Goal: Transaction & Acquisition: Purchase product/service

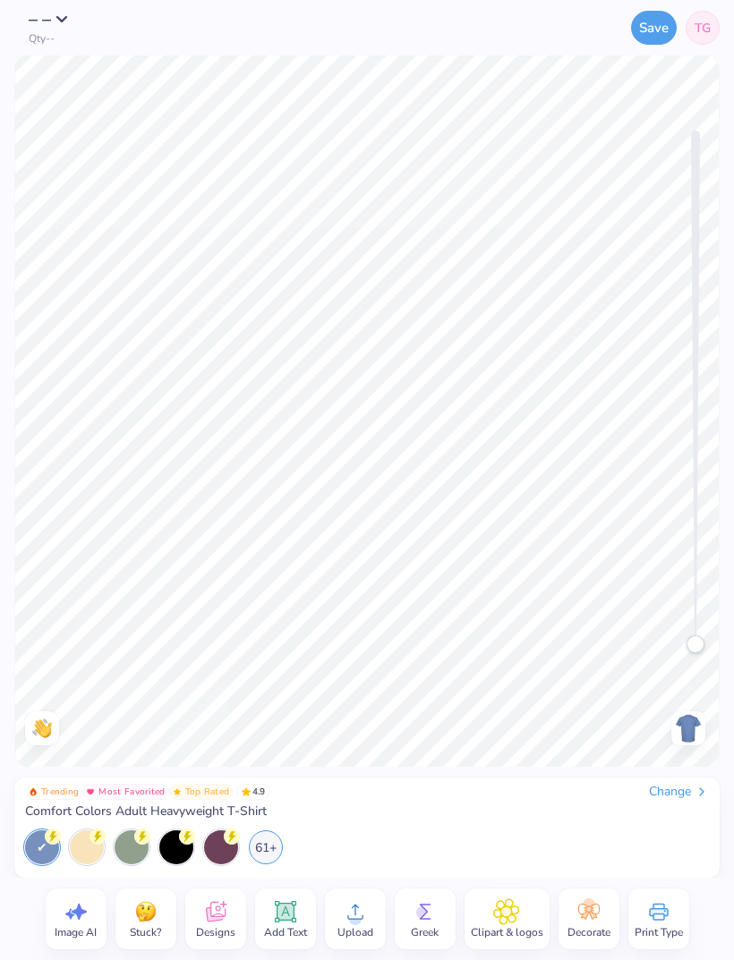
click at [258, 843] on div "61+" at bounding box center [266, 848] width 34 height 34
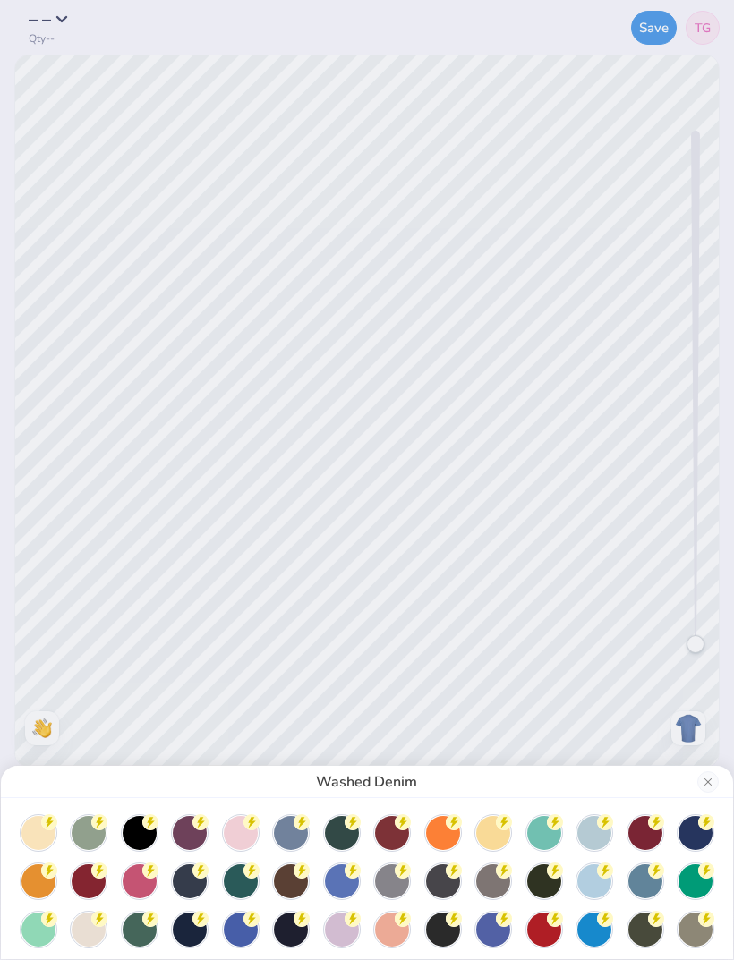
click at [601, 879] on div at bounding box center [594, 882] width 34 height 34
click at [712, 782] on button "Close" at bounding box center [707, 781] width 21 height 21
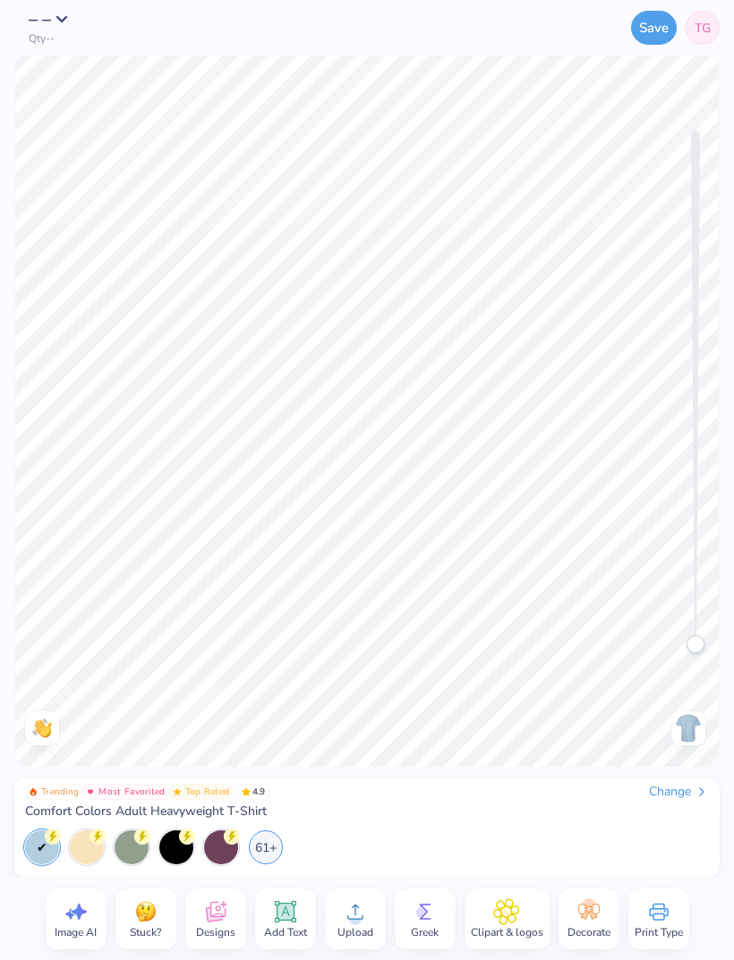
click at [221, 918] on icon at bounding box center [214, 915] width 17 height 14
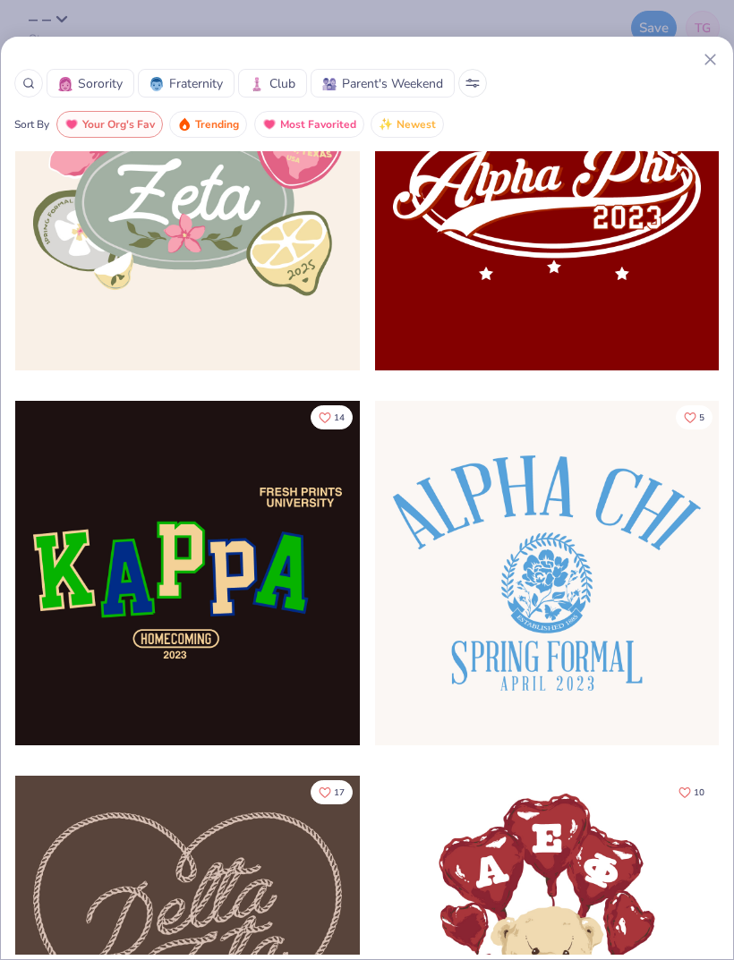
scroll to position [1198, 0]
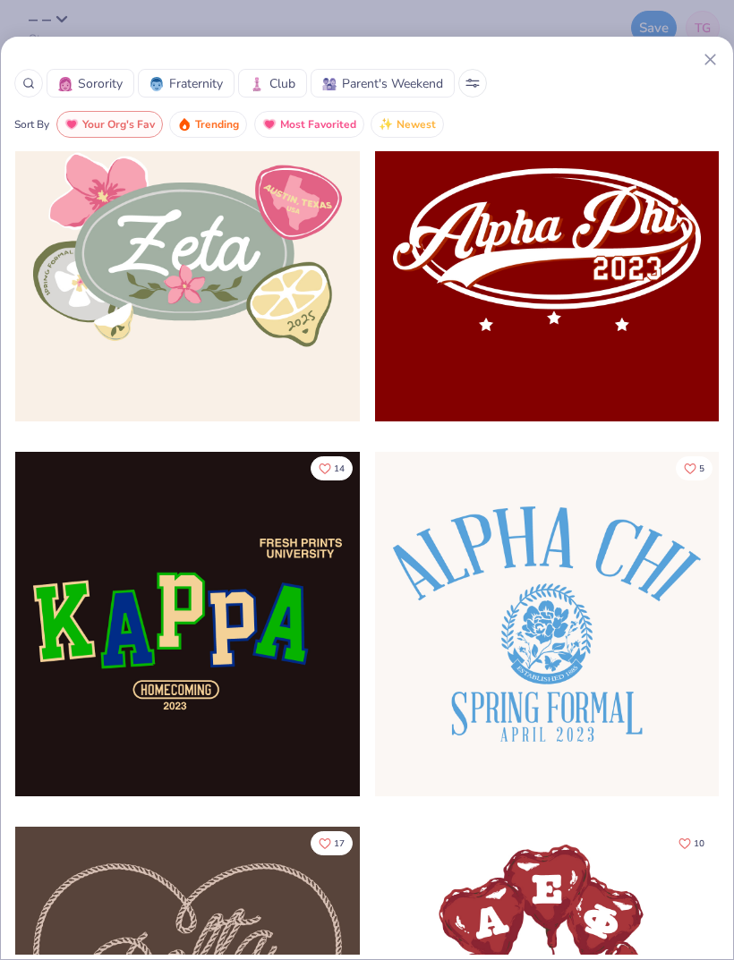
click at [27, 81] on icon at bounding box center [28, 83] width 13 height 13
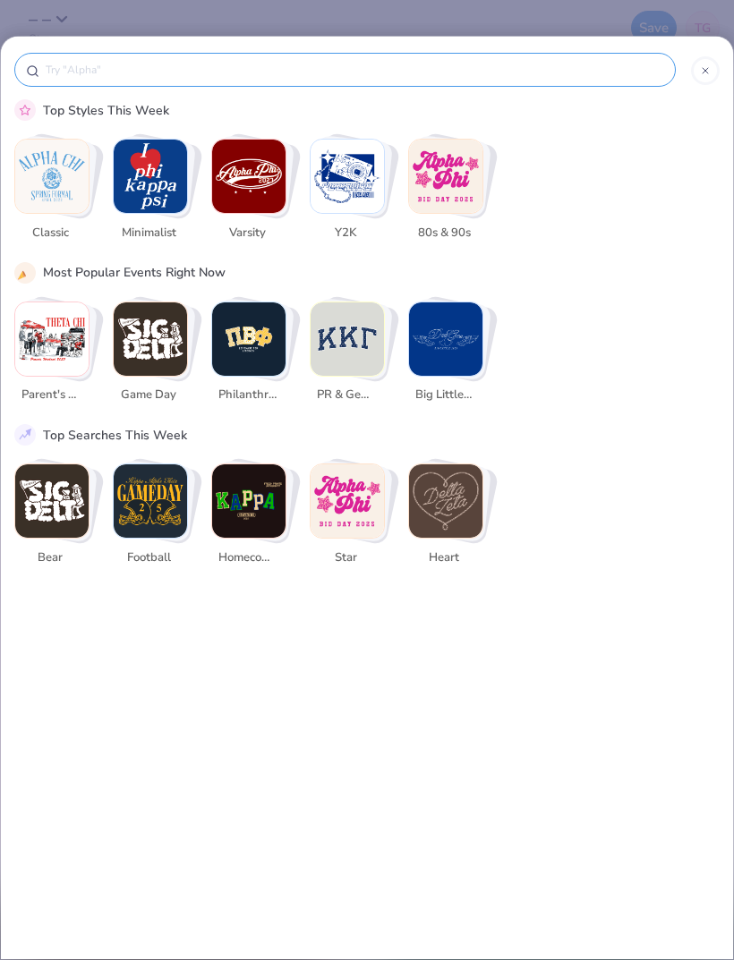
scroll to position [0, 0]
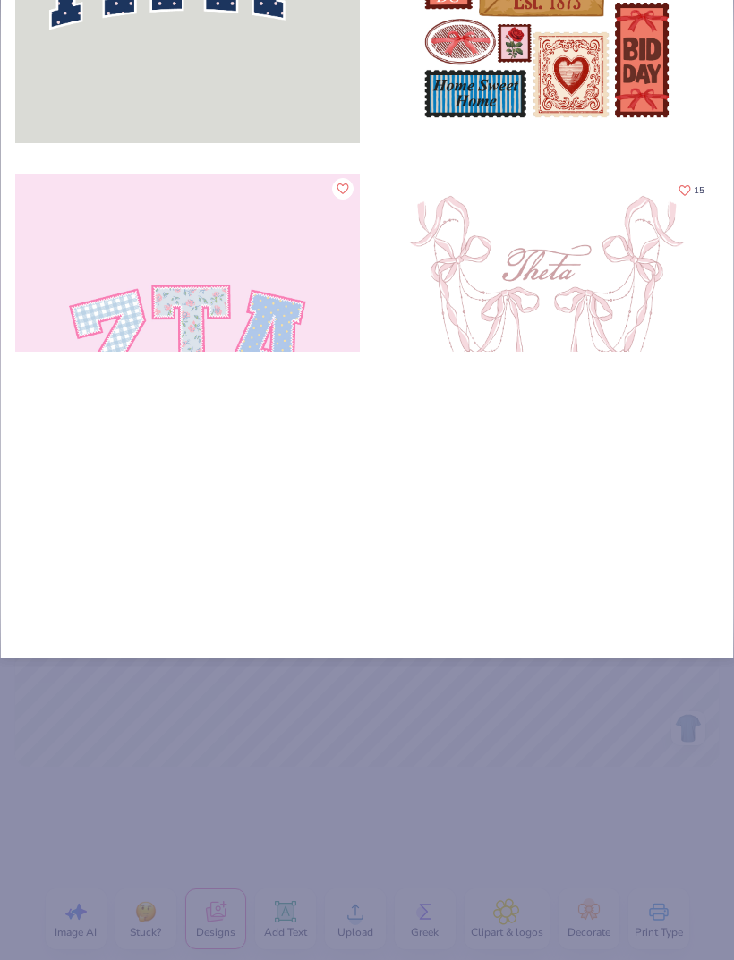
type input "Dam"
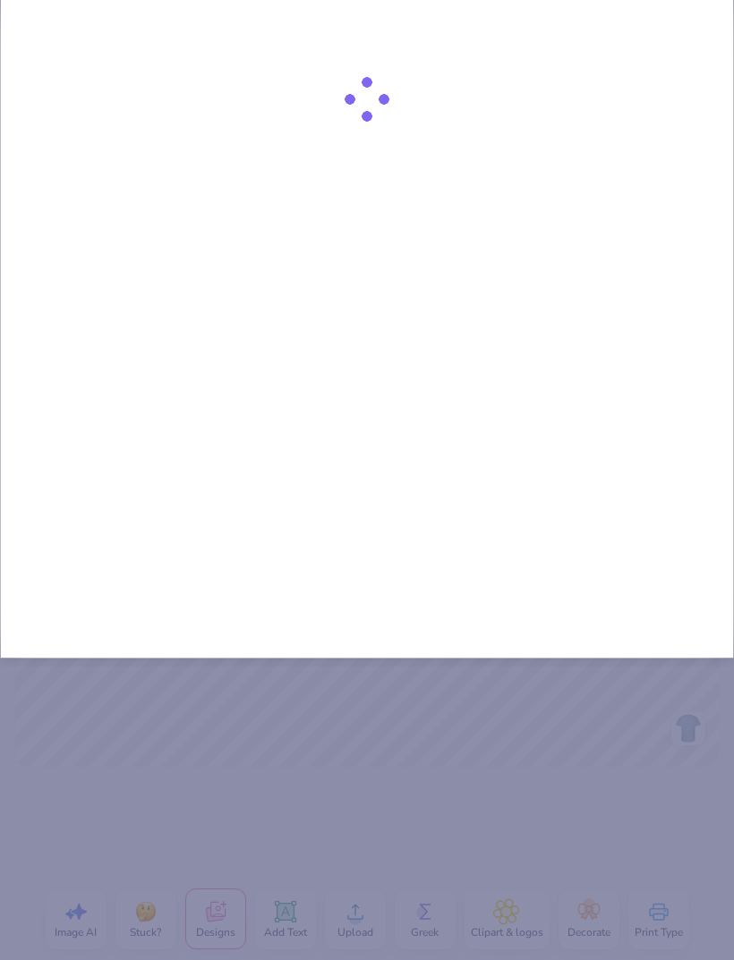
type input "Damc"
type input "Damce"
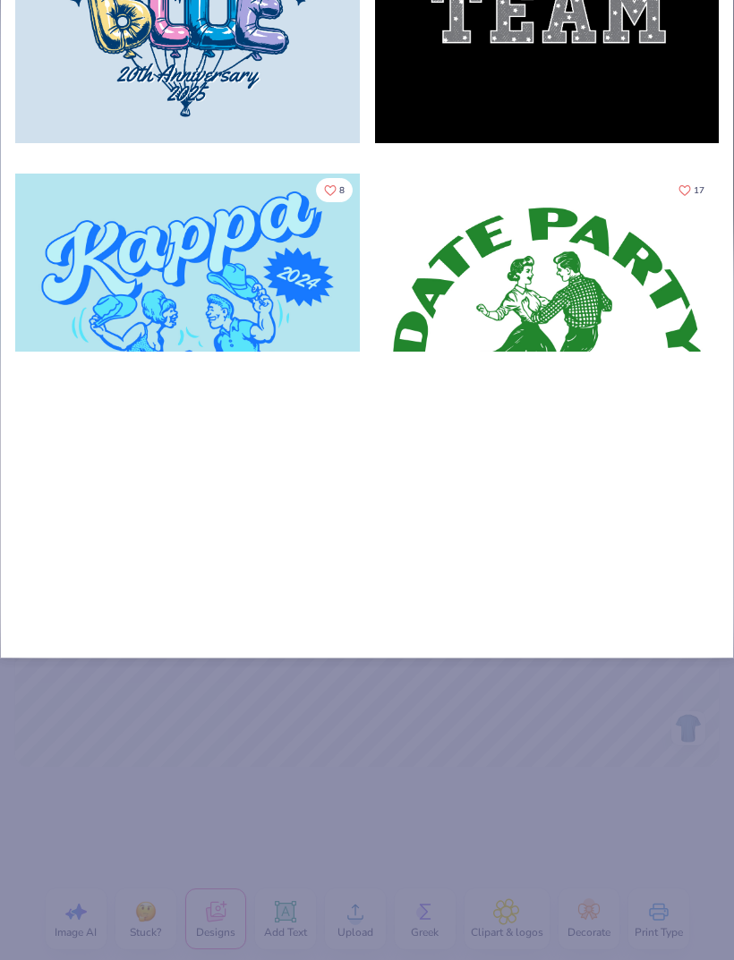
type input "Dance"
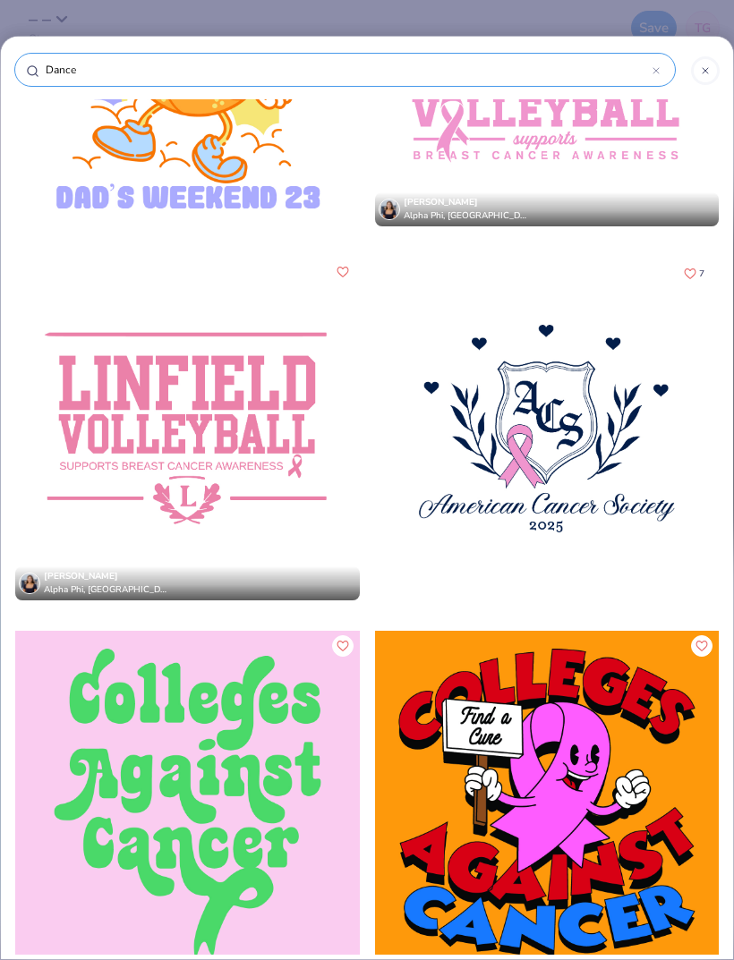
scroll to position [13702, 0]
type input "Dance"
click at [703, 72] on icon at bounding box center [705, 70] width 11 height 11
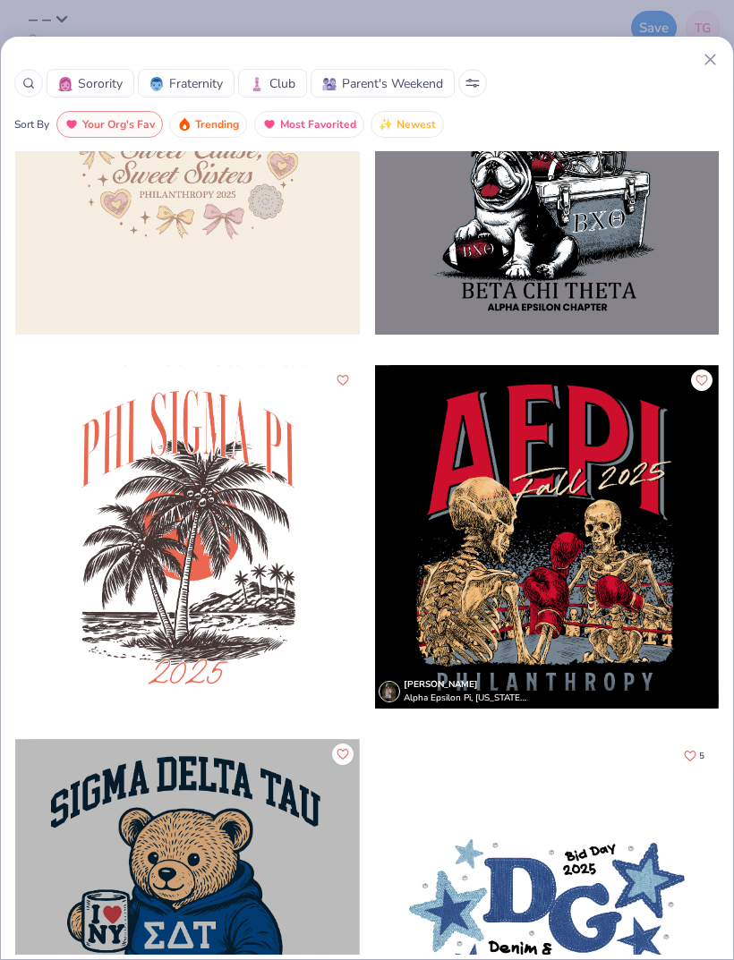
scroll to position [27880, 0]
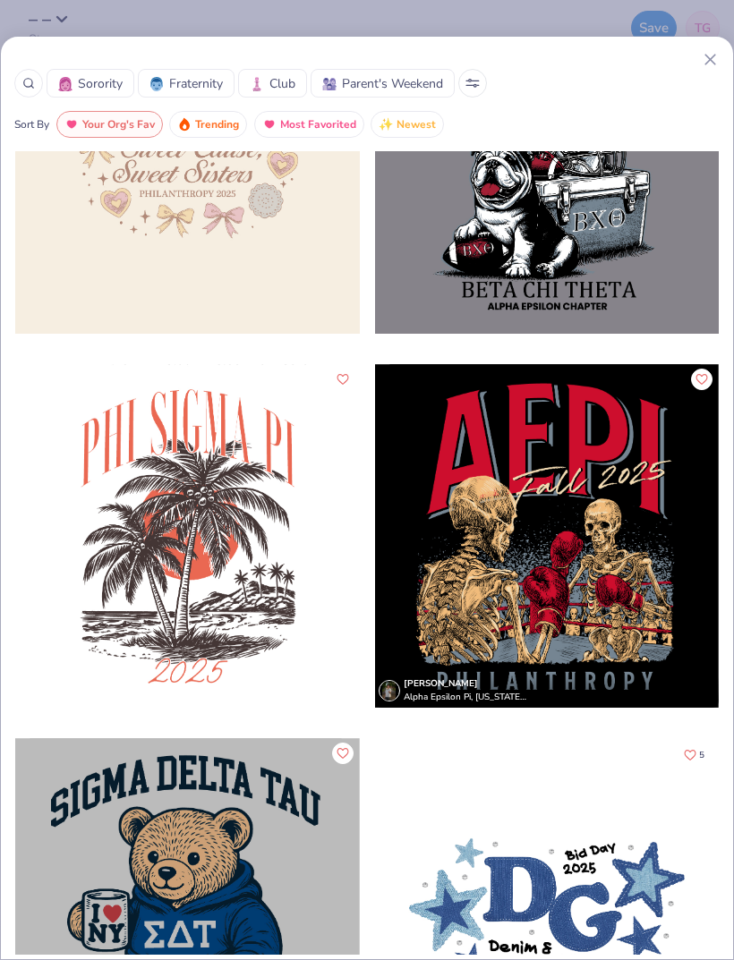
click at [707, 64] on icon at bounding box center [710, 59] width 19 height 19
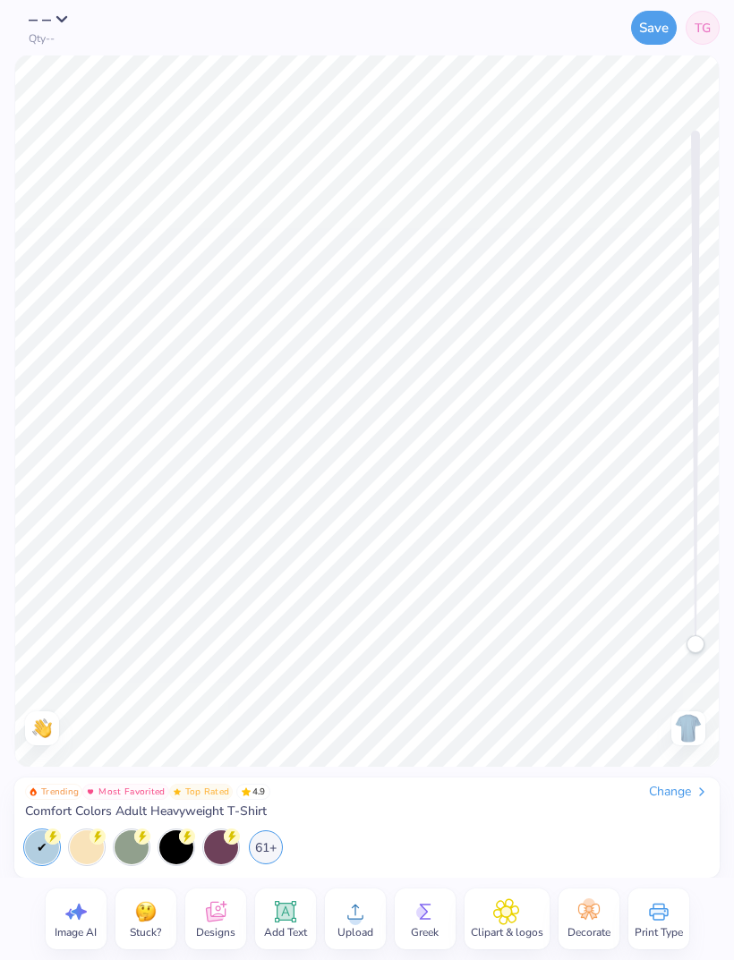
click at [267, 839] on div "61+" at bounding box center [266, 848] width 34 height 34
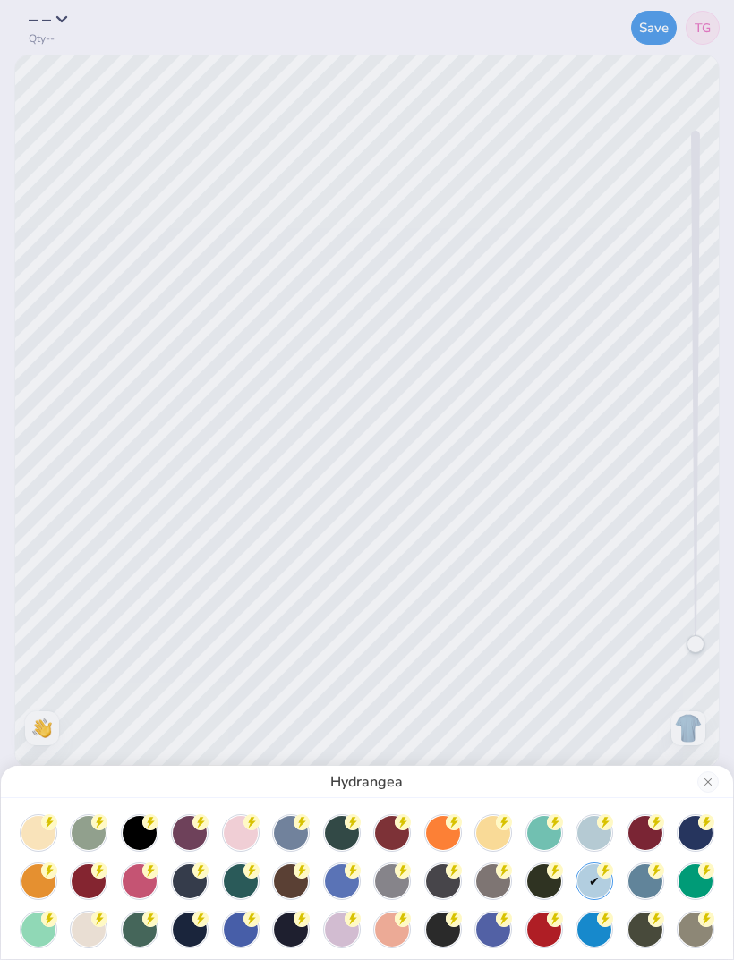
click at [712, 781] on button "Close" at bounding box center [707, 781] width 21 height 21
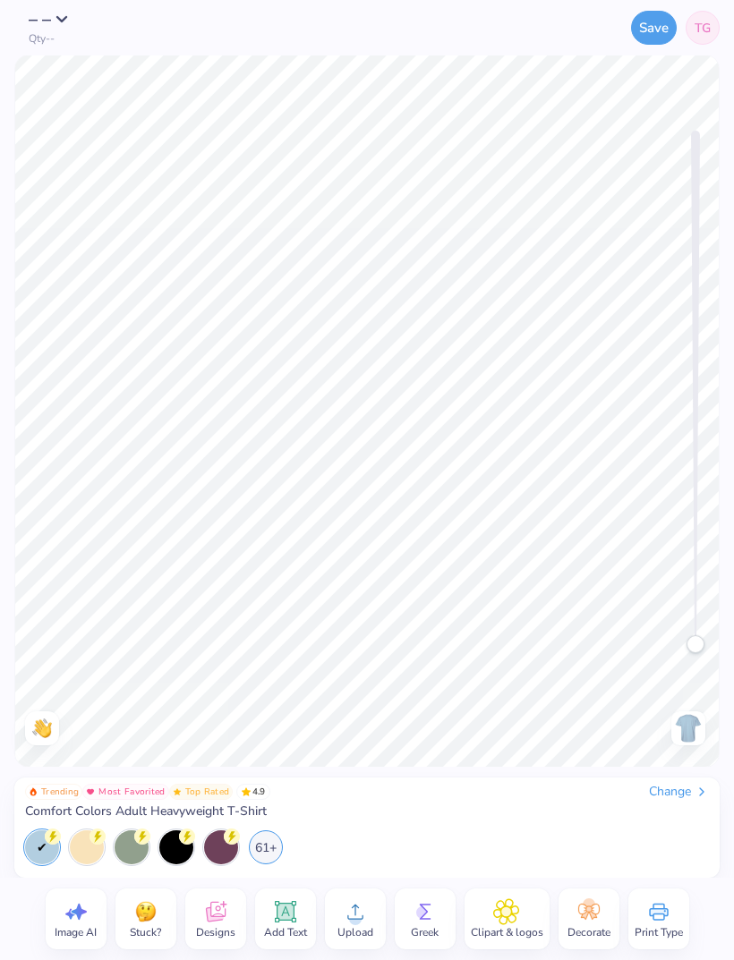
click at [686, 797] on div "Change" at bounding box center [679, 792] width 60 height 16
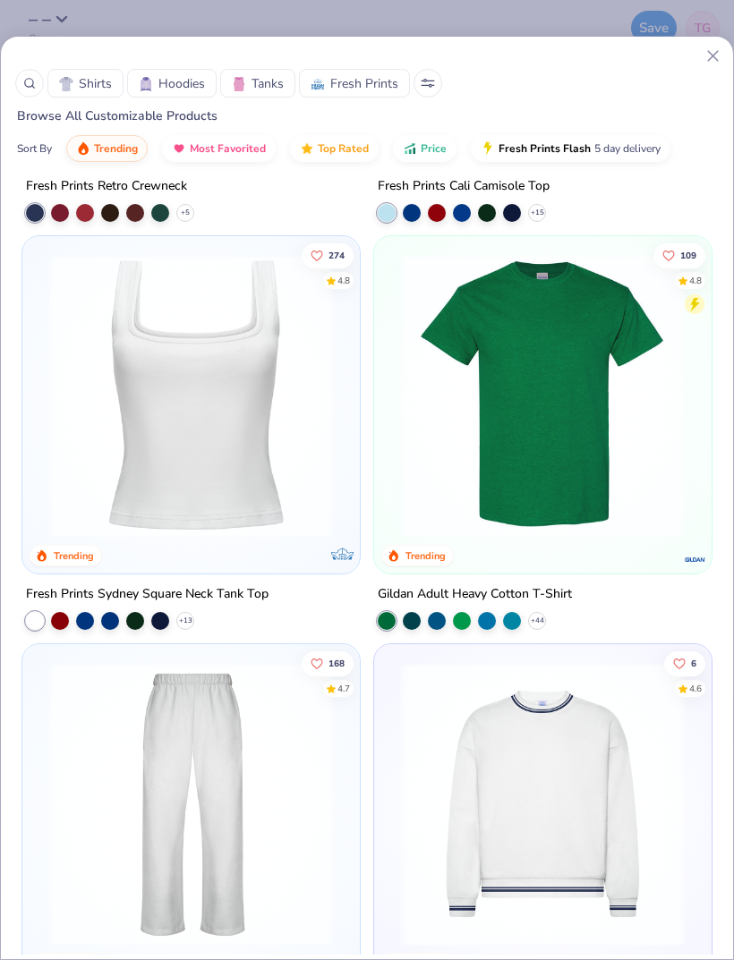
scroll to position [1172, 0]
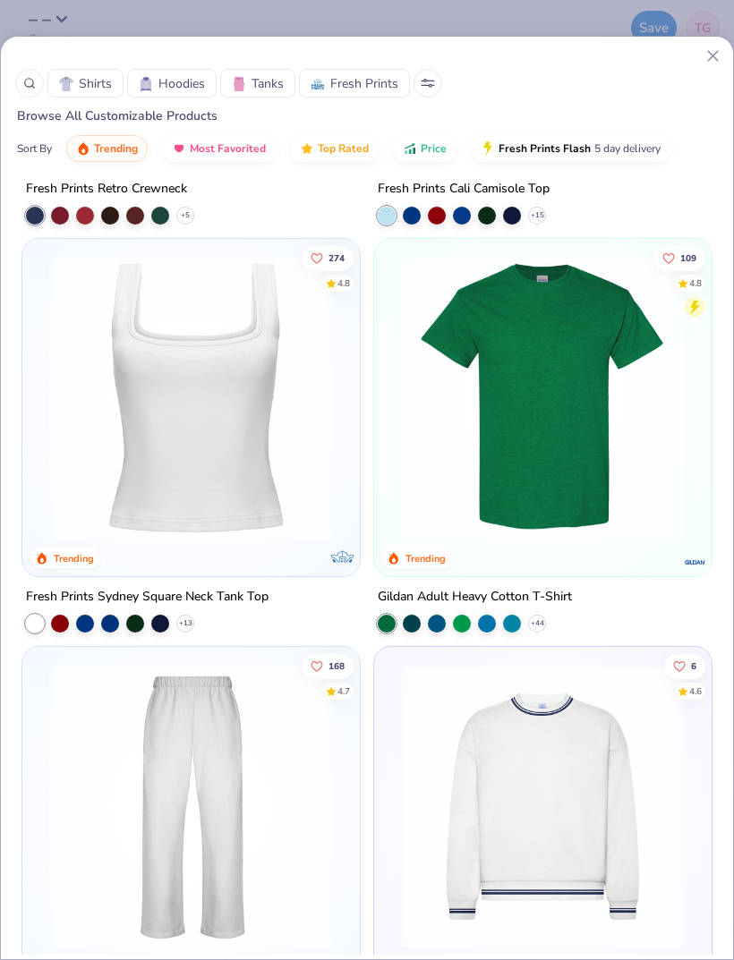
click at [0, 0] on icon at bounding box center [0, 0] width 0 height 0
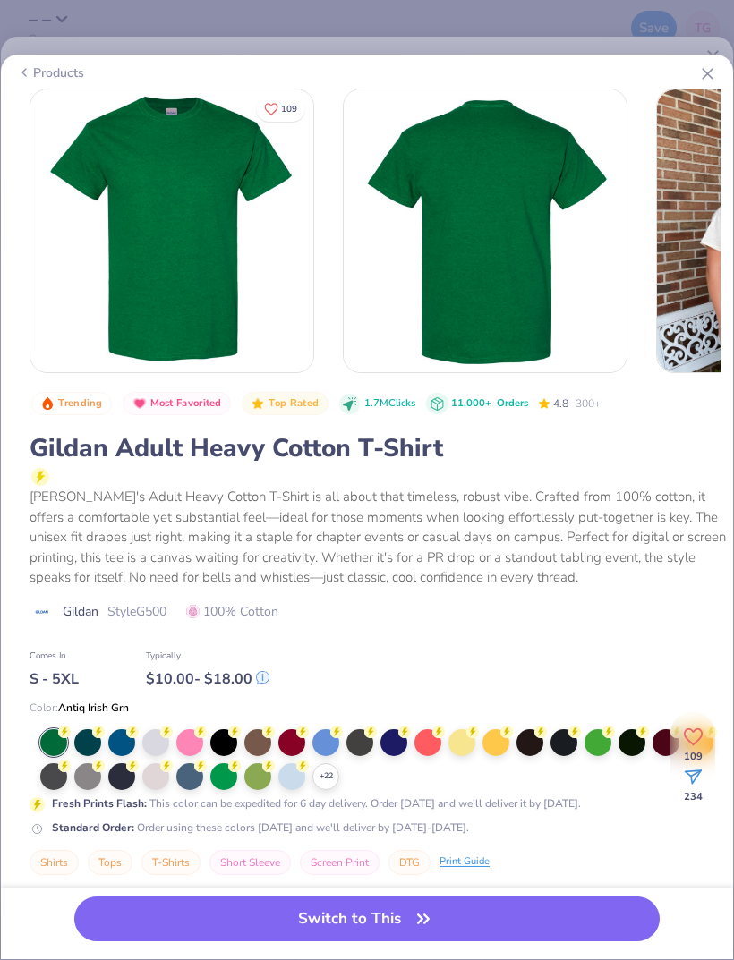
click at [284, 767] on div at bounding box center [291, 776] width 27 height 27
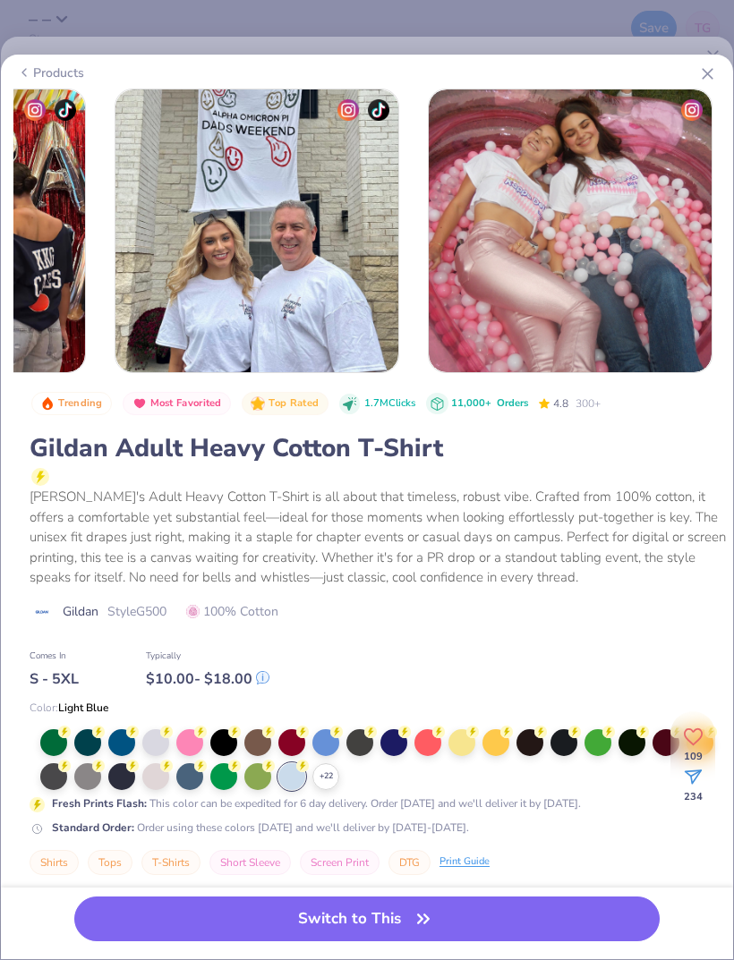
scroll to position [0, 1172]
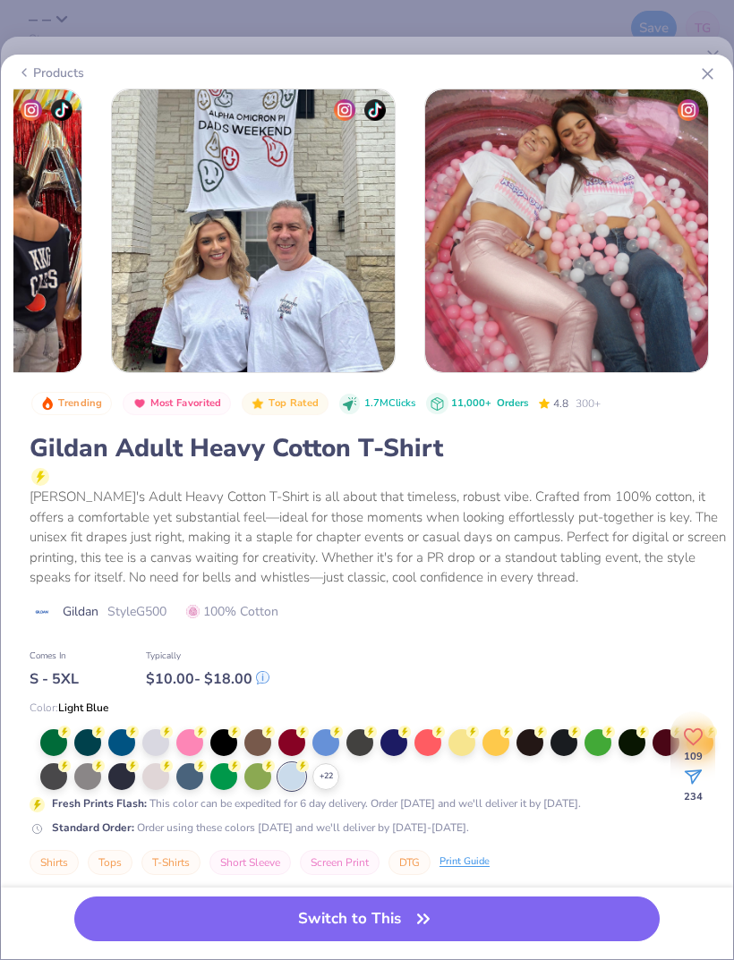
click at [524, 914] on button "Switch to This" at bounding box center [366, 919] width 585 height 45
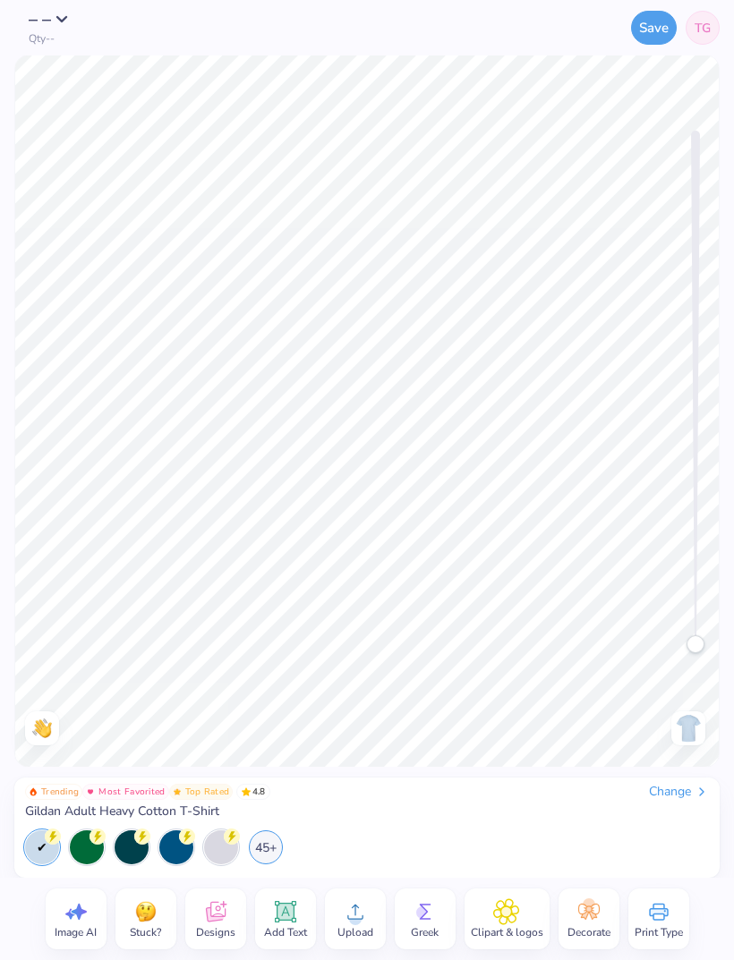
click at [37, 21] on span "– –" at bounding box center [40, 19] width 23 height 24
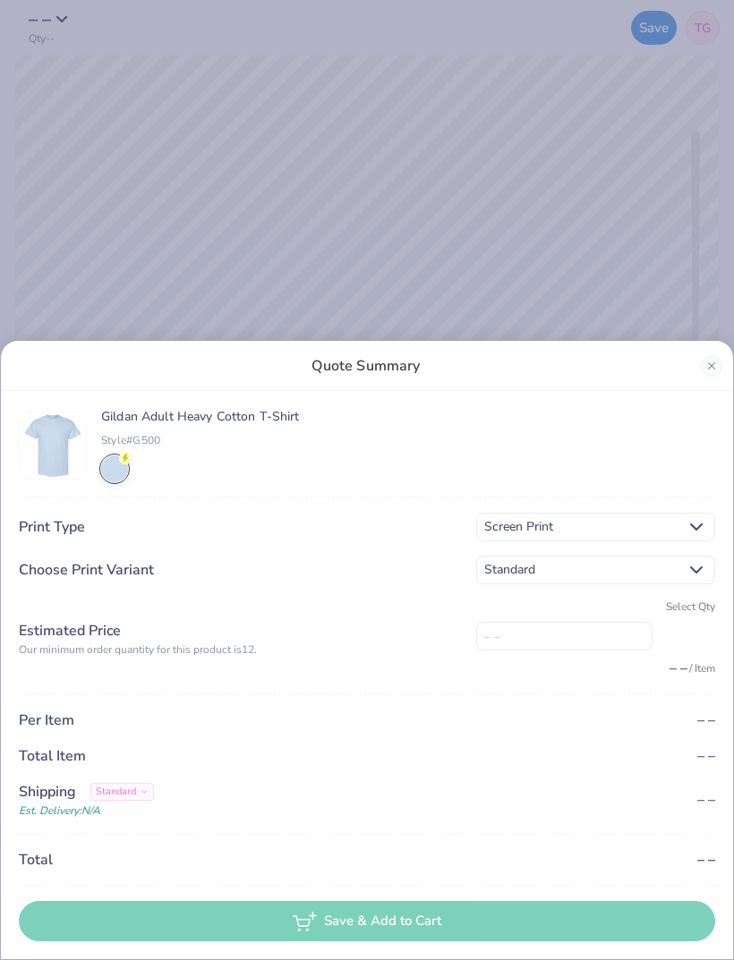
click at [553, 645] on input "number" at bounding box center [564, 636] width 176 height 29
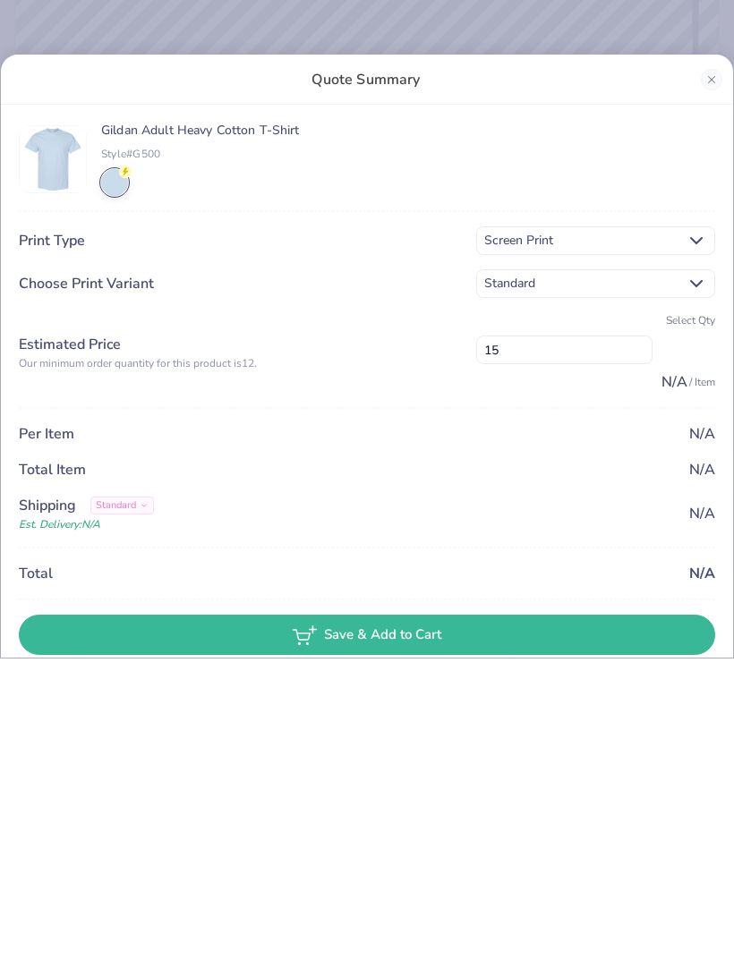
type input "15"
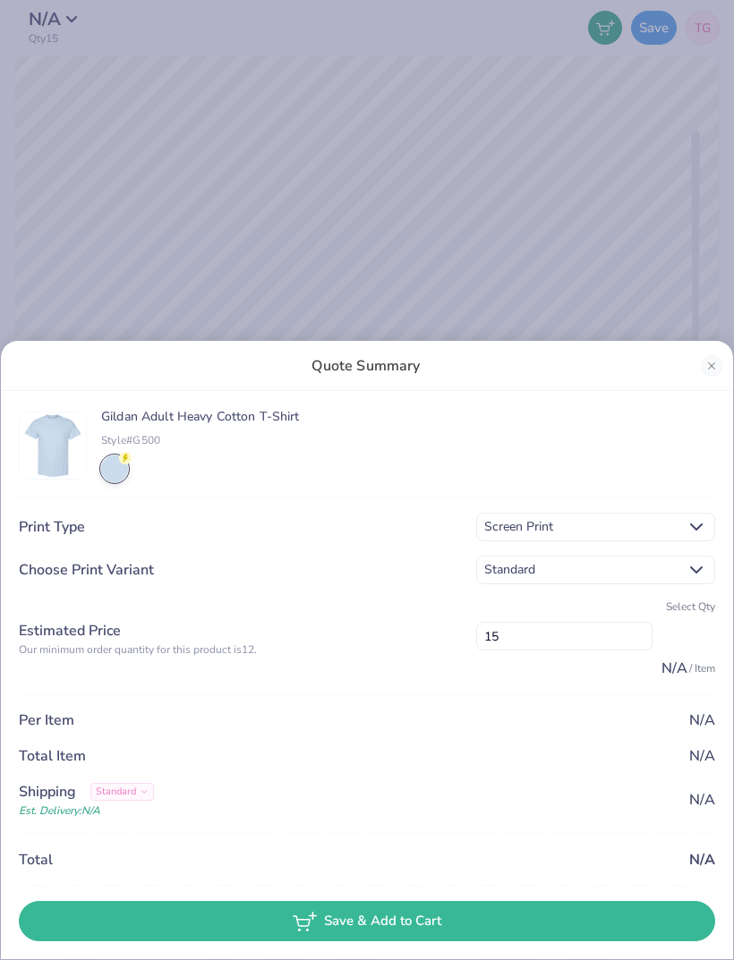
click at [709, 276] on div "Quote Summary Gildan Adult Heavy Cotton T-Shirt Style# G500 Print Type Screen P…" at bounding box center [367, 480] width 734 height 960
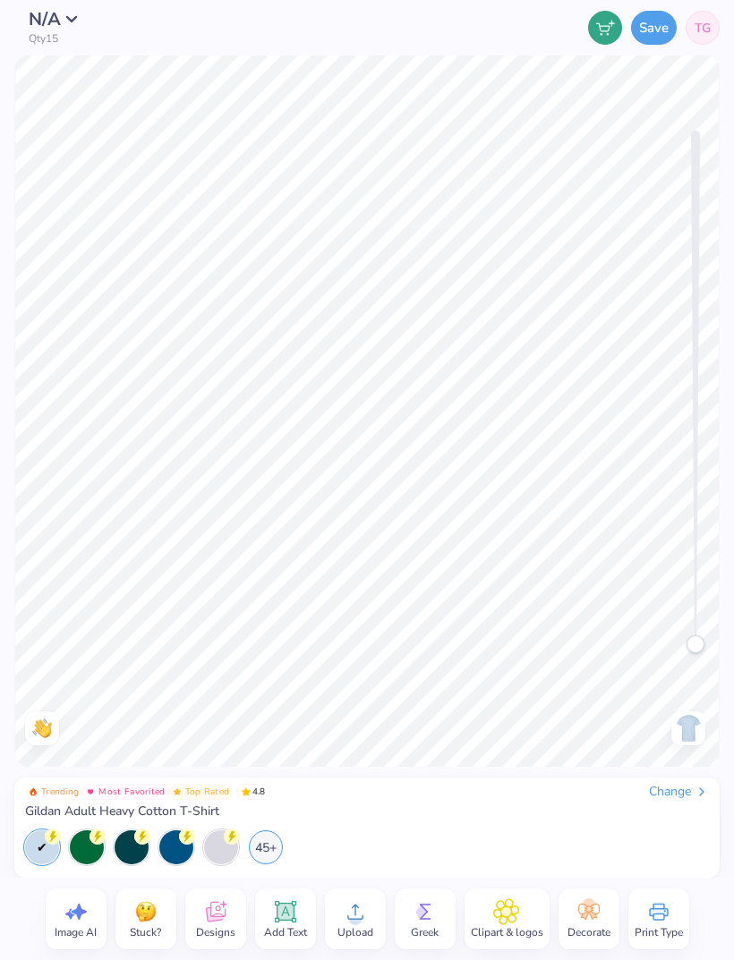
click at [581, 926] on span "Decorate" at bounding box center [588, 932] width 43 height 14
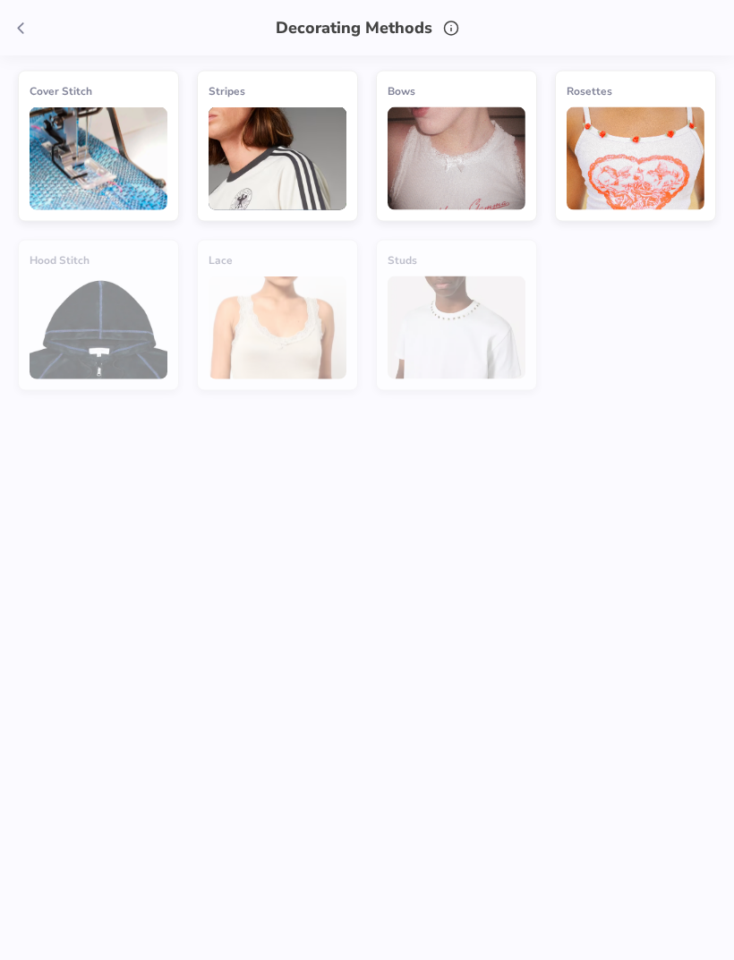
click at [27, 15] on span at bounding box center [20, 27] width 27 height 27
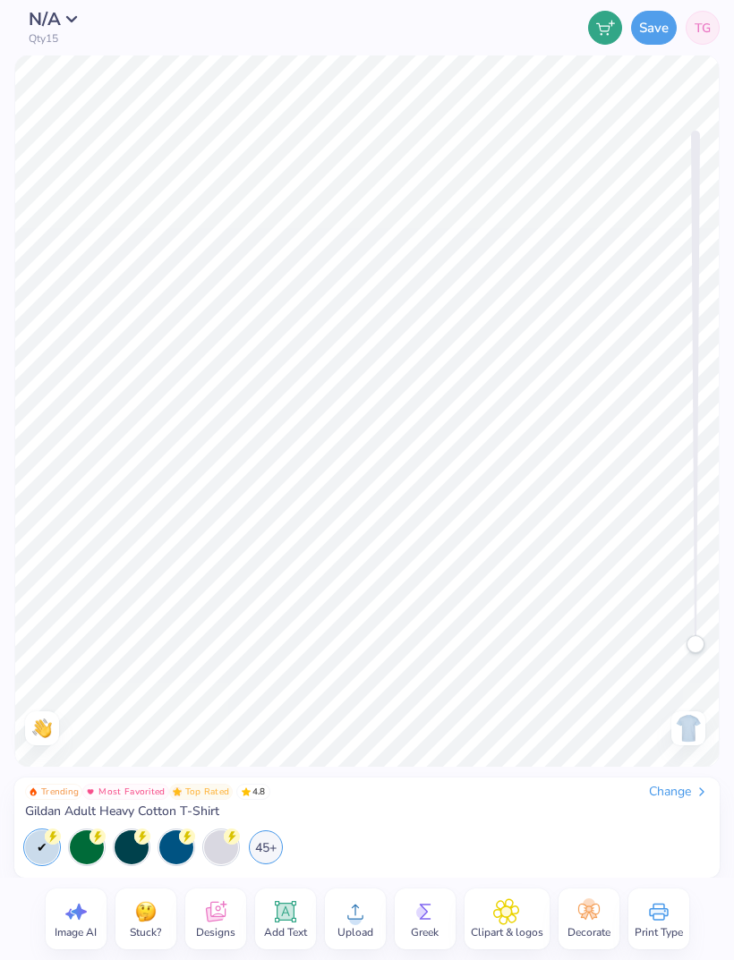
click at [220, 911] on icon at bounding box center [215, 912] width 27 height 27
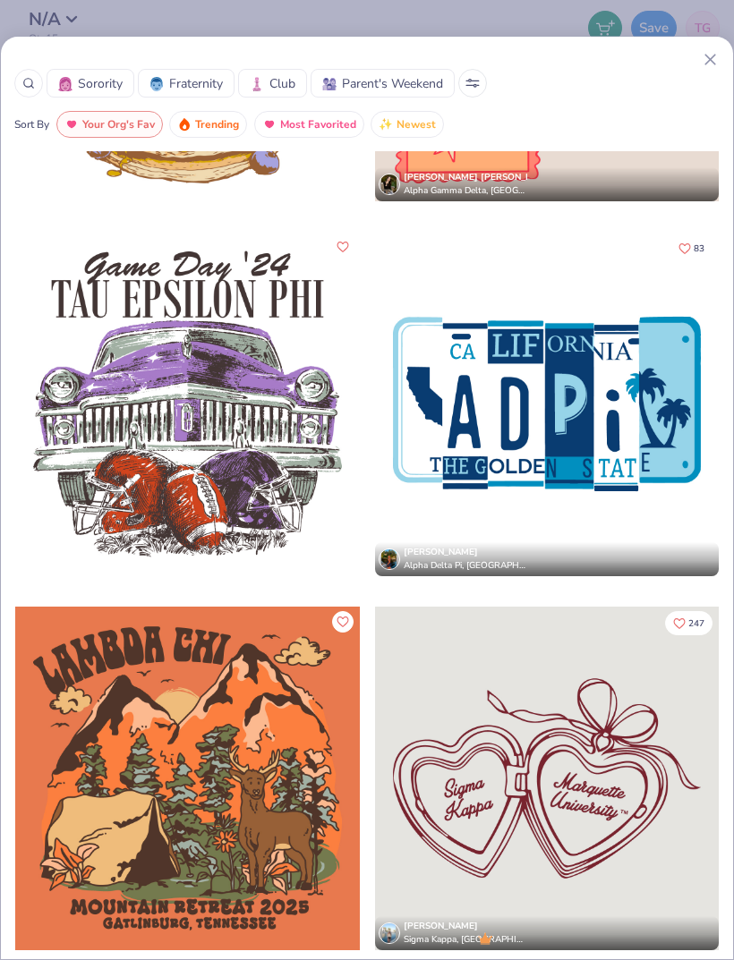
scroll to position [10411, 0]
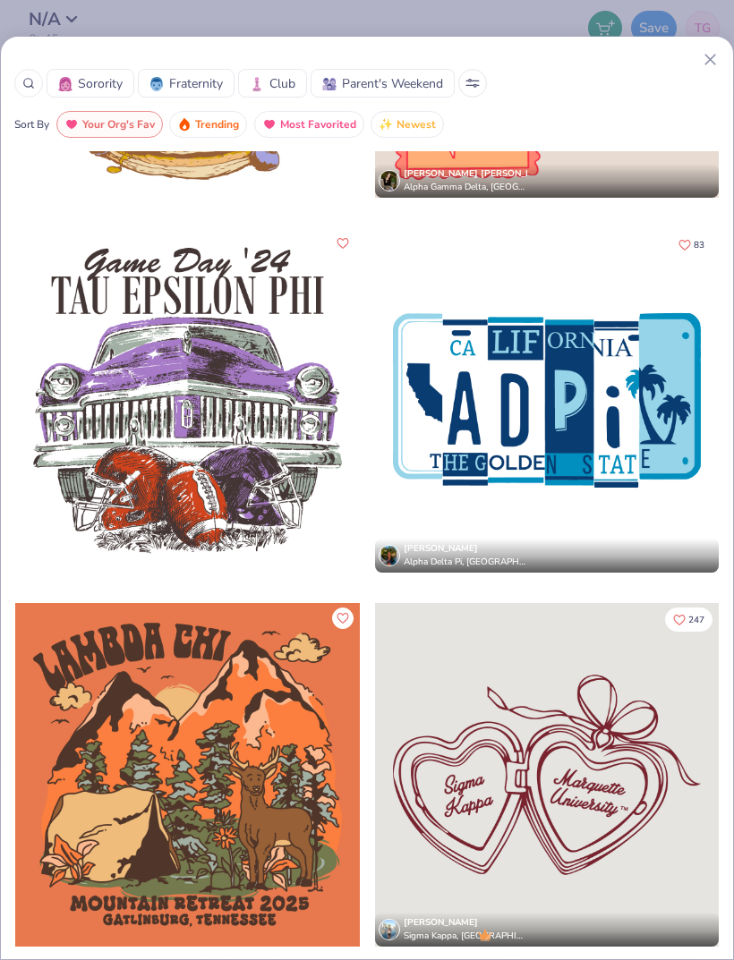
click at [208, 119] on span "Trending" at bounding box center [217, 125] width 44 height 21
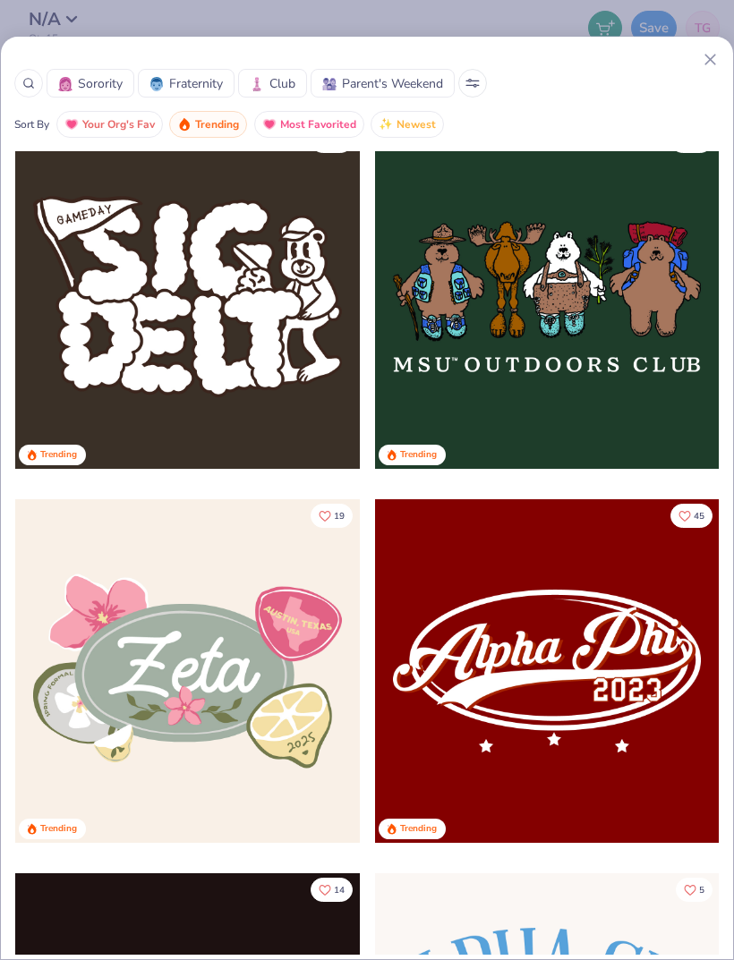
click at [473, 76] on button at bounding box center [472, 83] width 29 height 29
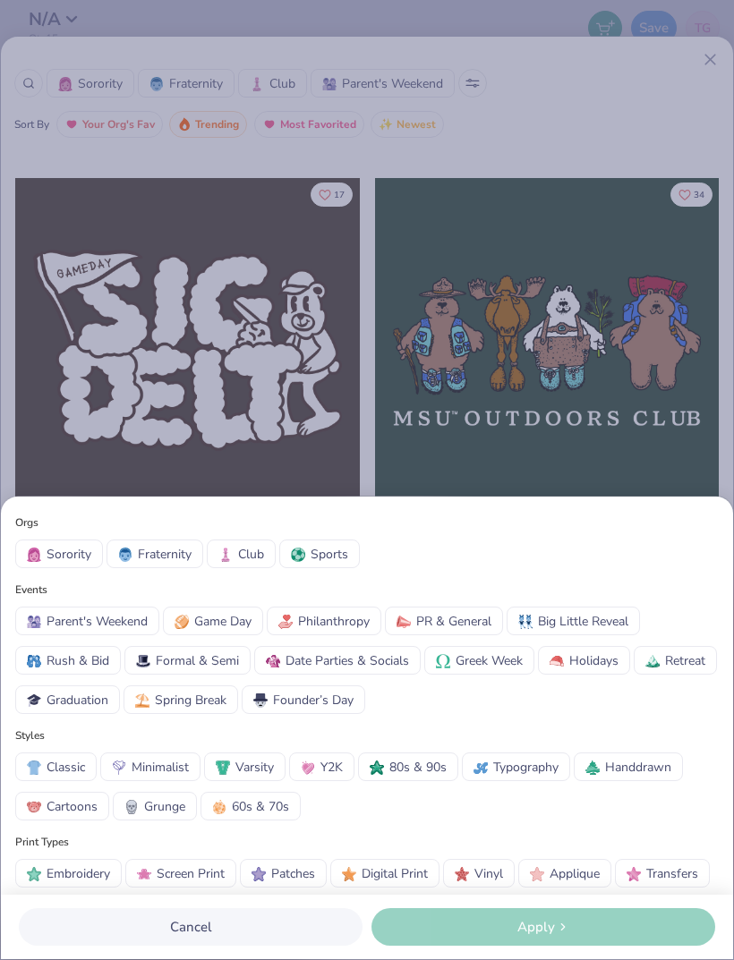
scroll to position [721, 0]
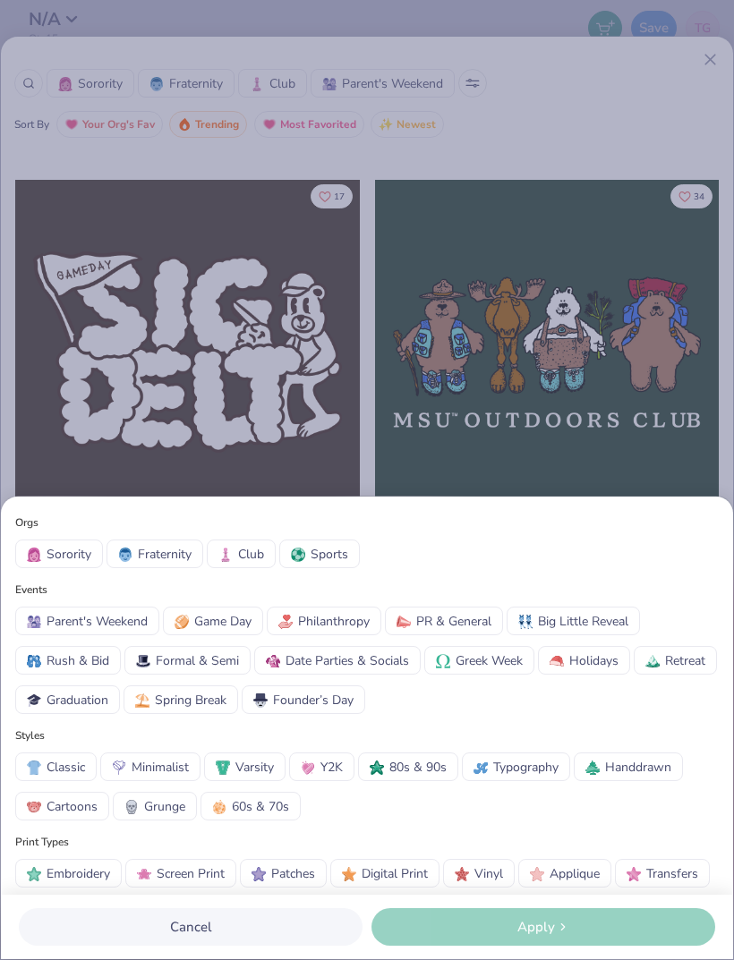
click at [479, 622] on span "PR & General" at bounding box center [453, 621] width 75 height 19
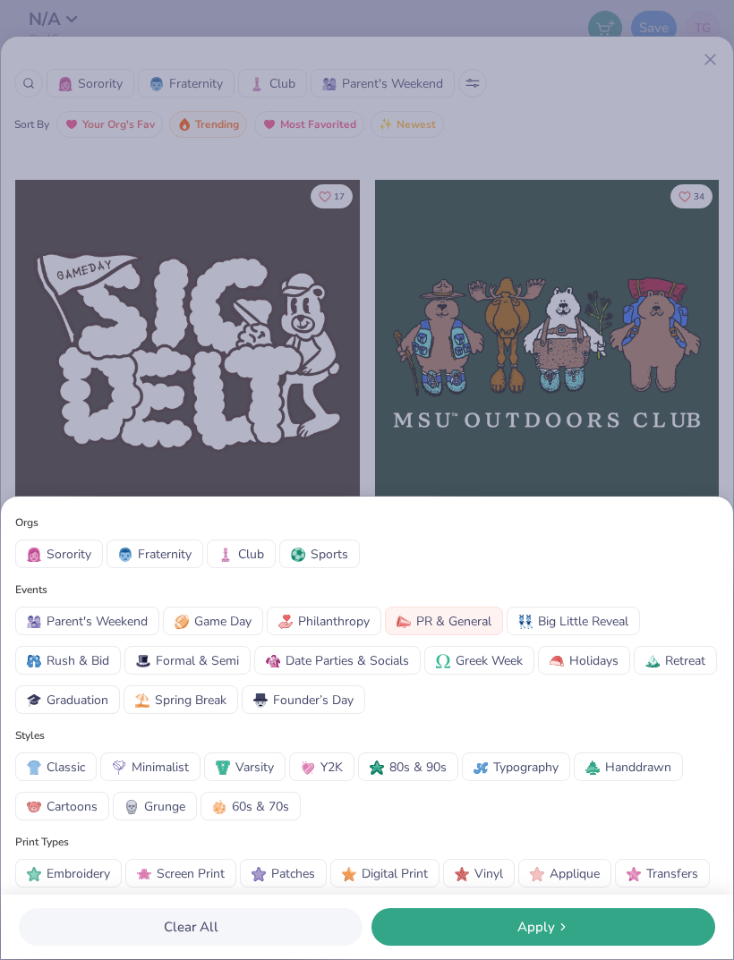
click at [555, 918] on div "Apply" at bounding box center [543, 927] width 333 height 21
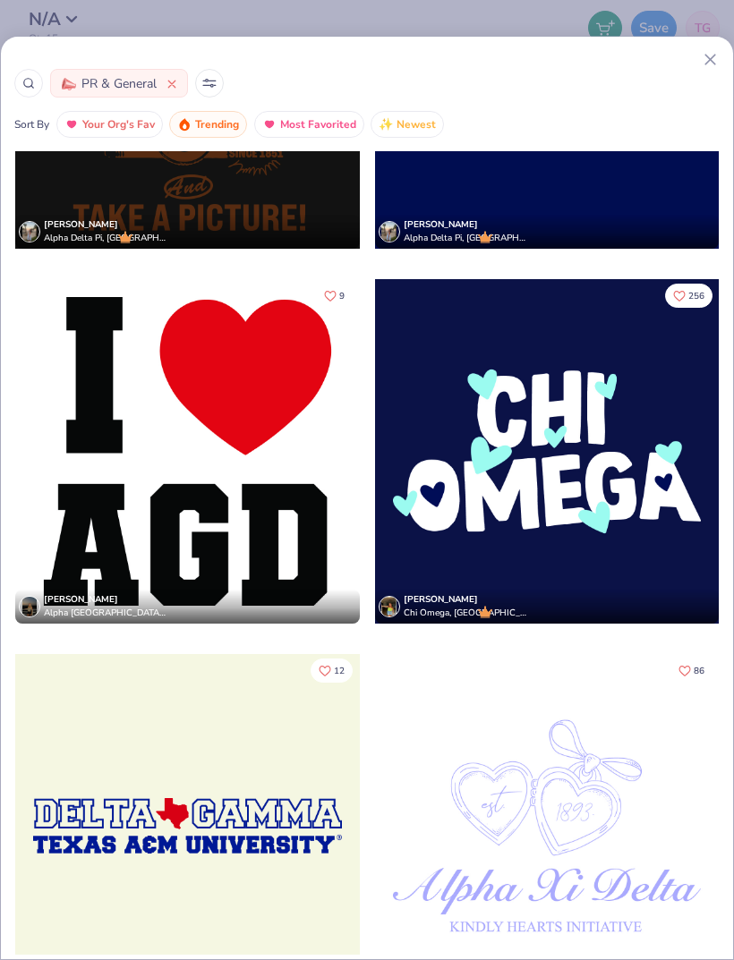
scroll to position [55306, 0]
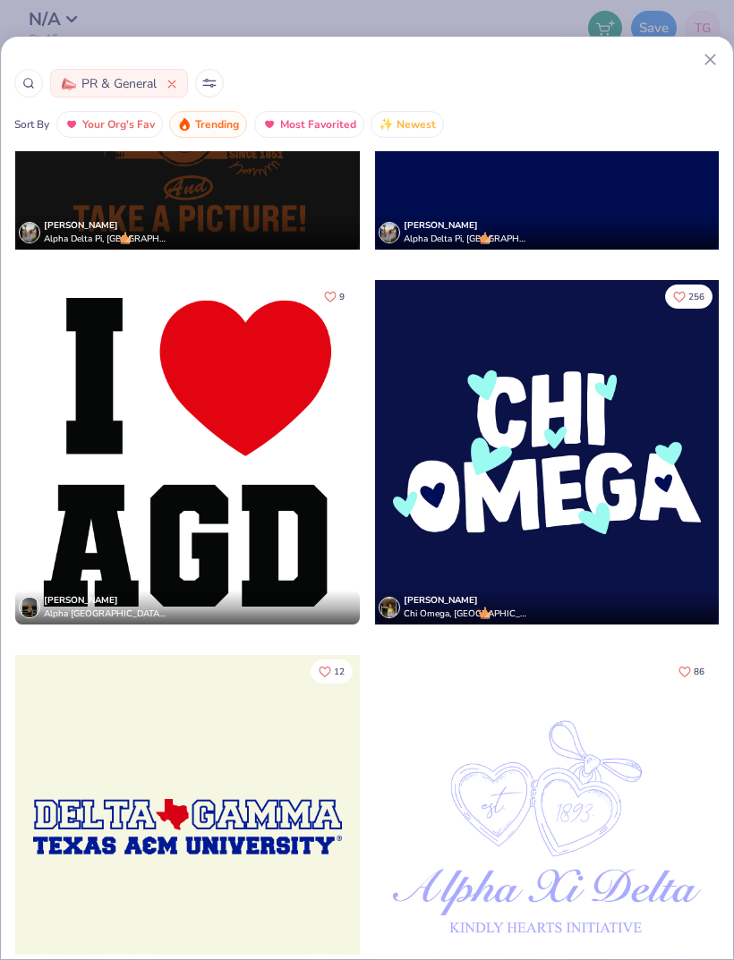
click at [283, 498] on div at bounding box center [187, 452] width 345 height 345
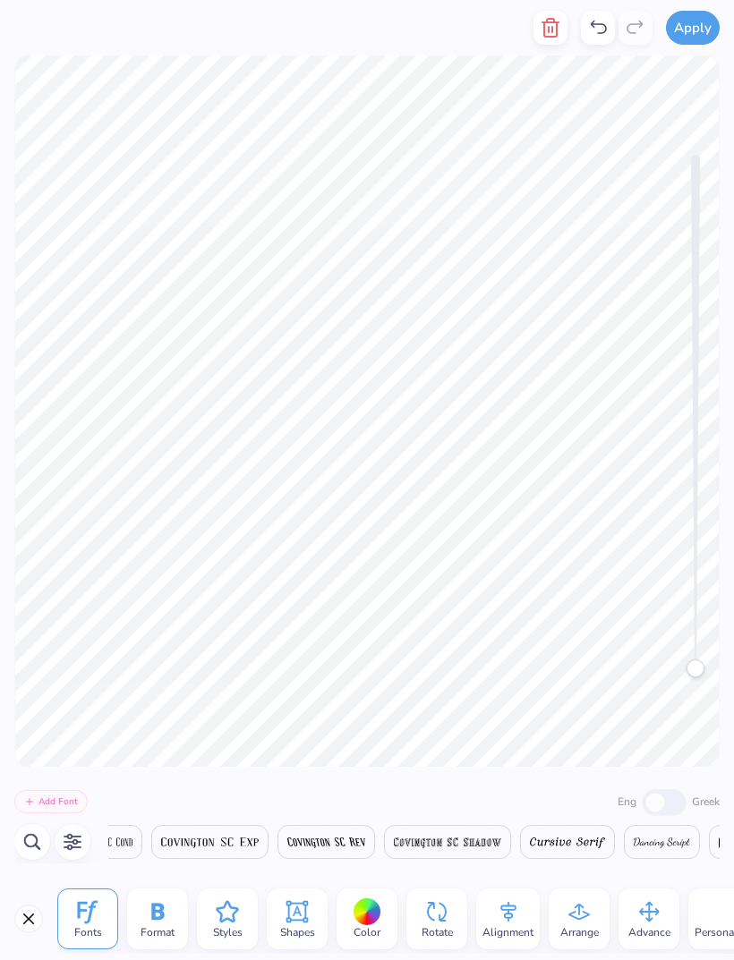
scroll to position [1, 1]
type textarea "A"
type textarea "BFA"
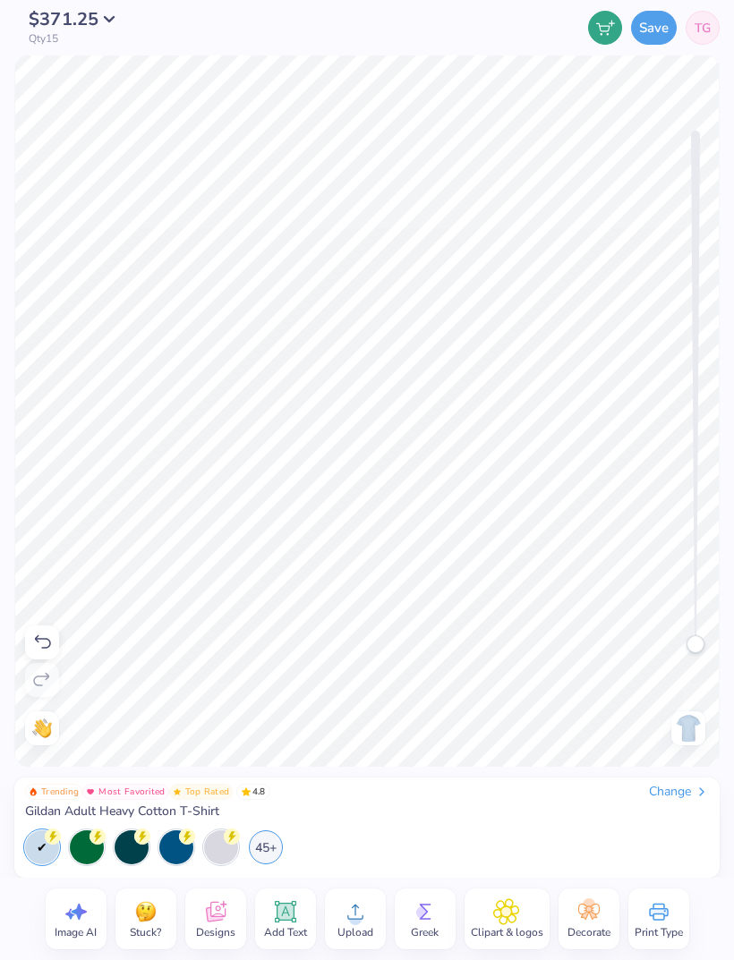
click at [260, 846] on div "45+" at bounding box center [266, 848] width 34 height 34
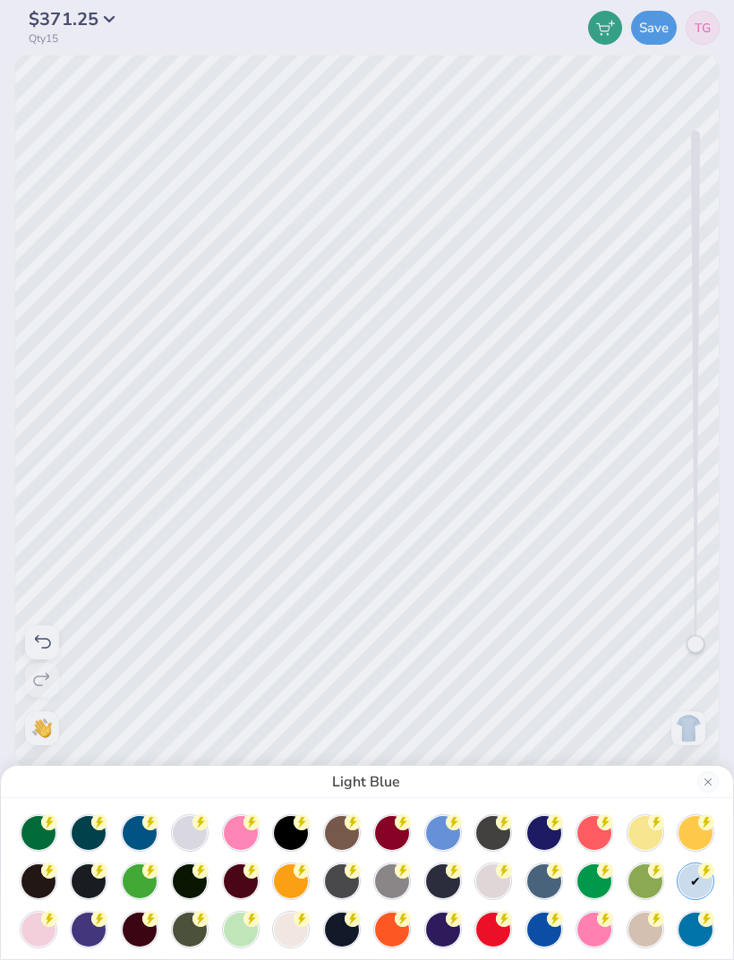
click at [617, 389] on div "Light Blue" at bounding box center [367, 480] width 734 height 960
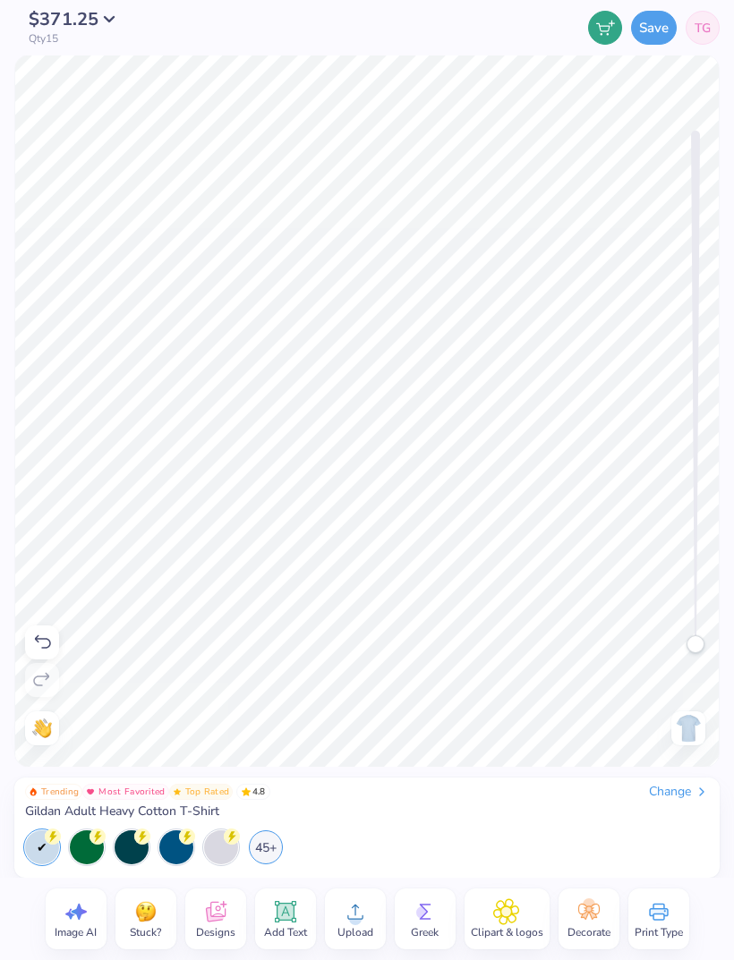
click at [263, 839] on div "45+" at bounding box center [266, 848] width 34 height 34
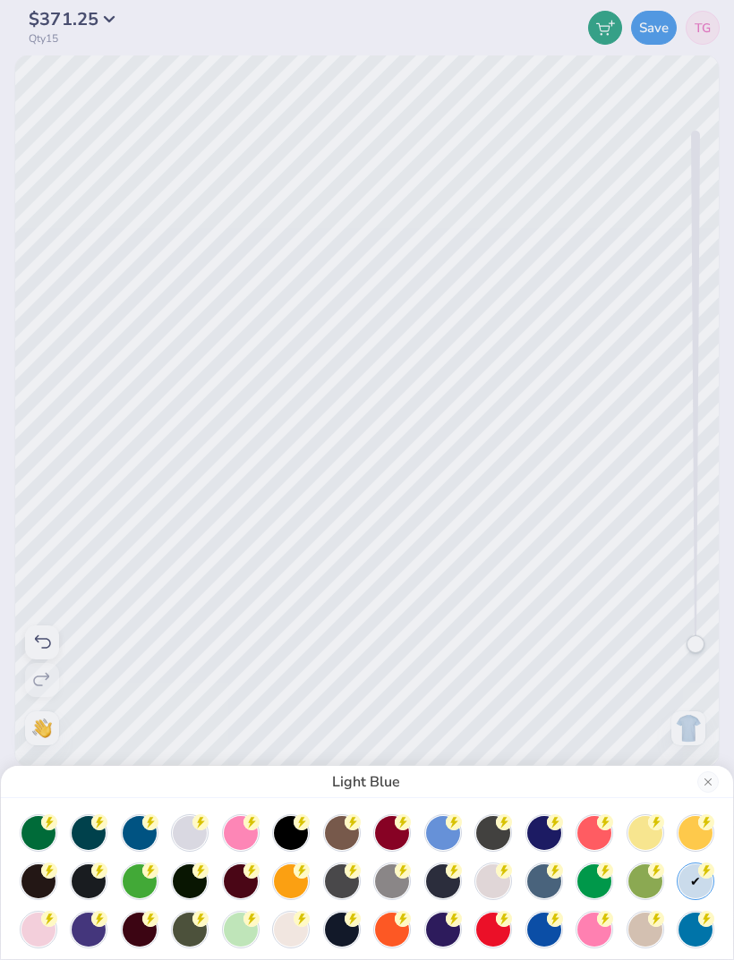
click at [285, 921] on div at bounding box center [291, 930] width 34 height 34
click at [195, 828] on icon at bounding box center [200, 822] width 16 height 16
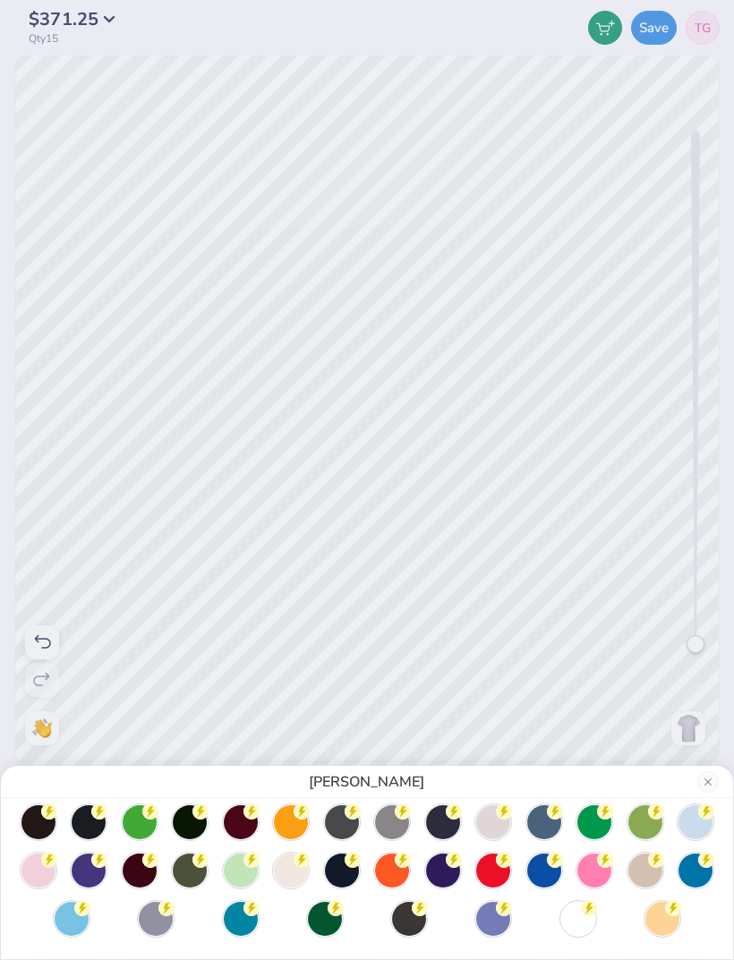
scroll to position [59, 0]
click at [579, 923] on div at bounding box center [578, 919] width 34 height 34
click at [679, 836] on div at bounding box center [695, 822] width 34 height 34
click at [698, 869] on div at bounding box center [695, 871] width 34 height 34
click at [695, 829] on div at bounding box center [695, 822] width 34 height 34
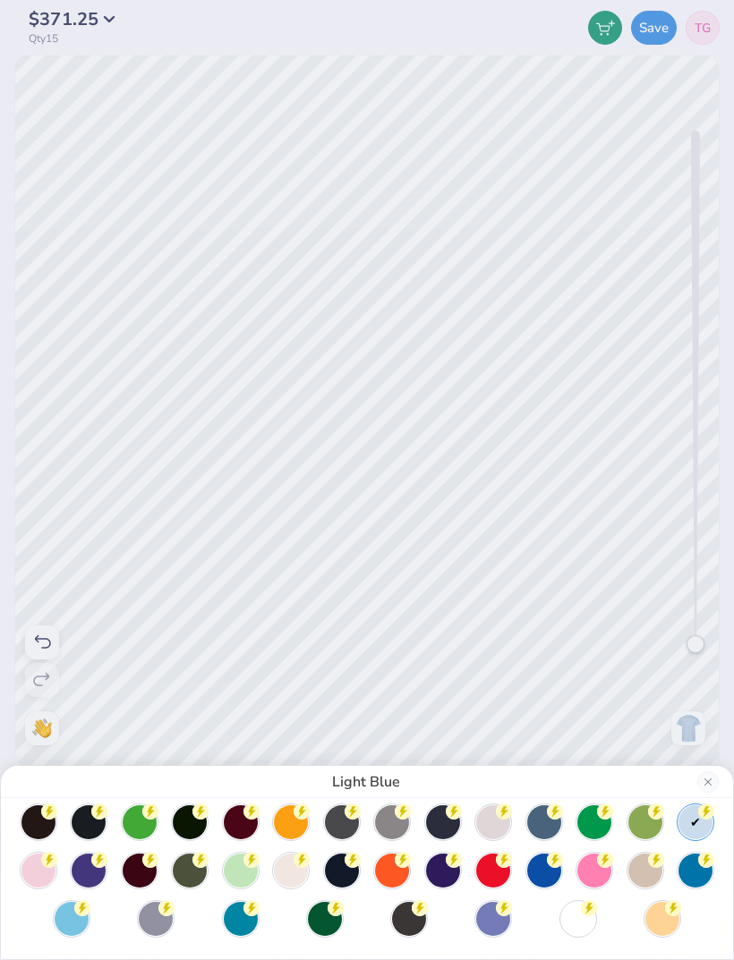
click at [460, 426] on div "Light Blue" at bounding box center [367, 480] width 734 height 960
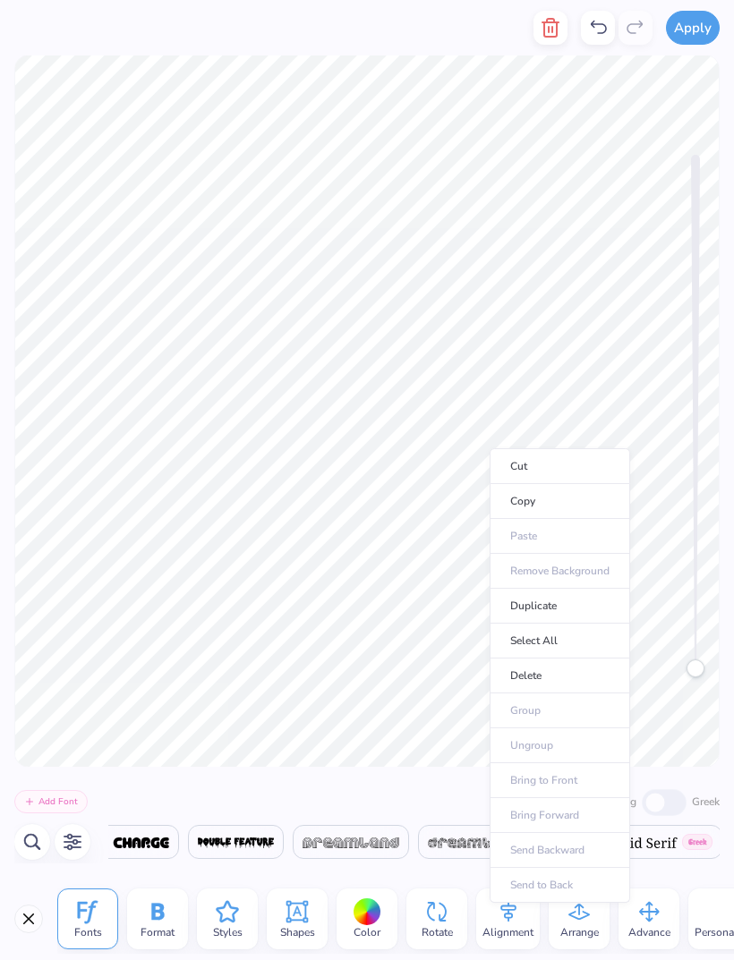
scroll to position [0, 10952]
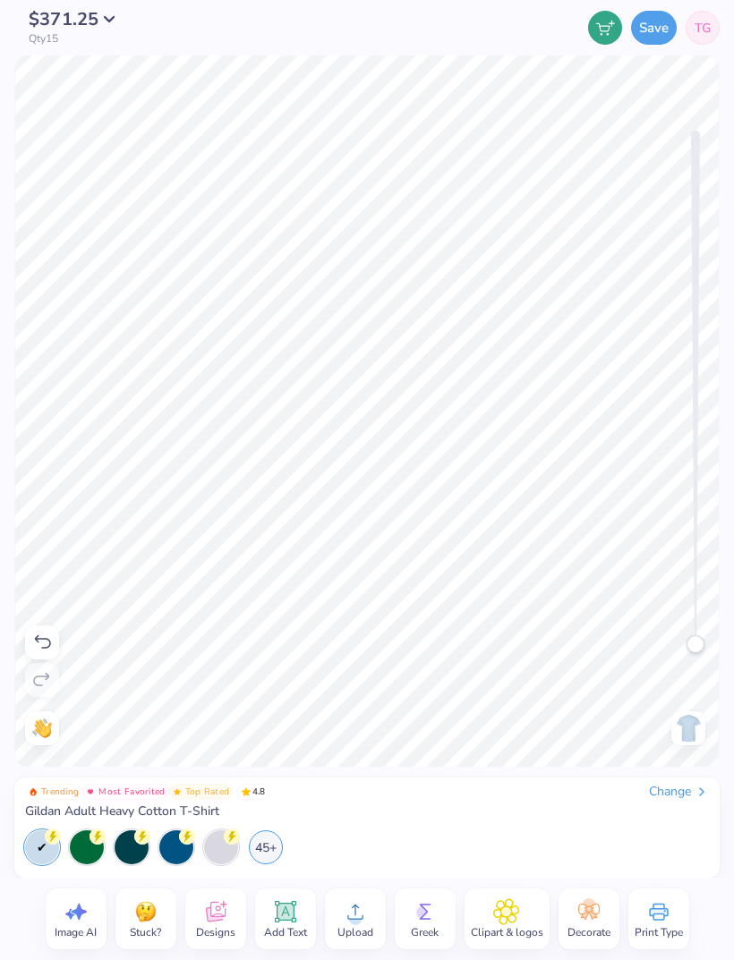
click at [53, 635] on div at bounding box center [42, 643] width 34 height 34
click at [41, 643] on icon at bounding box center [41, 642] width 21 height 21
click at [43, 650] on icon at bounding box center [41, 642] width 21 height 21
click at [688, 732] on img at bounding box center [688, 728] width 29 height 29
click at [283, 900] on icon at bounding box center [285, 912] width 27 height 27
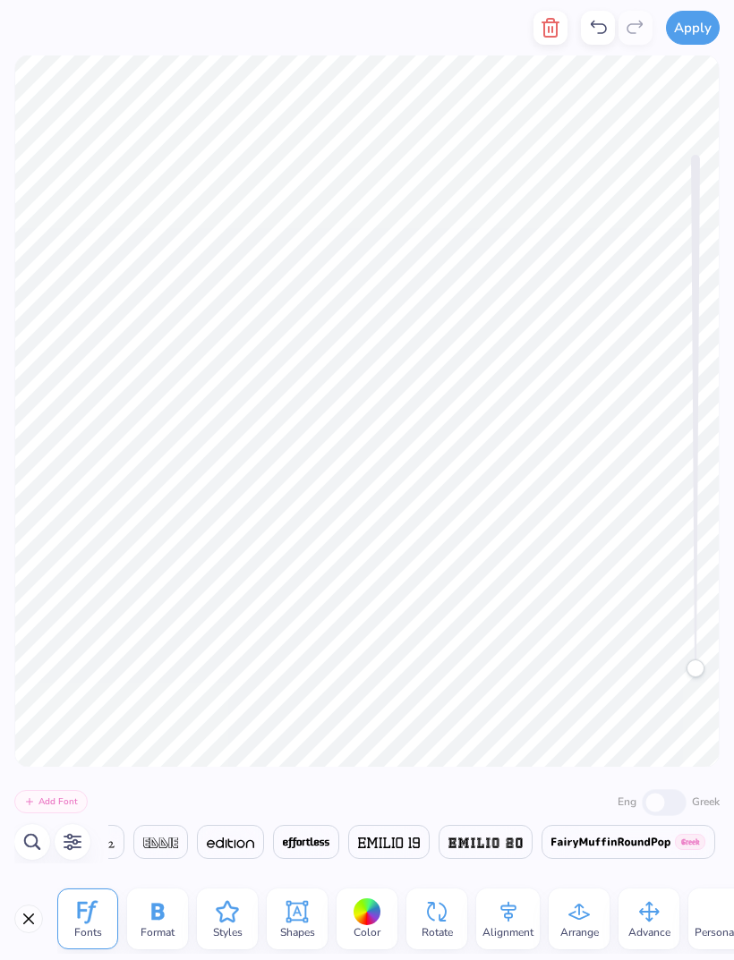
scroll to position [1, 1]
type textarea "T"
type textarea "i"
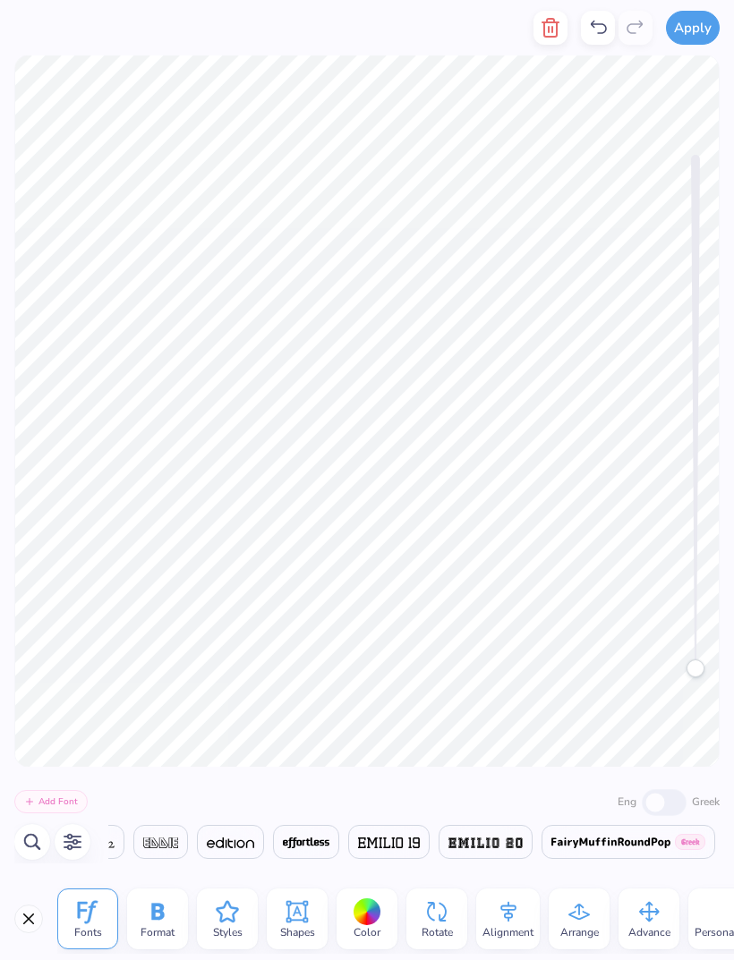
type textarea "In Prusuit"
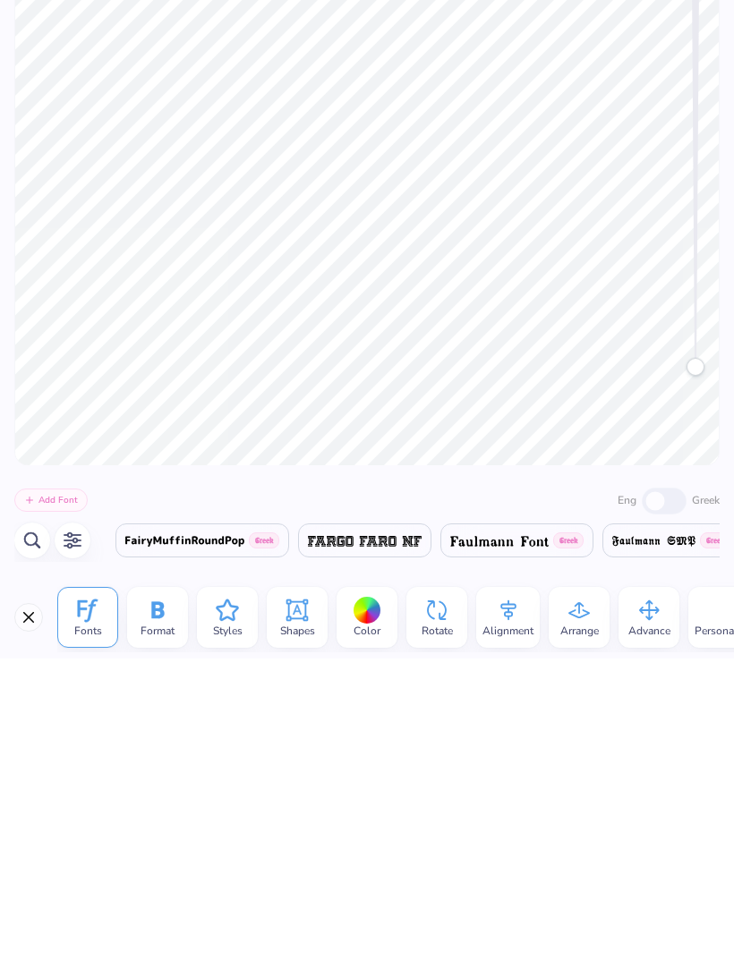
scroll to position [1, 1]
type textarea "In Pursuit"
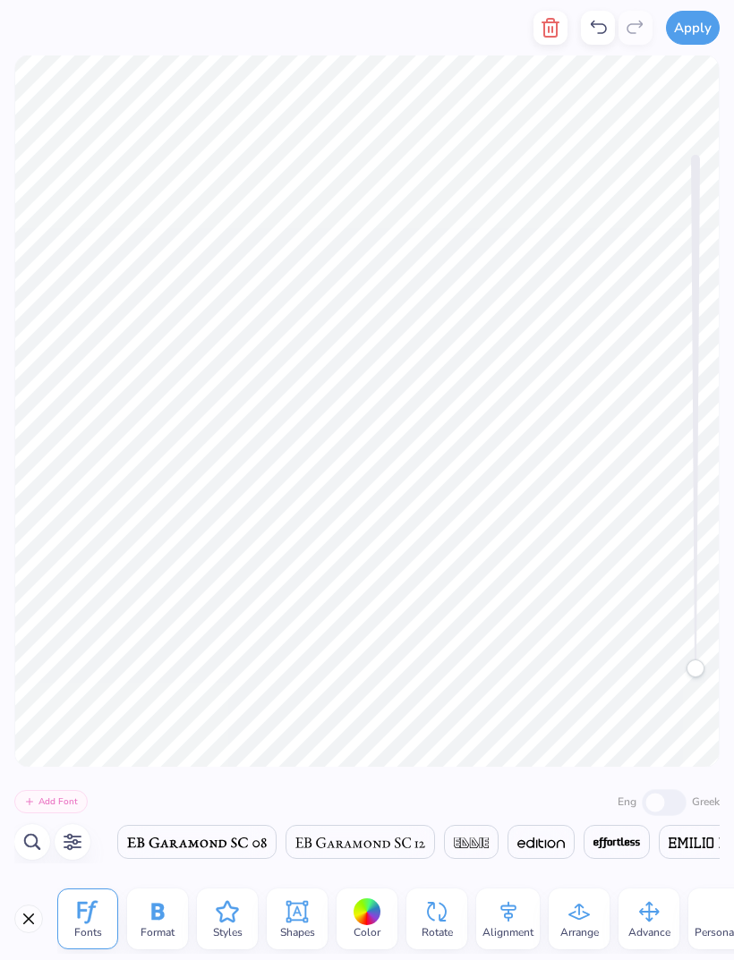
scroll to position [0, 12653]
click at [266, 846] on img at bounding box center [196, 843] width 139 height 11
click at [537, 847] on img at bounding box center [502, 843] width 98 height 11
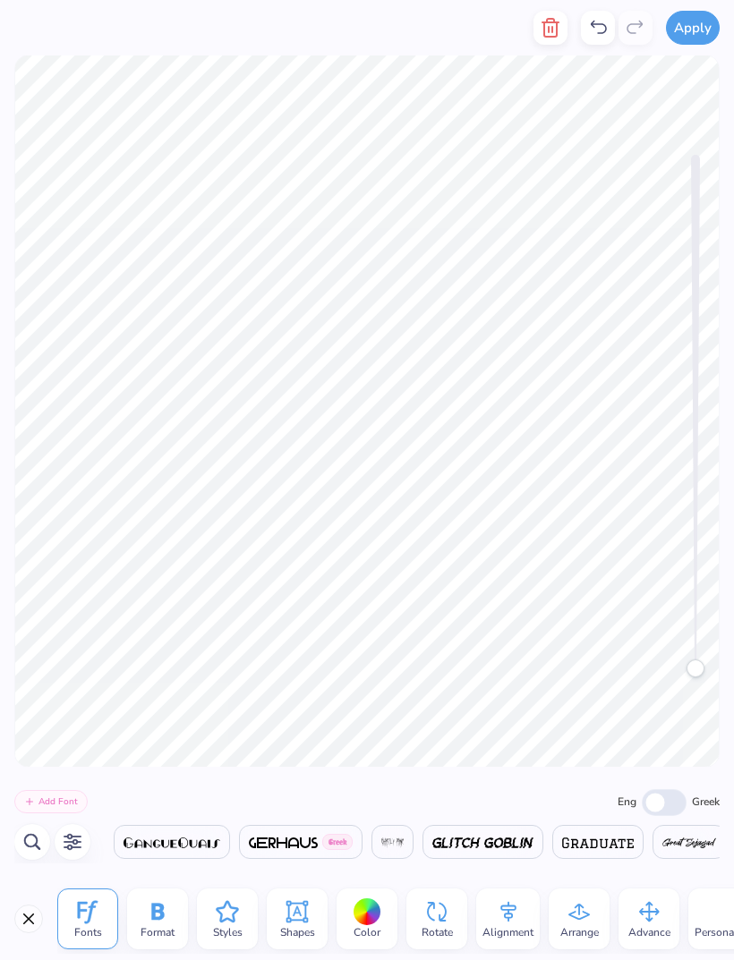
click at [413, 853] on div at bounding box center [392, 842] width 42 height 34
click at [404, 847] on img at bounding box center [392, 843] width 22 height 11
click at [404, 840] on img at bounding box center [392, 843] width 22 height 11
click at [404, 843] on img at bounding box center [392, 843] width 22 height 11
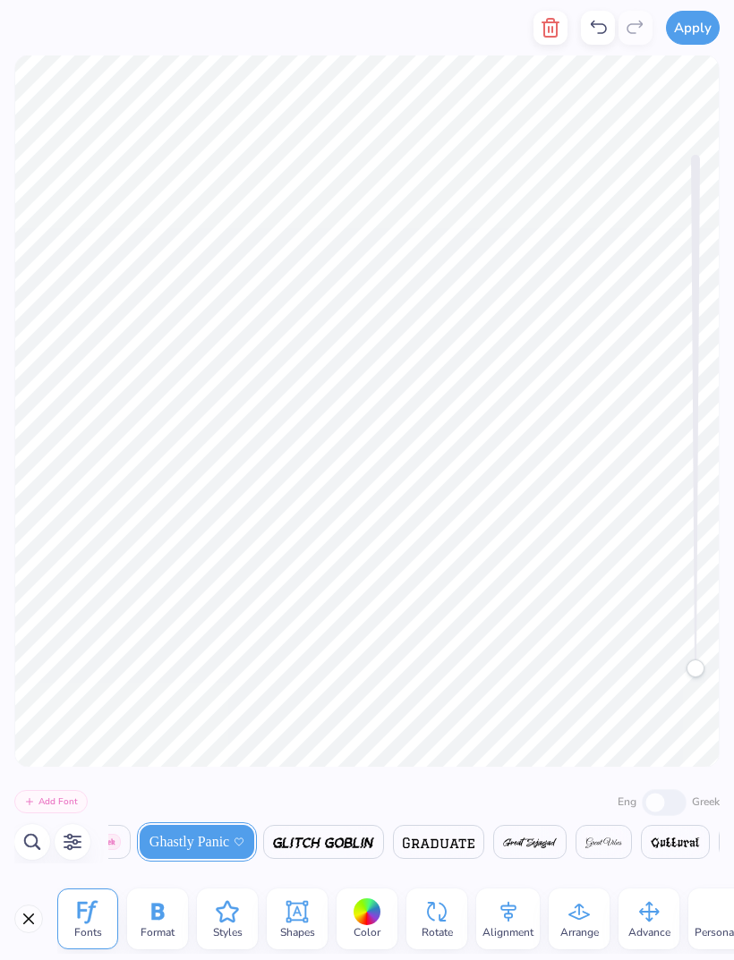
scroll to position [0, 15081]
click at [474, 844] on img at bounding box center [439, 843] width 72 height 11
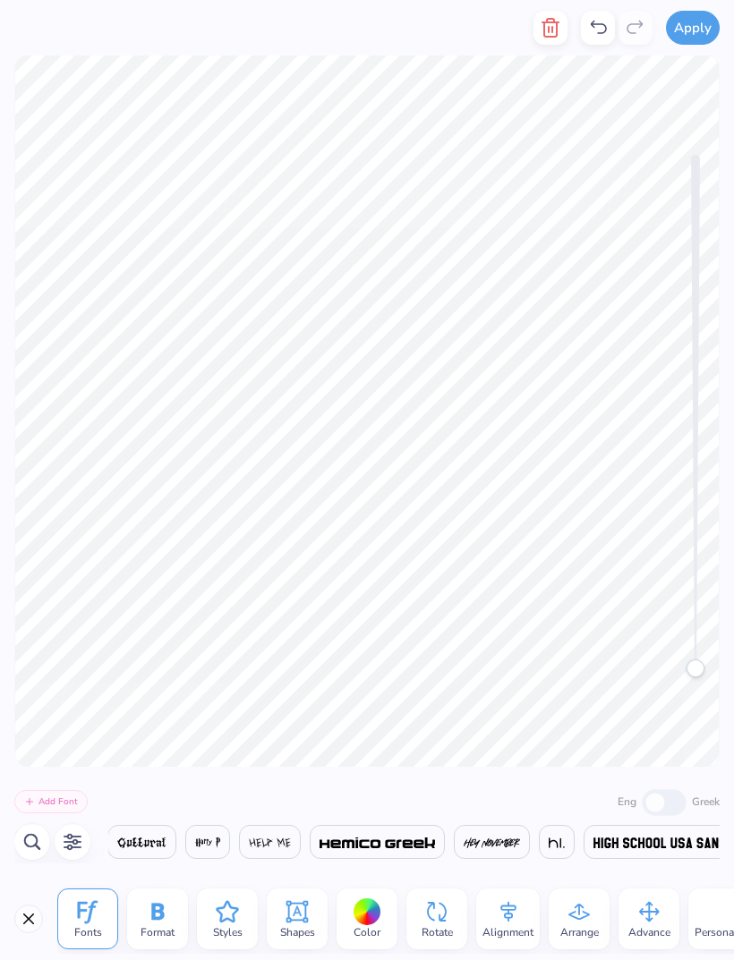
scroll to position [0, 15597]
click at [659, 850] on span at bounding box center [658, 841] width 133 height 21
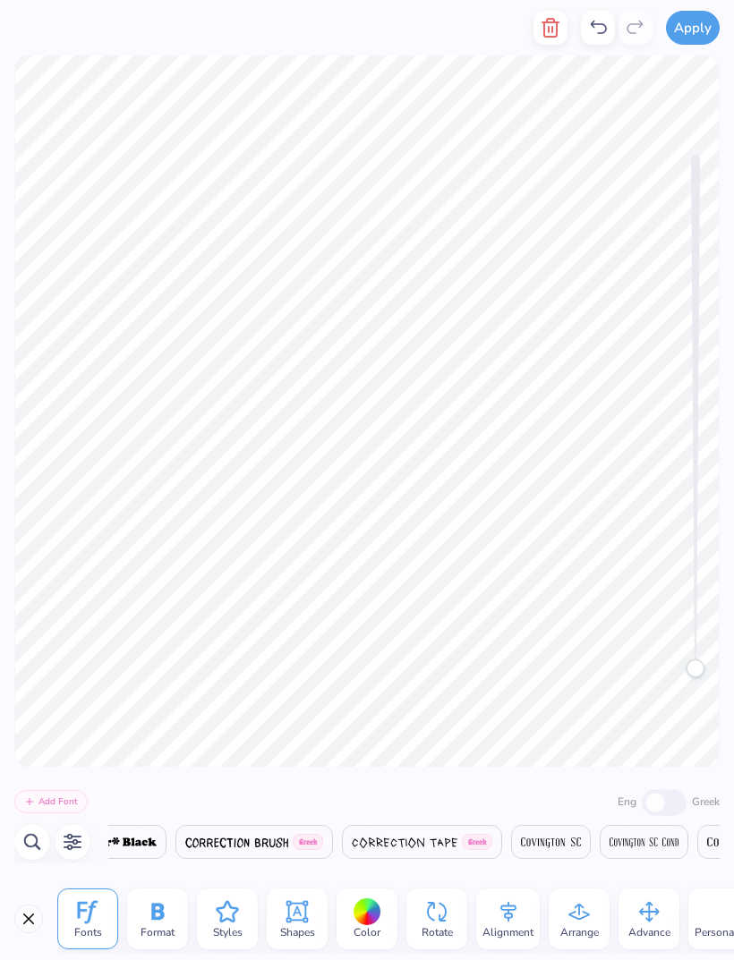
click at [237, 925] on span "Styles" at bounding box center [228, 932] width 30 height 14
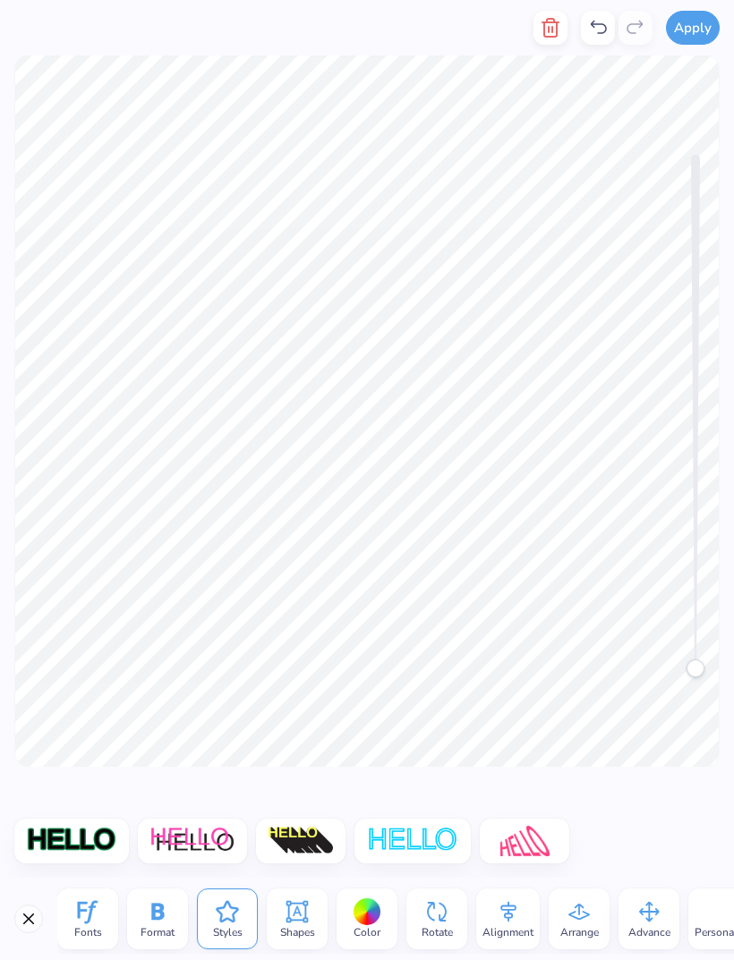
click at [96, 933] on span "Fonts" at bounding box center [88, 932] width 28 height 14
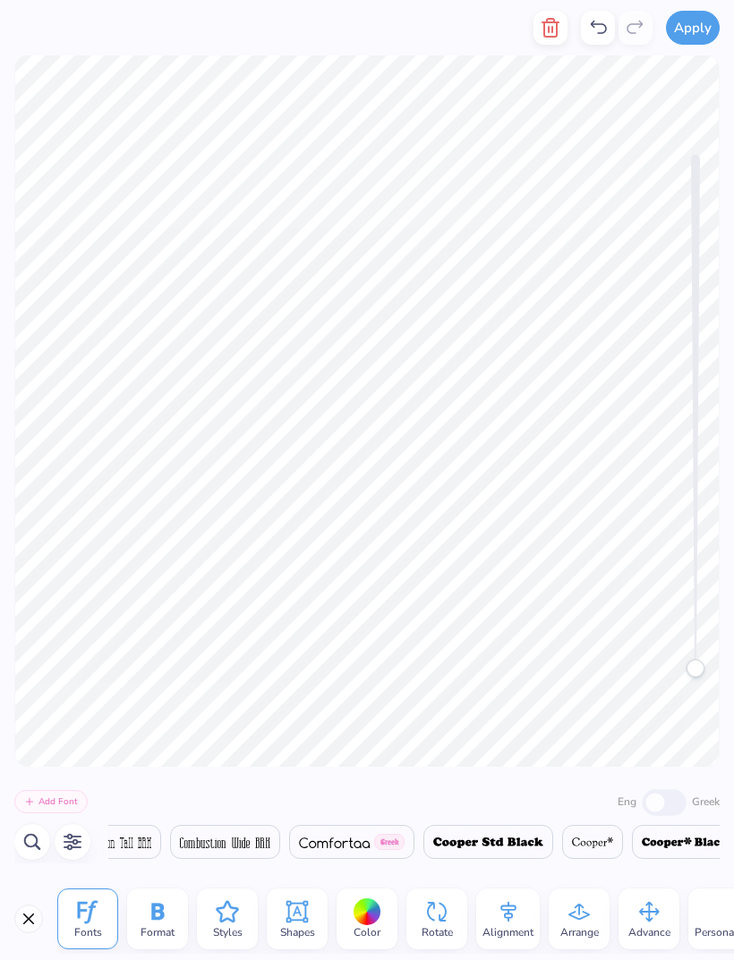
scroll to position [0, 9288]
click at [422, 848] on div at bounding box center [392, 842] width 62 height 34
click at [283, 835] on span at bounding box center [314, 841] width 63 height 21
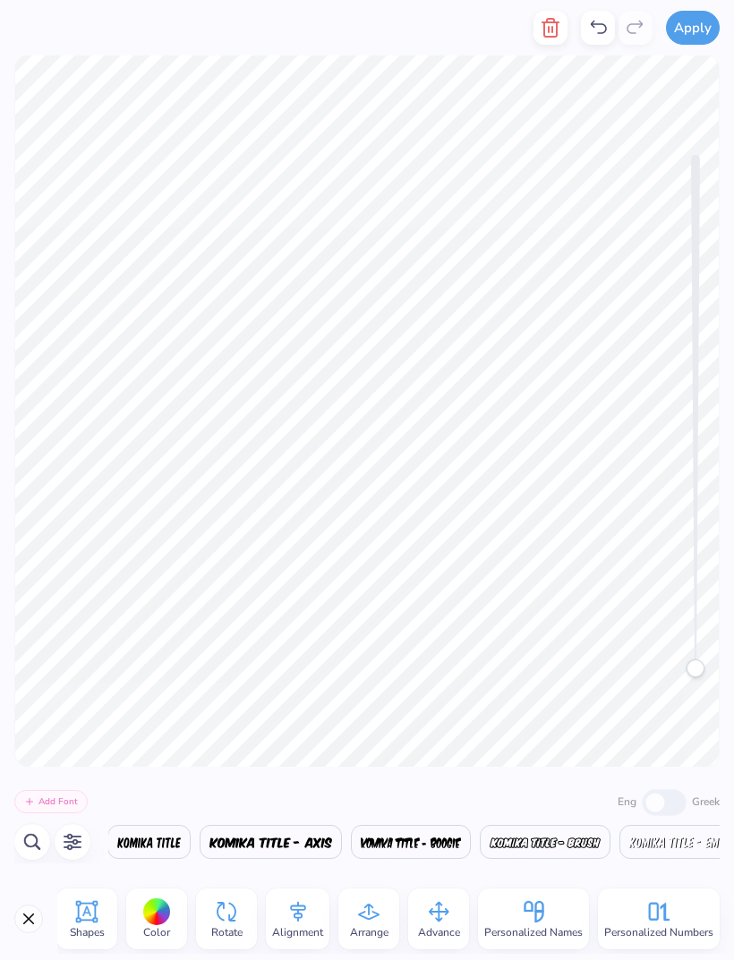
scroll to position [0, 19378]
click at [490, 847] on img at bounding box center [545, 843] width 111 height 11
click at [424, 848] on img at bounding box center [424, 843] width 75 height 11
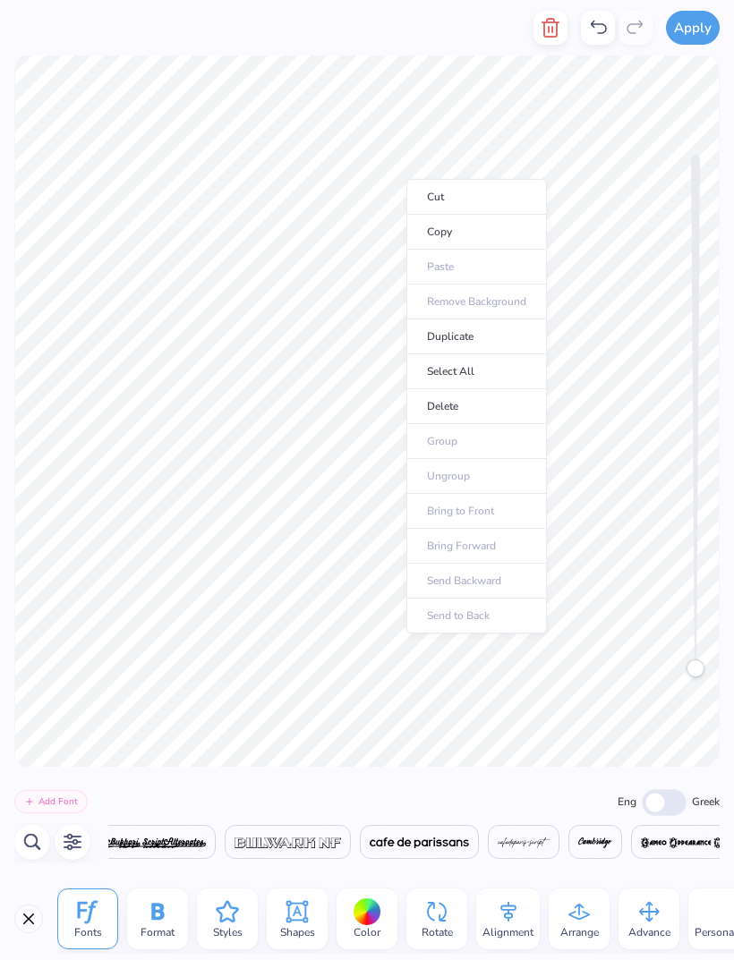
scroll to position [0, 10975]
click at [510, 338] on li "Duplicate" at bounding box center [476, 337] width 141 height 35
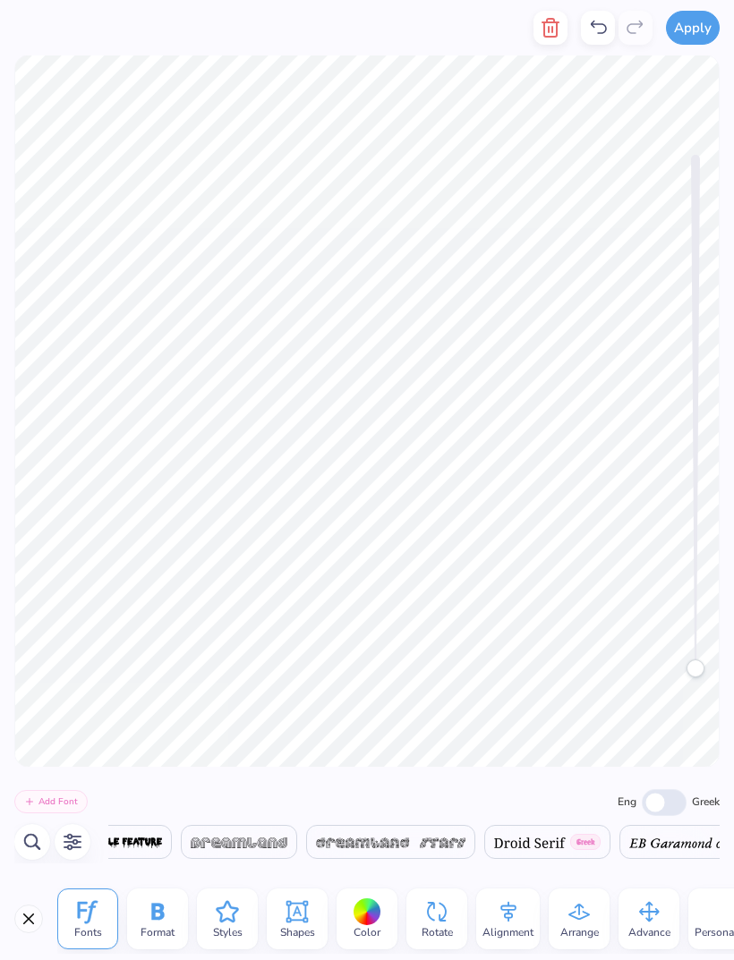
scroll to position [0, 4]
type textarea "In Purs uit"
type textarea "I"
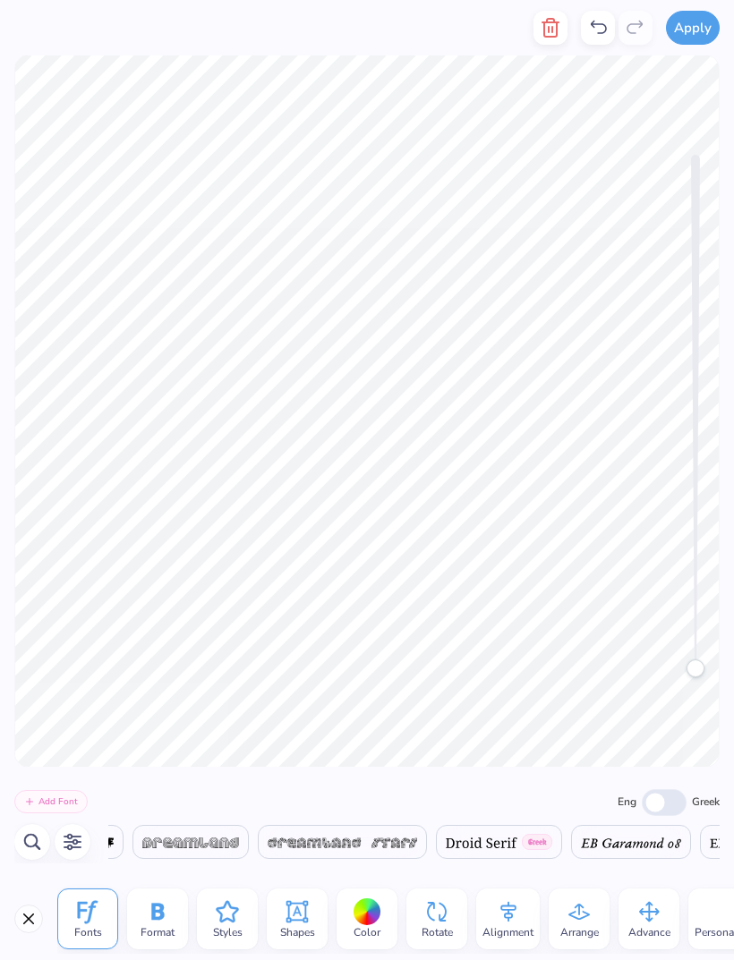
type textarea "T"
type textarea "D"
type textarea "BFA Dance Performance and cheorgraphy"
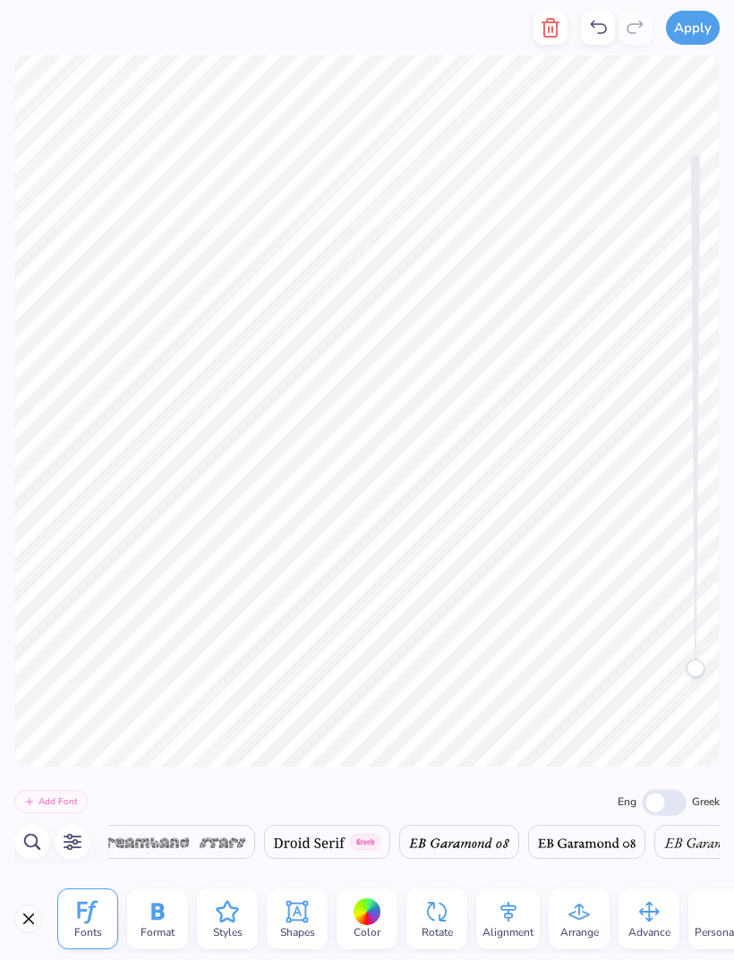
scroll to position [1, 4]
type textarea "BFA Dance performance and choreography"
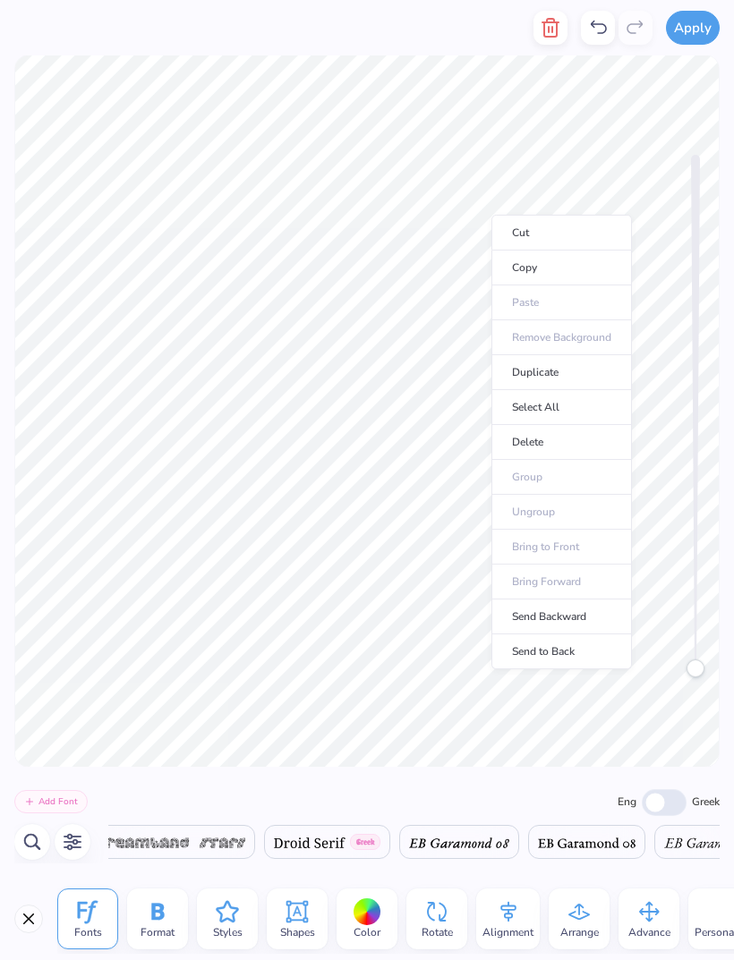
click at [565, 368] on li "Duplicate" at bounding box center [561, 372] width 141 height 35
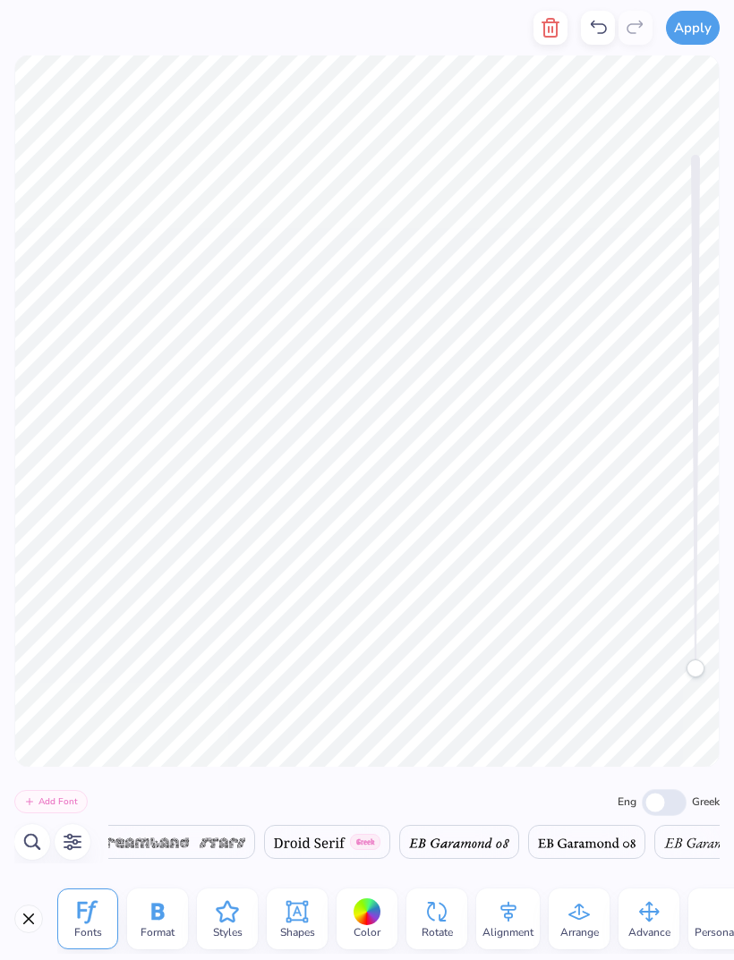
scroll to position [1, 15]
type textarea "BFA Dance performance and choreogr aphy"
type textarea "BFA"
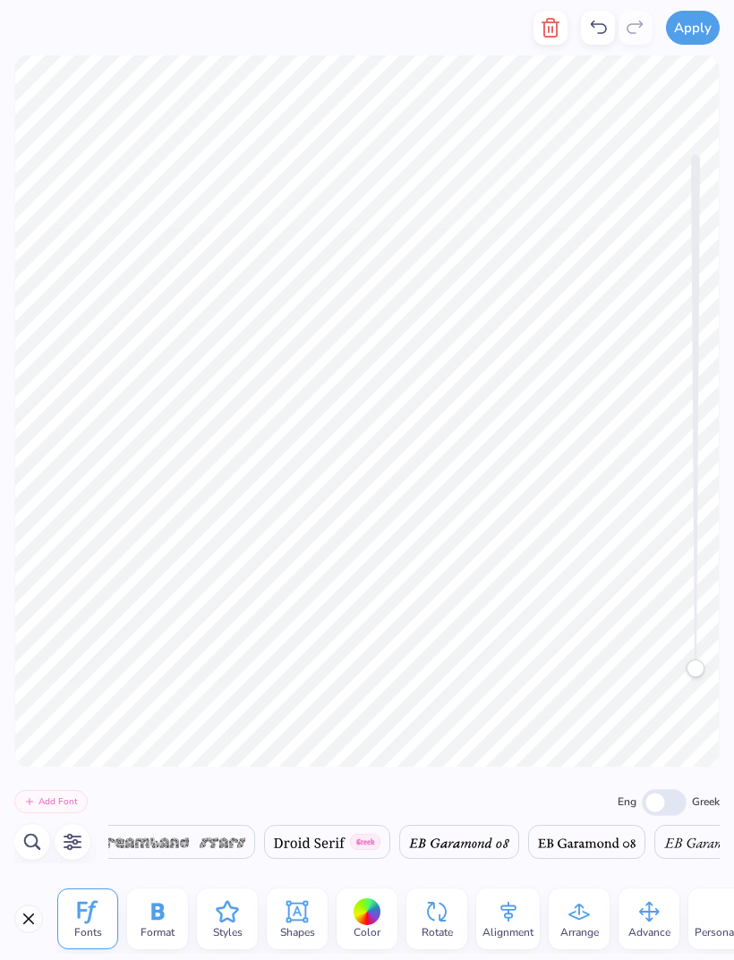
type textarea "Senior Thesis 2025"
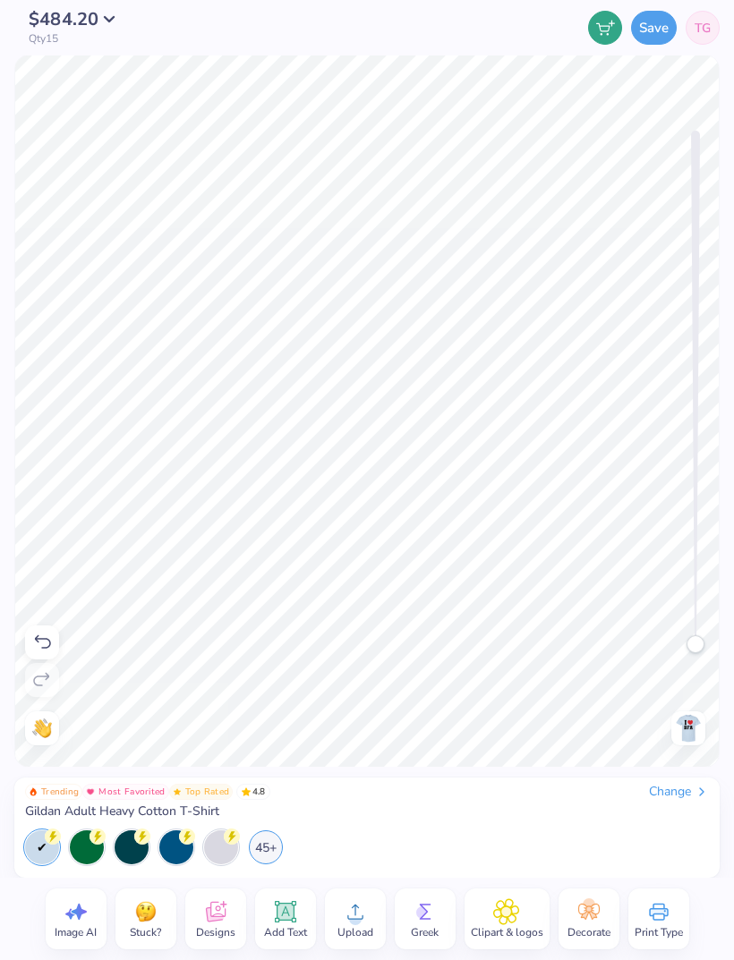
click at [282, 915] on icon at bounding box center [285, 912] width 17 height 17
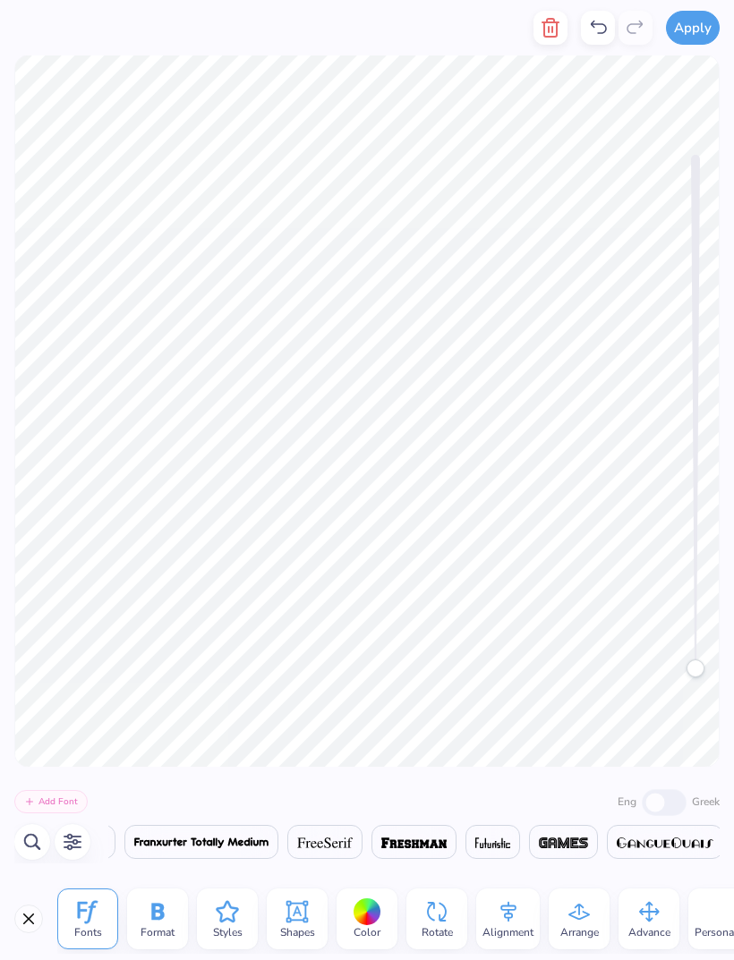
scroll to position [1, 1]
type textarea "T"
type textarea "[PERSON_NAME] [PERSON_NAME] [PERSON_NAME]"
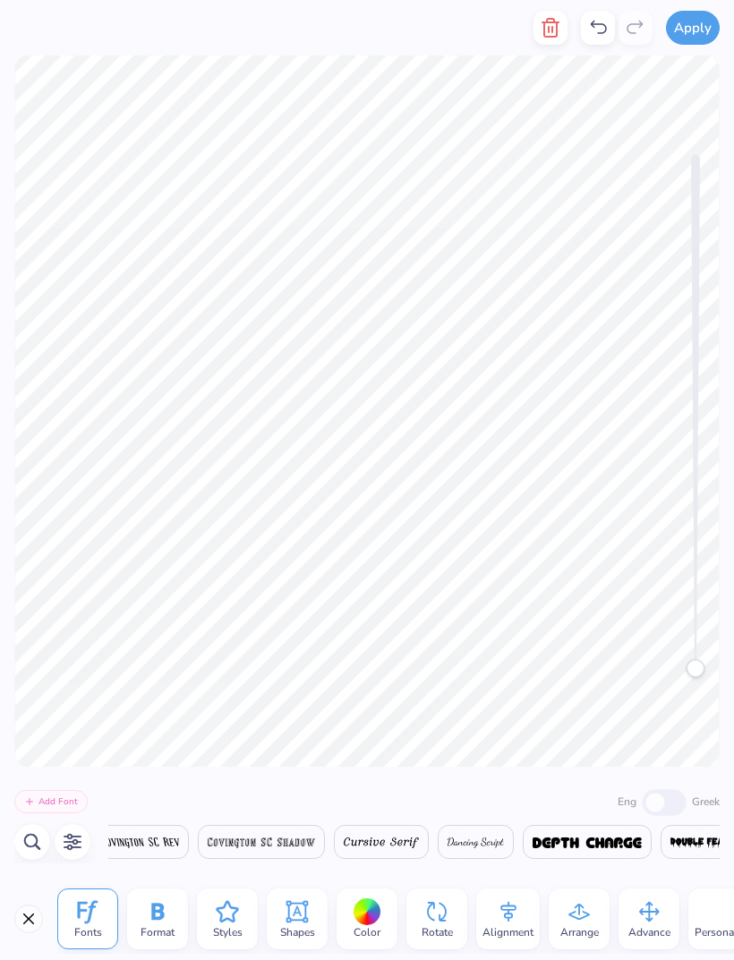
scroll to position [0, 10394]
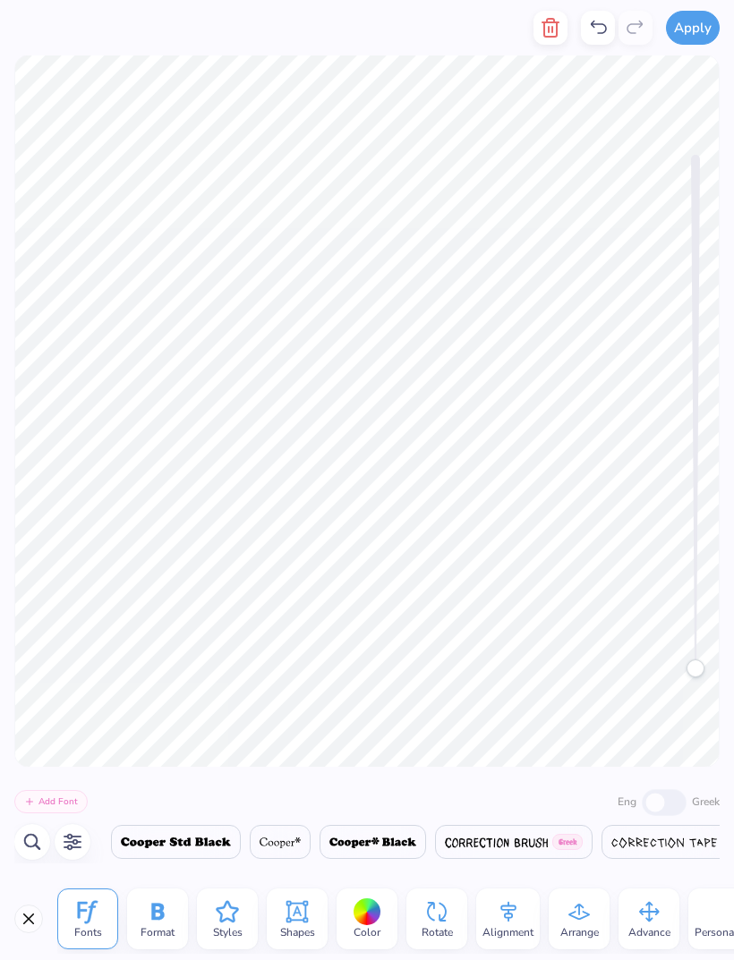
click at [241, 858] on div at bounding box center [176, 842] width 130 height 34
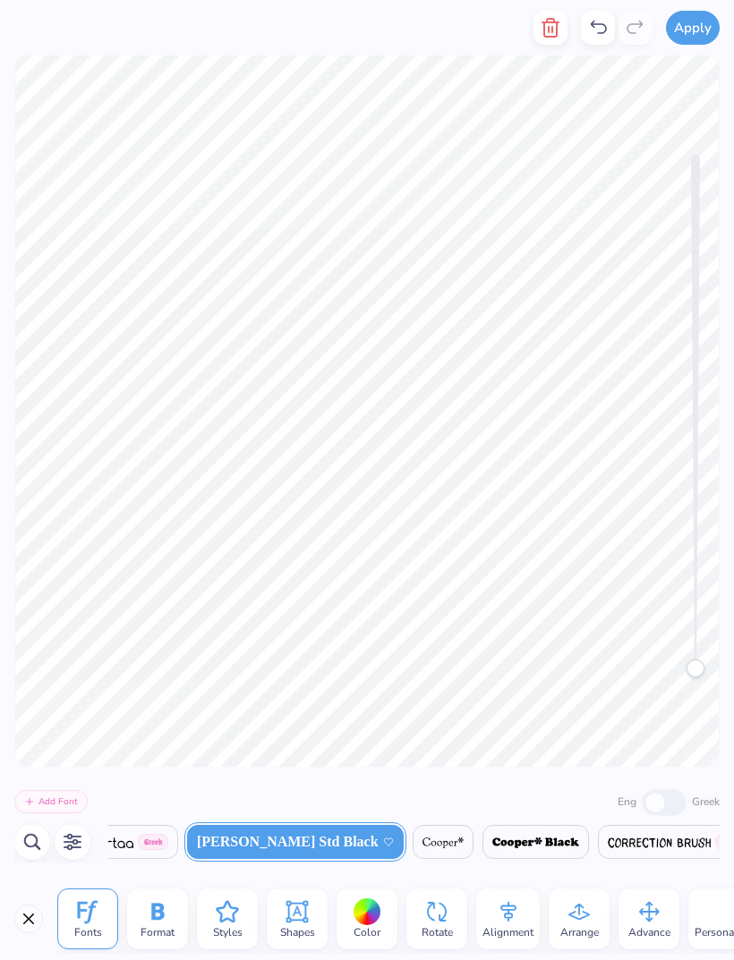
scroll to position [0, 9276]
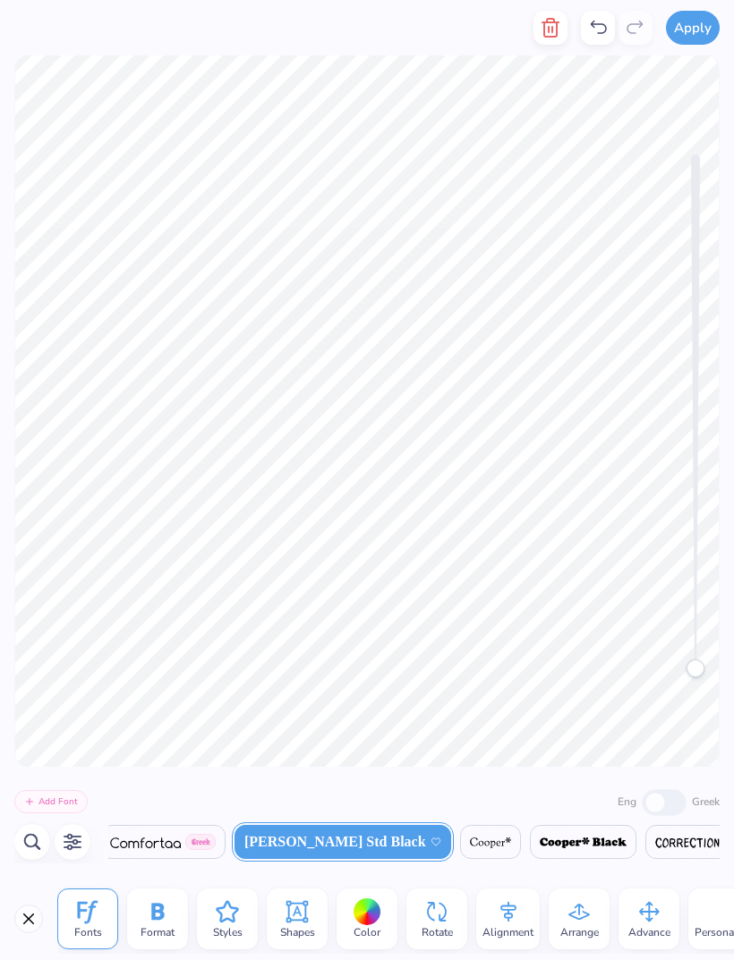
click at [470, 847] on img at bounding box center [491, 843] width 42 height 11
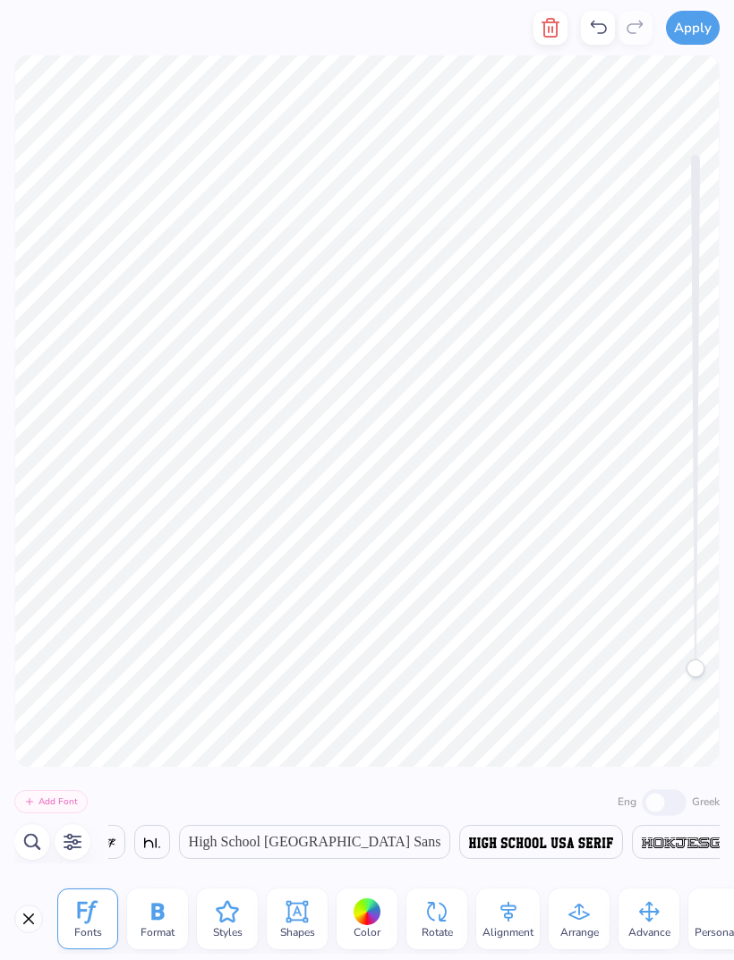
scroll to position [0, 16071]
click at [305, 848] on span "High School [GEOGRAPHIC_DATA] Sans" at bounding box center [316, 841] width 252 height 21
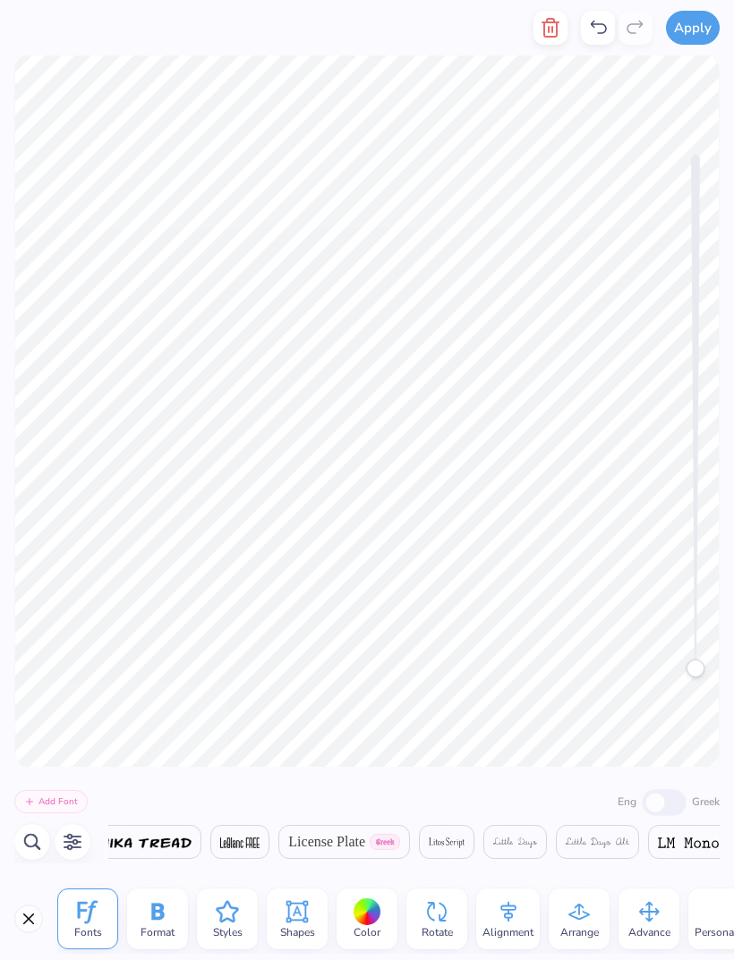
scroll to position [0, 21458]
click at [307, 852] on span "License Plate" at bounding box center [326, 841] width 77 height 21
click at [354, 841] on span "Greek" at bounding box center [369, 842] width 30 height 16
click at [509, 922] on icon at bounding box center [508, 912] width 27 height 27
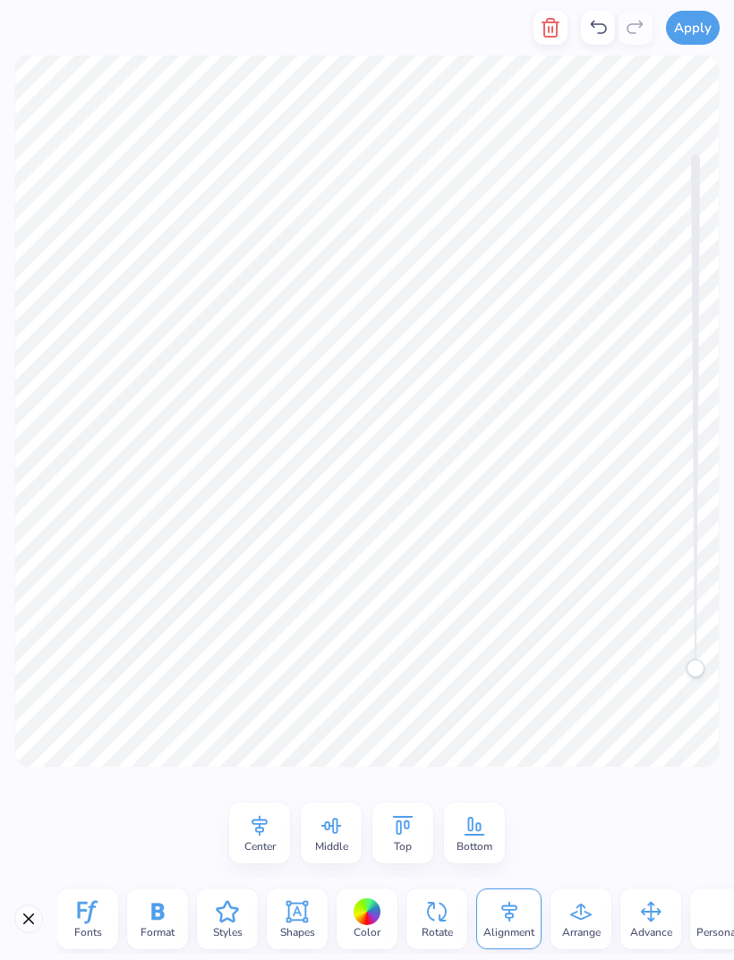
click at [257, 840] on span "Center" at bounding box center [259, 847] width 31 height 14
click at [331, 844] on span "Middle" at bounding box center [331, 847] width 33 height 14
click at [343, 838] on icon at bounding box center [331, 826] width 27 height 27
click at [270, 848] on span "Center" at bounding box center [259, 847] width 31 height 14
click at [272, 845] on span "Center" at bounding box center [259, 847] width 31 height 14
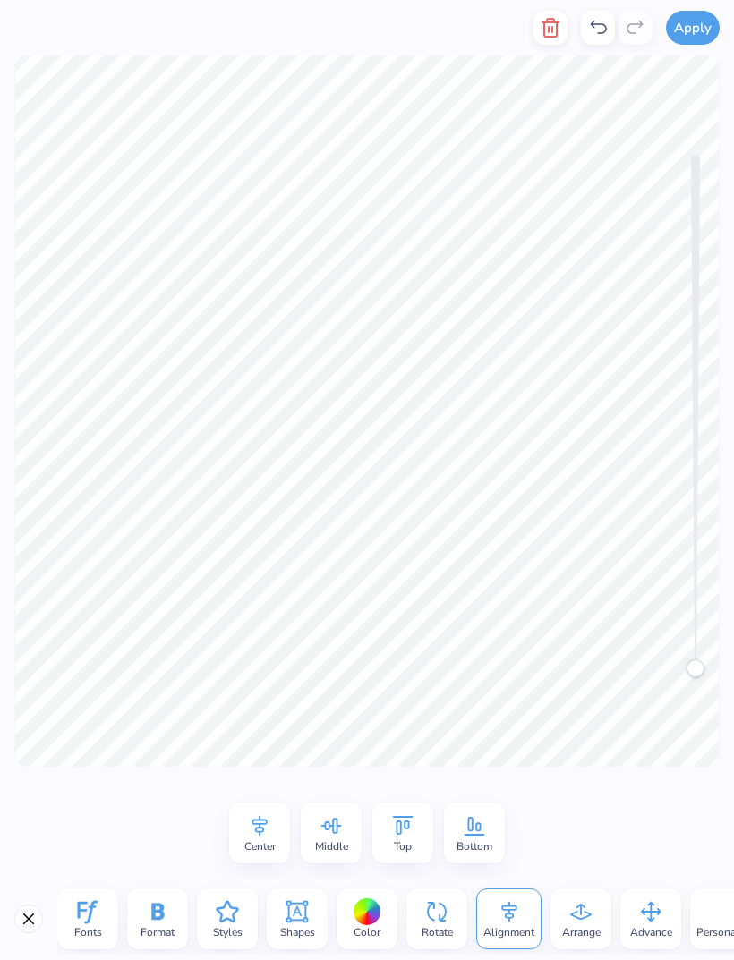
click at [255, 836] on icon at bounding box center [259, 826] width 27 height 27
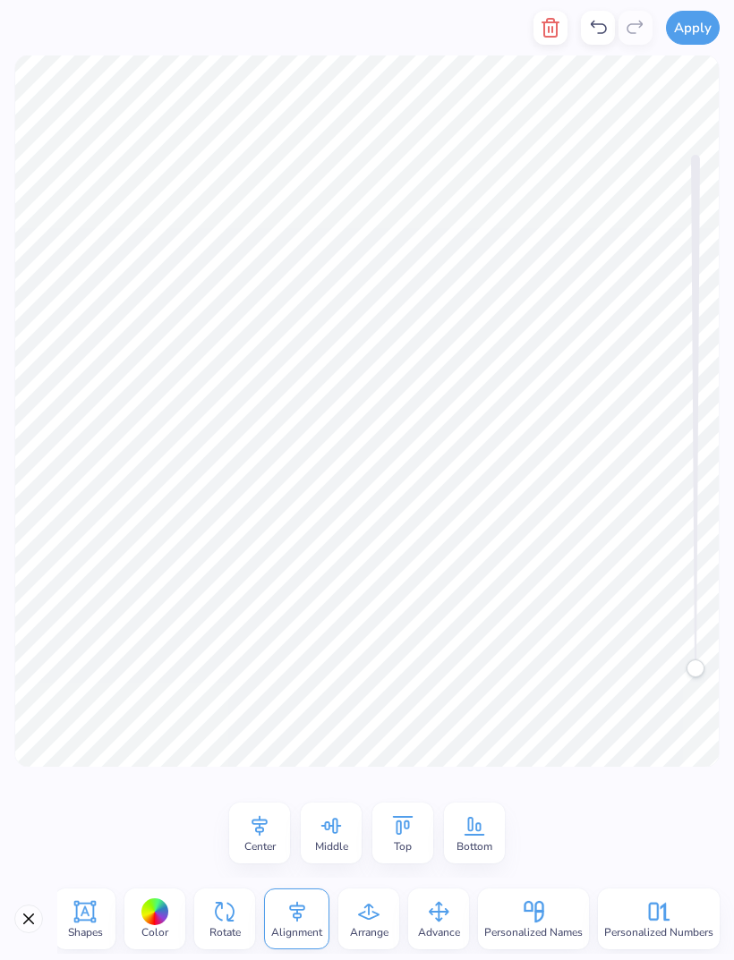
scroll to position [0, 212]
click at [547, 925] on span "Personalized Names" at bounding box center [533, 932] width 98 height 14
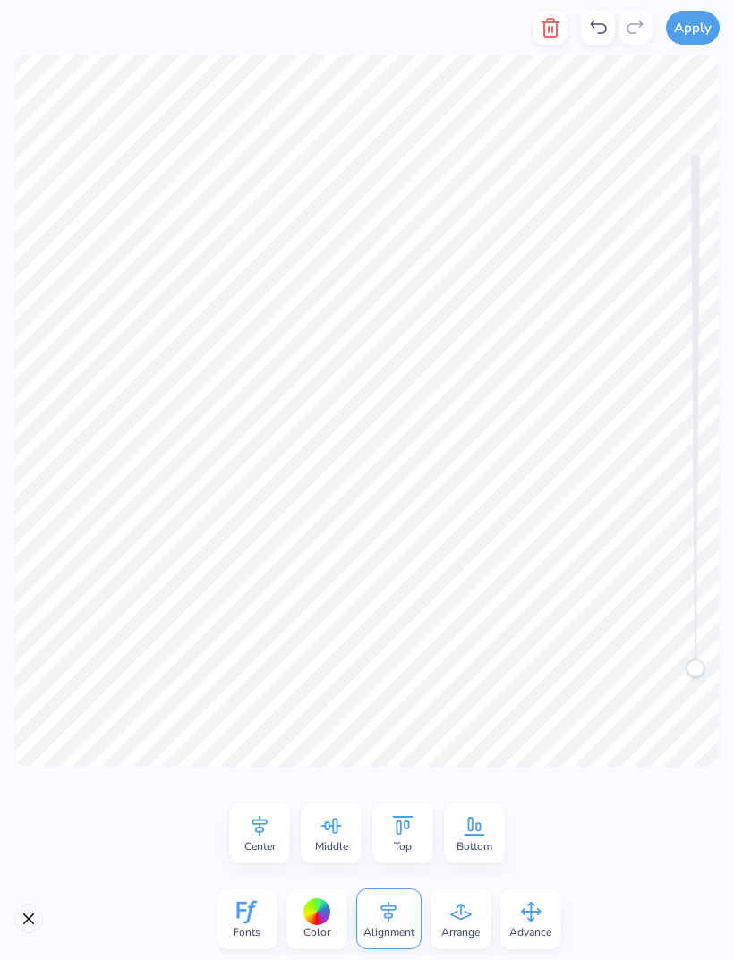
scroll to position [0, 0]
click at [592, 30] on icon at bounding box center [597, 27] width 21 height 21
click at [595, 24] on icon at bounding box center [599, 27] width 16 height 13
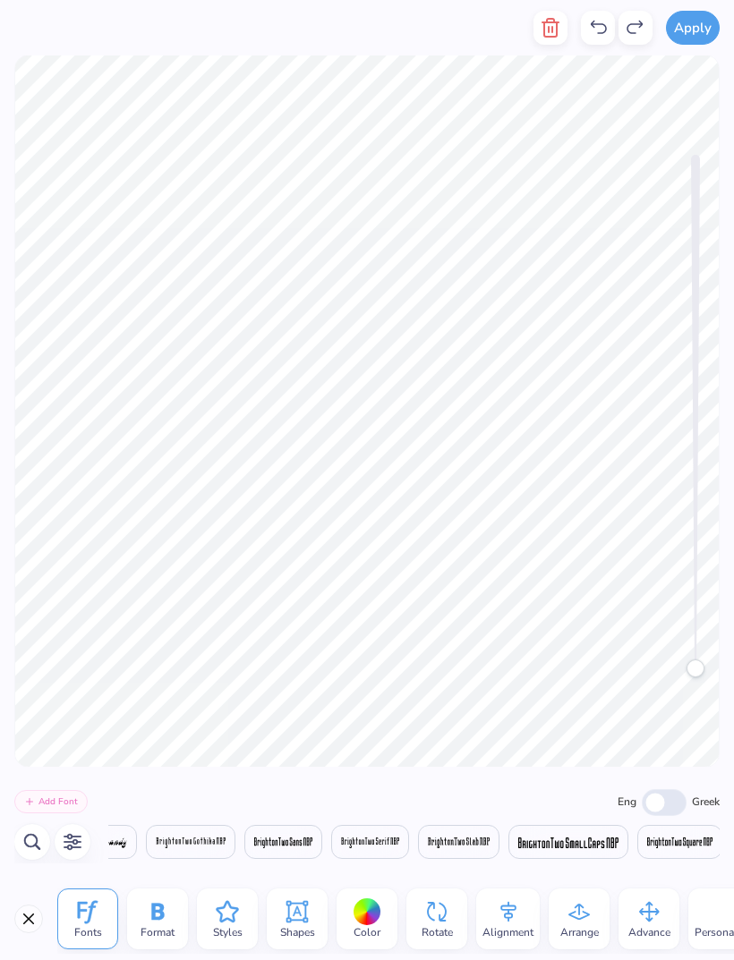
scroll to position [0, 11158]
click at [559, 29] on icon "button" at bounding box center [550, 27] width 21 height 21
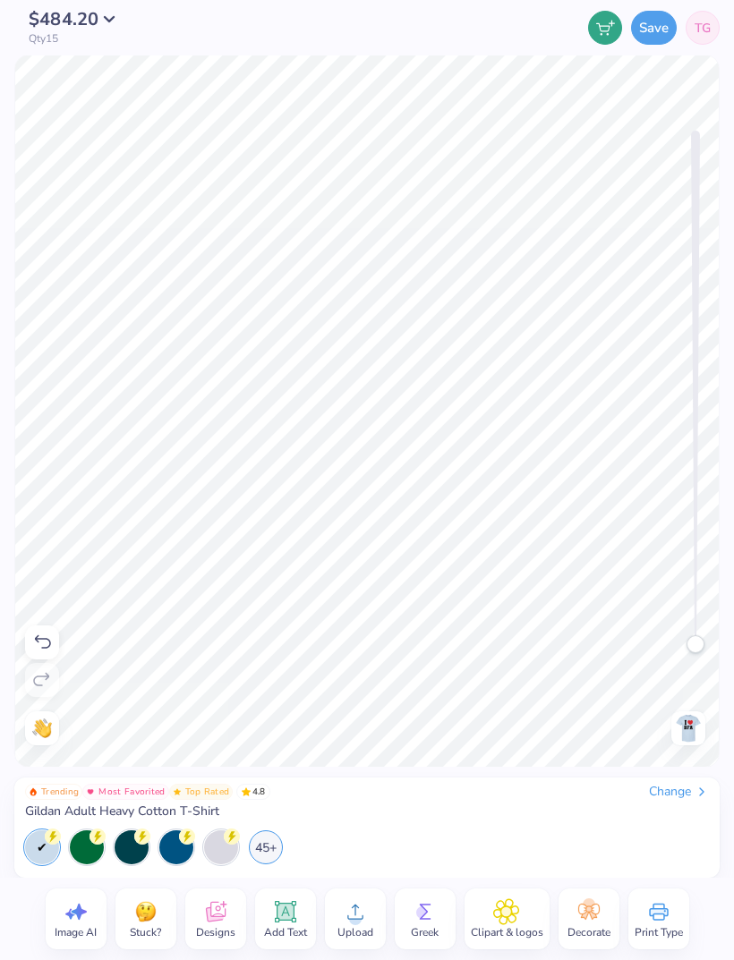
click at [294, 924] on icon at bounding box center [285, 912] width 27 height 27
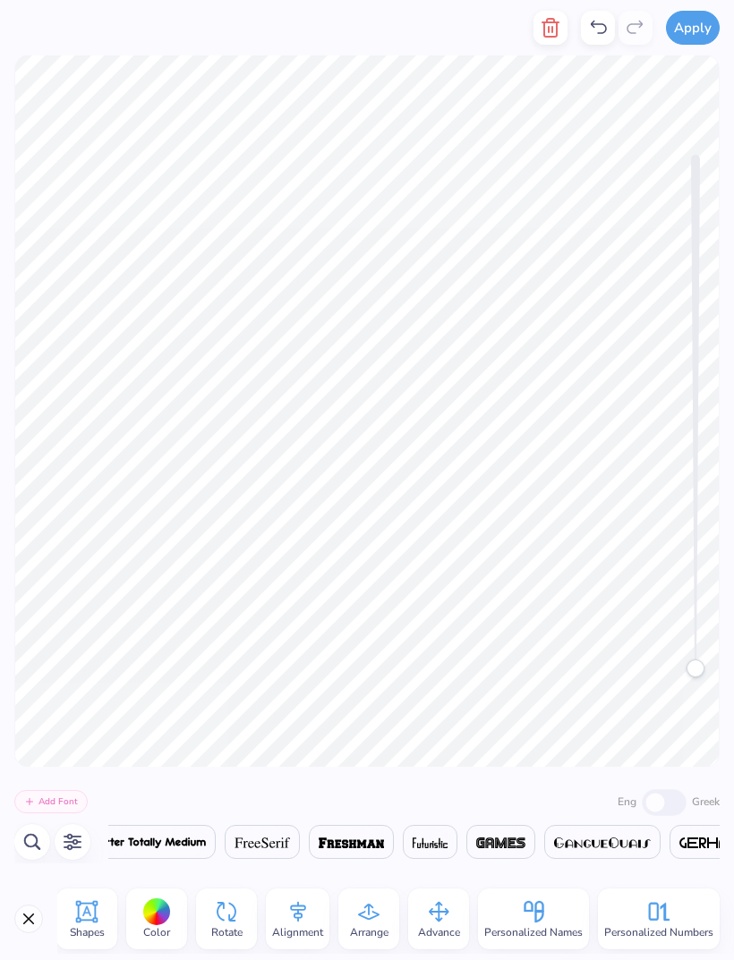
scroll to position [0, 210]
click at [540, 912] on icon at bounding box center [538, 906] width 9 height 11
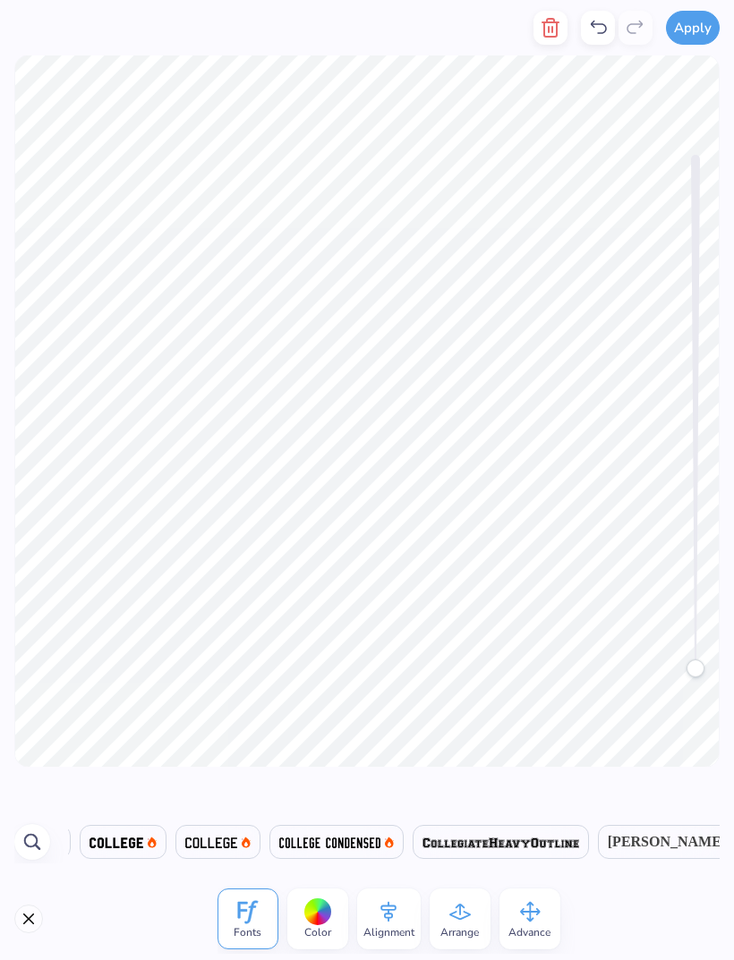
scroll to position [0, 406]
click at [360, 840] on img at bounding box center [330, 843] width 101 height 11
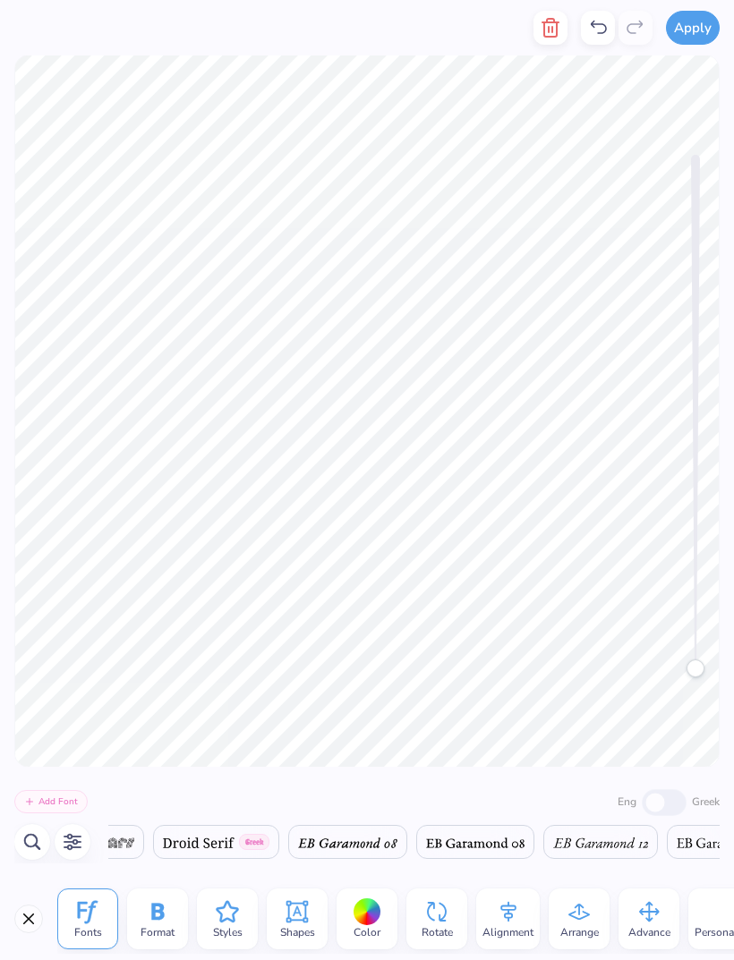
scroll to position [0, 11529]
click at [546, 32] on icon "button" at bounding box center [550, 28] width 13 height 18
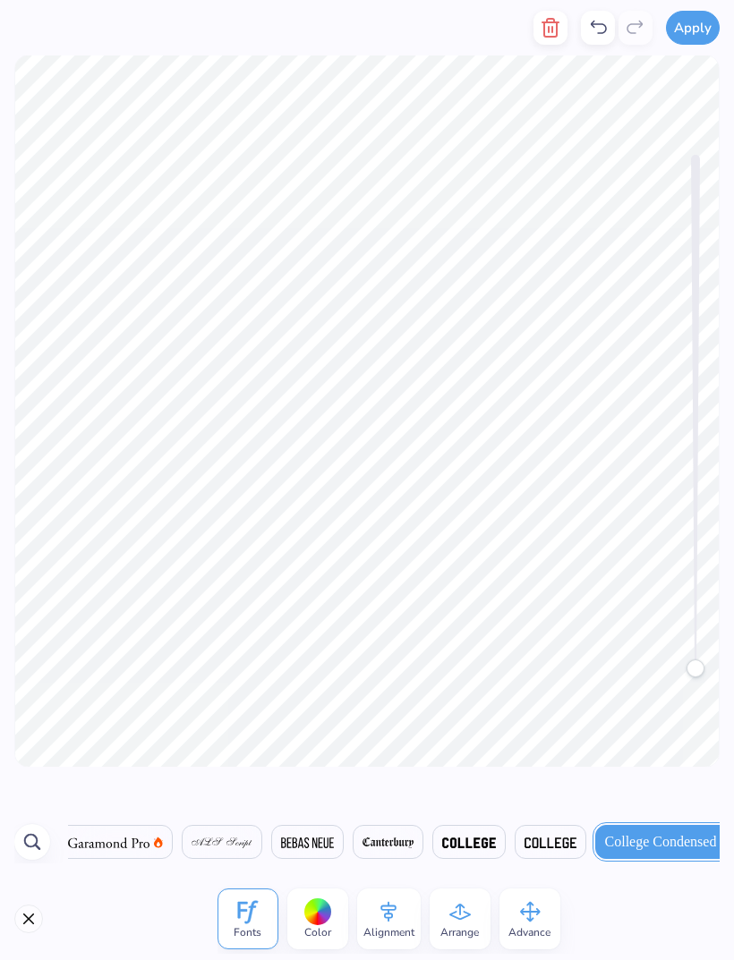
scroll to position [0, 58]
click at [29, 897] on div "Fonts Color Alignment Arrange Advance" at bounding box center [367, 919] width 734 height 82
click at [602, 13] on div at bounding box center [598, 28] width 34 height 34
click at [601, 12] on div at bounding box center [598, 28] width 34 height 34
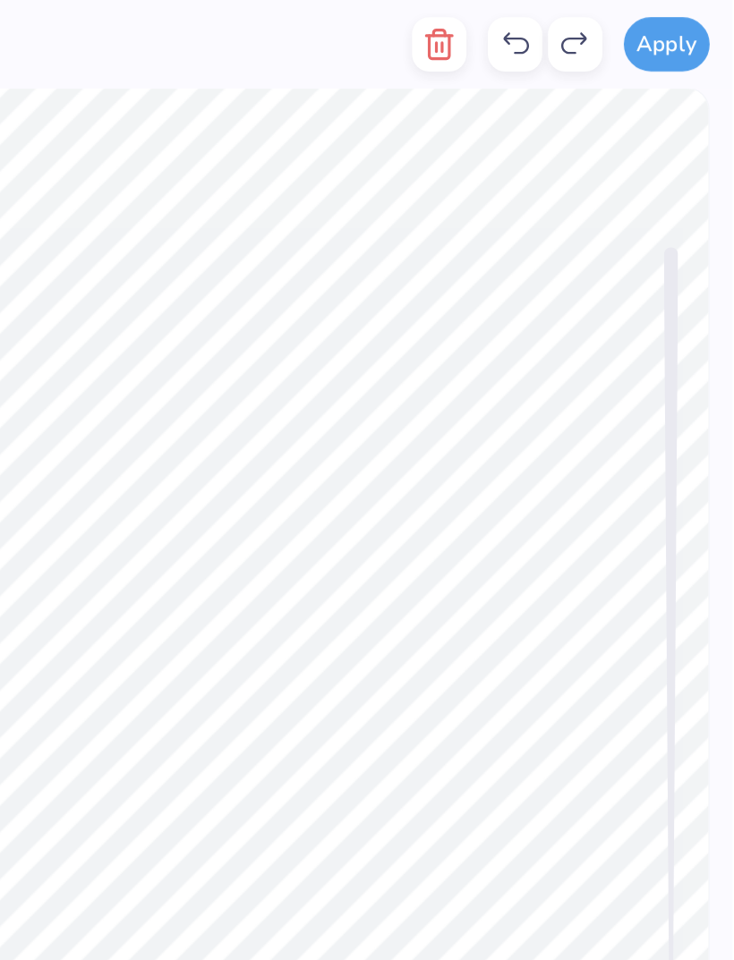
click at [591, 28] on icon at bounding box center [599, 27] width 16 height 13
click at [587, 32] on icon at bounding box center [597, 27] width 21 height 21
click at [587, 25] on icon at bounding box center [597, 27] width 21 height 21
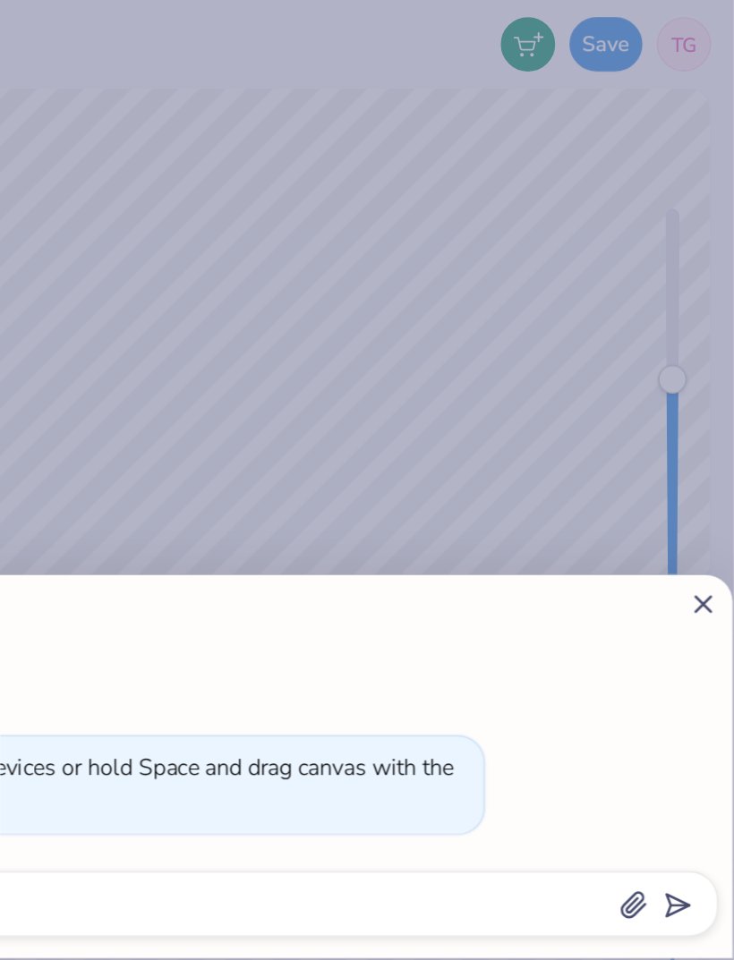
click at [705, 374] on icon at bounding box center [714, 378] width 19 height 19
type textarea "x"
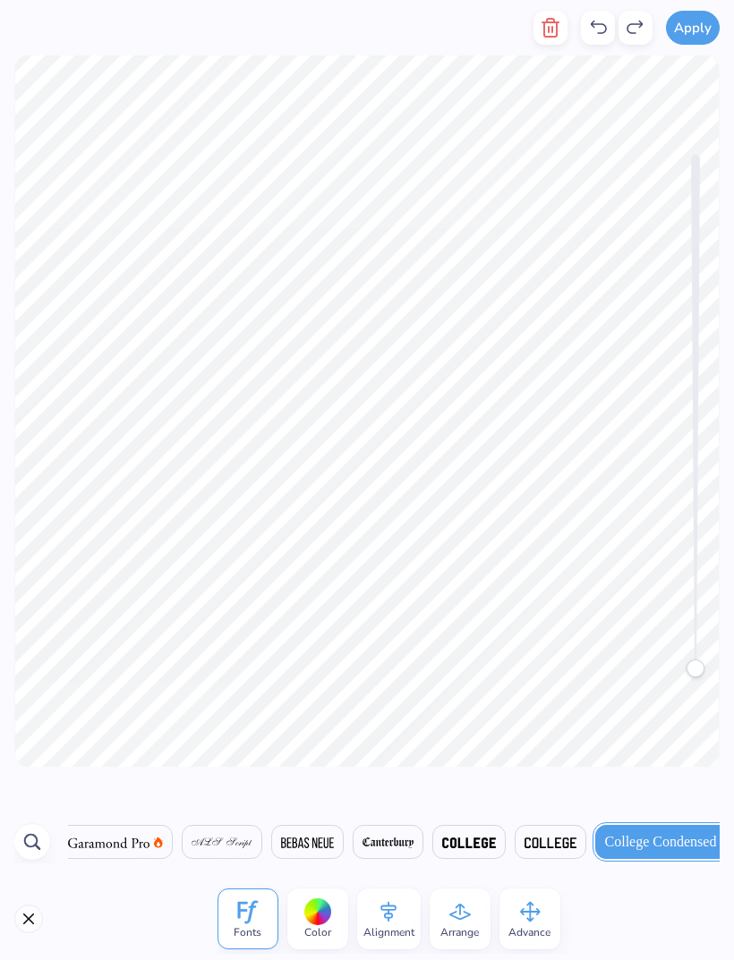
scroll to position [0, 58]
click at [593, 28] on icon at bounding box center [597, 27] width 21 height 21
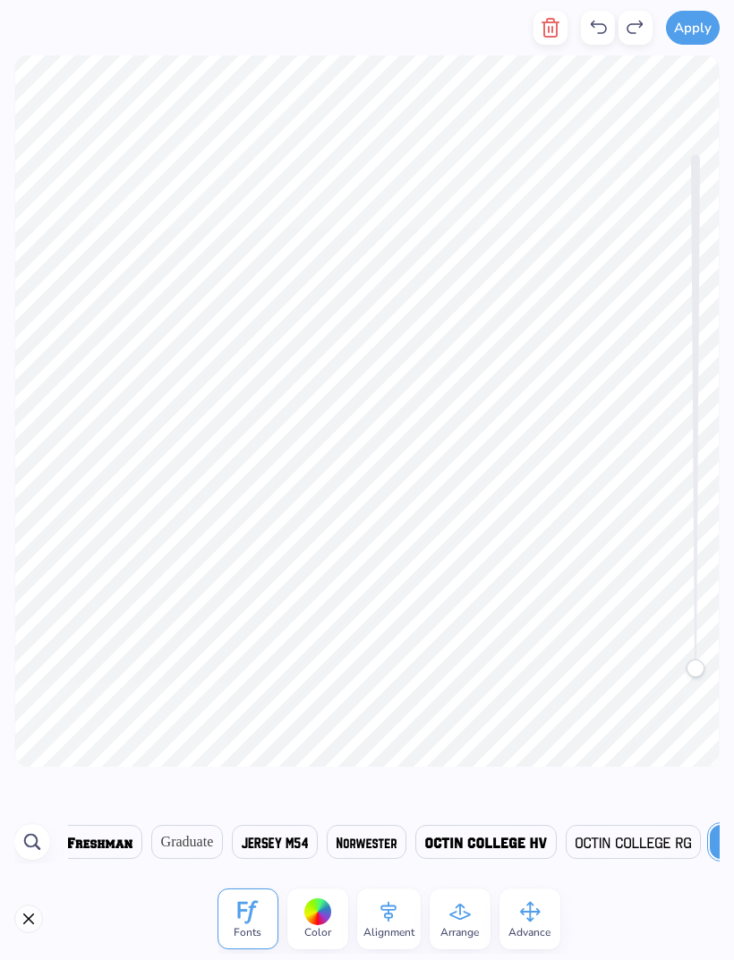
scroll to position [0, 1751]
click at [600, 38] on icon at bounding box center [597, 27] width 21 height 21
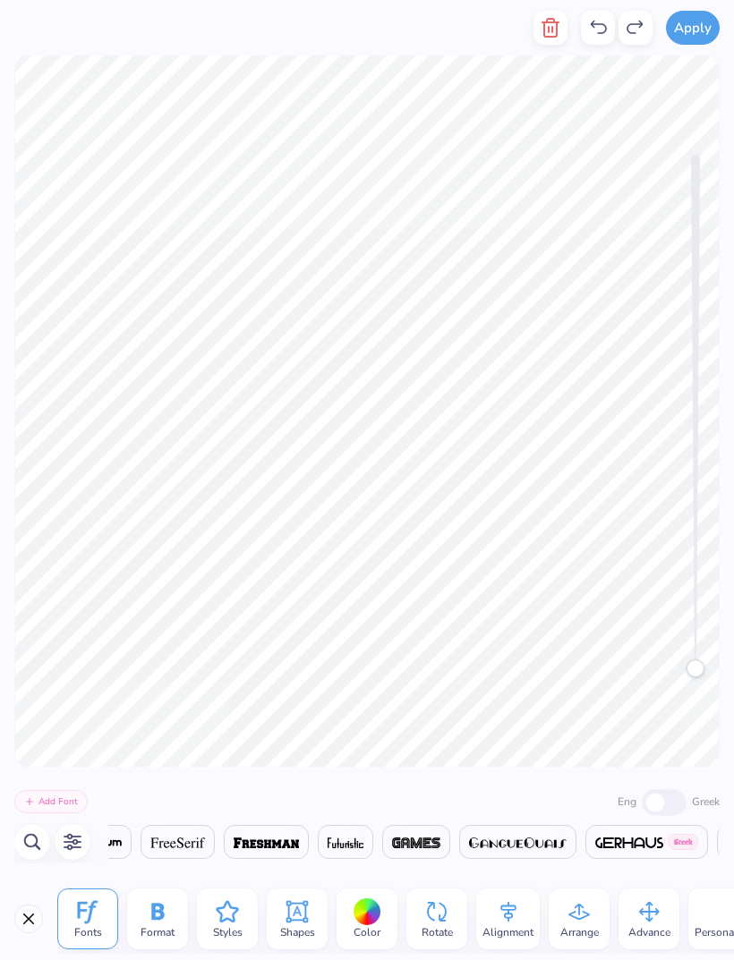
click at [600, 36] on icon at bounding box center [597, 27] width 21 height 21
click at [602, 34] on icon at bounding box center [597, 27] width 21 height 21
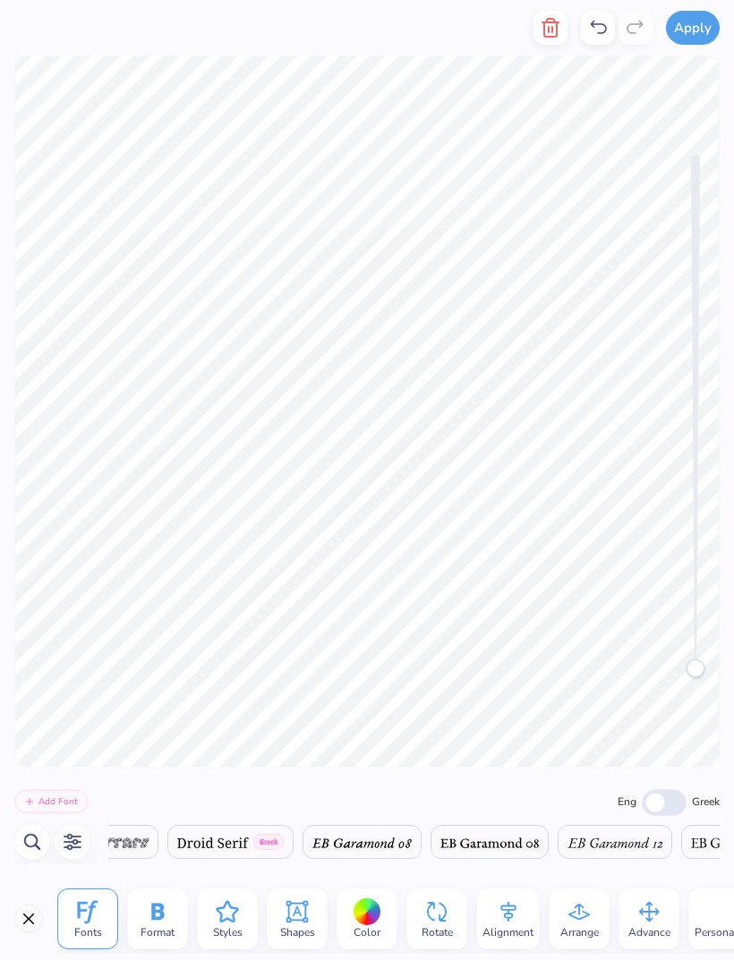
scroll to position [0, 11426]
click at [507, 935] on span "Alignment" at bounding box center [507, 932] width 51 height 14
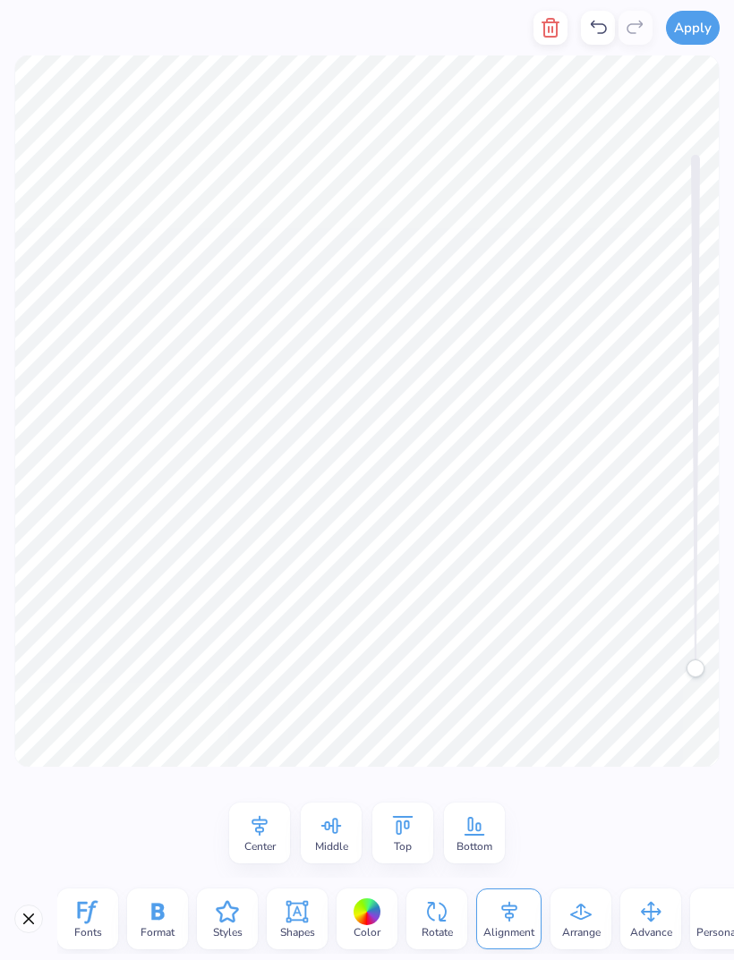
click at [268, 842] on span "Center" at bounding box center [259, 847] width 31 height 14
click at [335, 845] on span "Middle" at bounding box center [331, 847] width 33 height 14
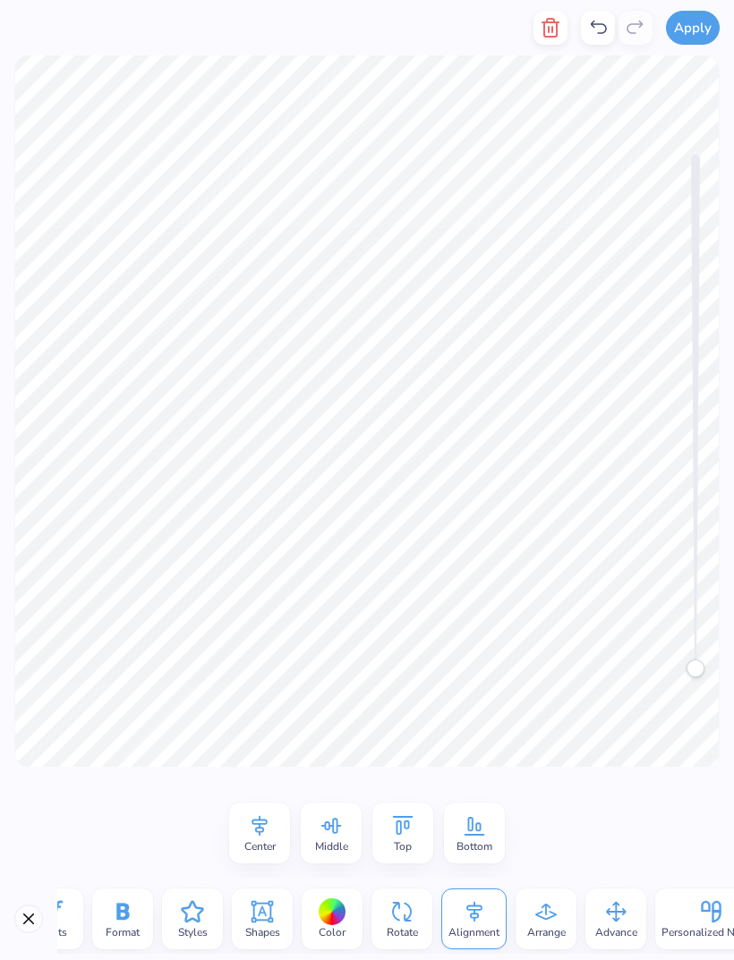
scroll to position [0, 17]
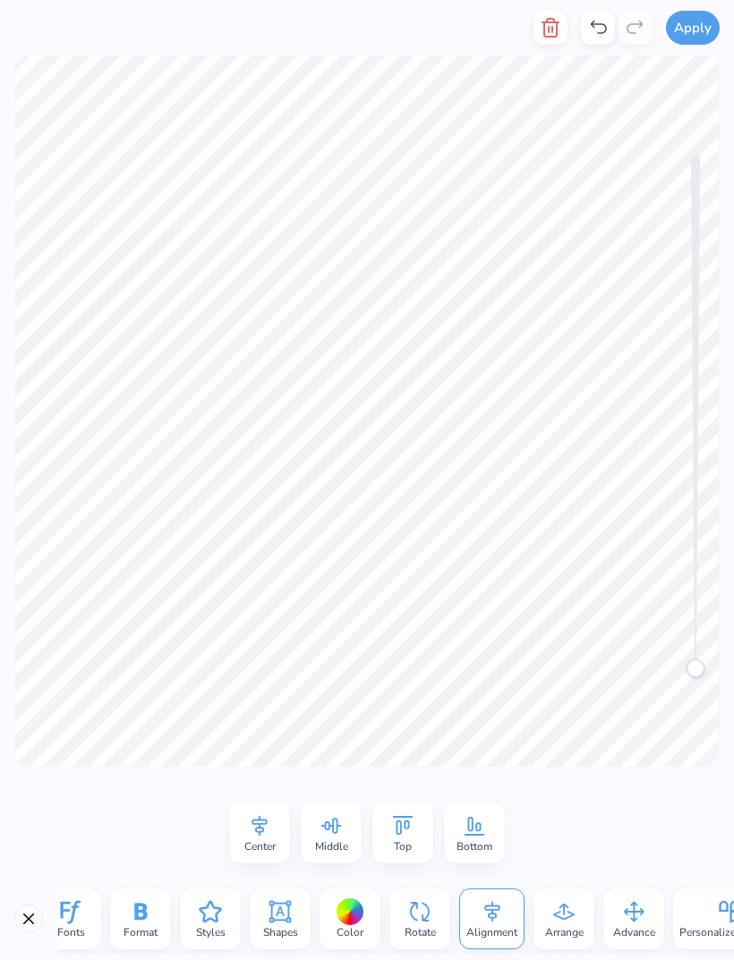
click at [559, 924] on icon at bounding box center [563, 912] width 27 height 27
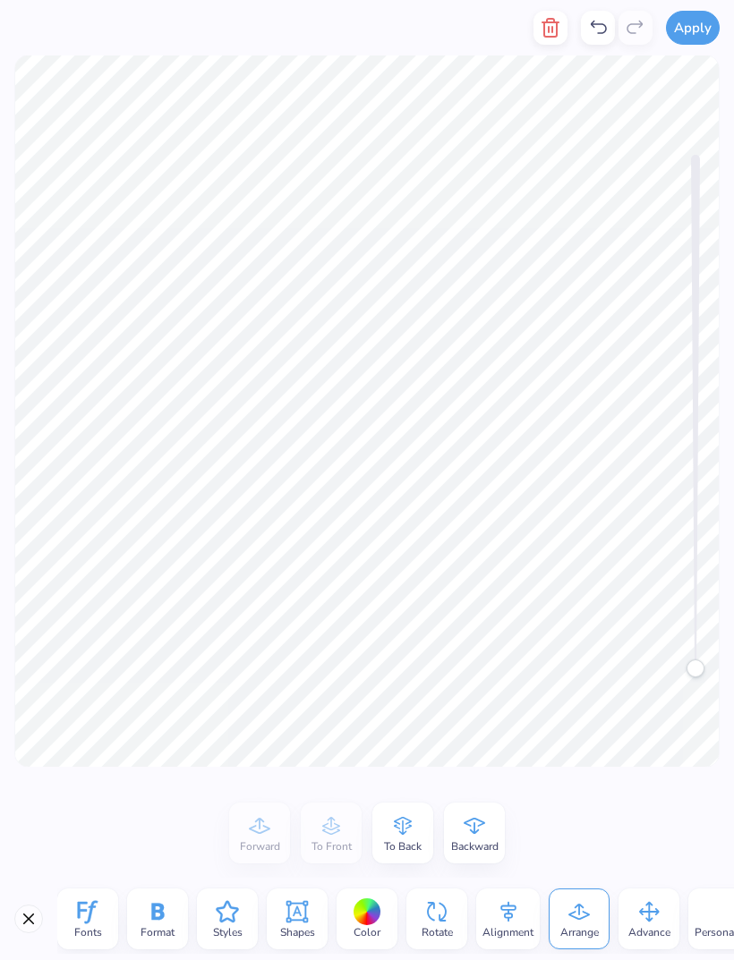
scroll to position [0, 0]
click at [168, 933] on span "Format" at bounding box center [158, 932] width 34 height 14
click at [434, 848] on icon "button" at bounding box center [433, 845] width 21 height 21
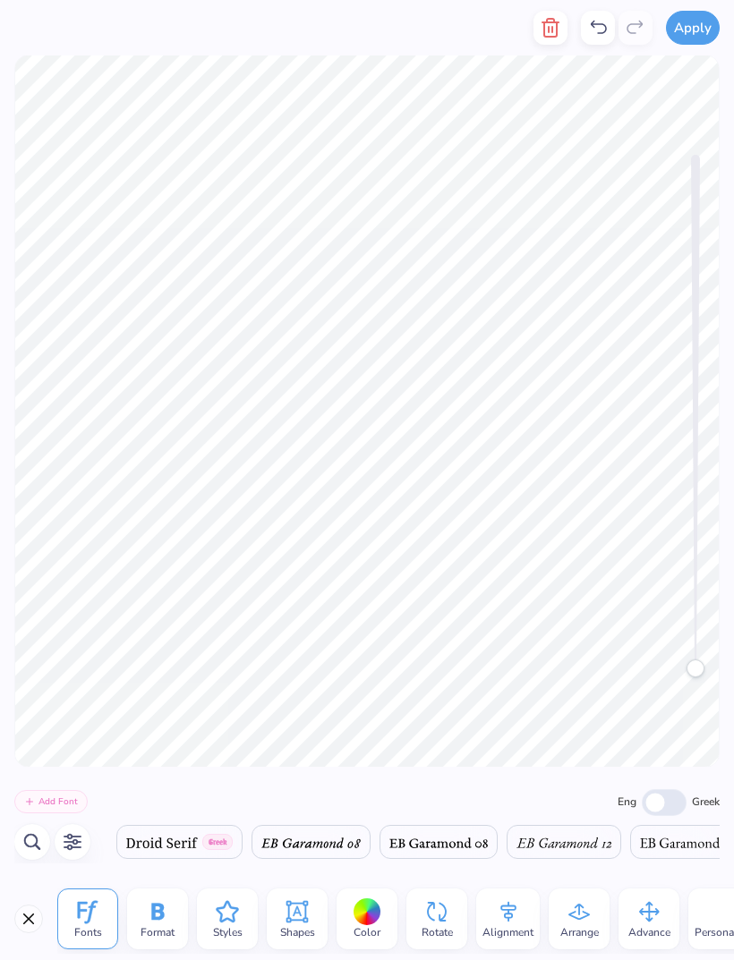
scroll to position [4, 4]
type textarea "[PERSON_NAME] [PERSON_NAME] [PERSON_NAME] [PERSON_NAME] [PERSON_NAME]"
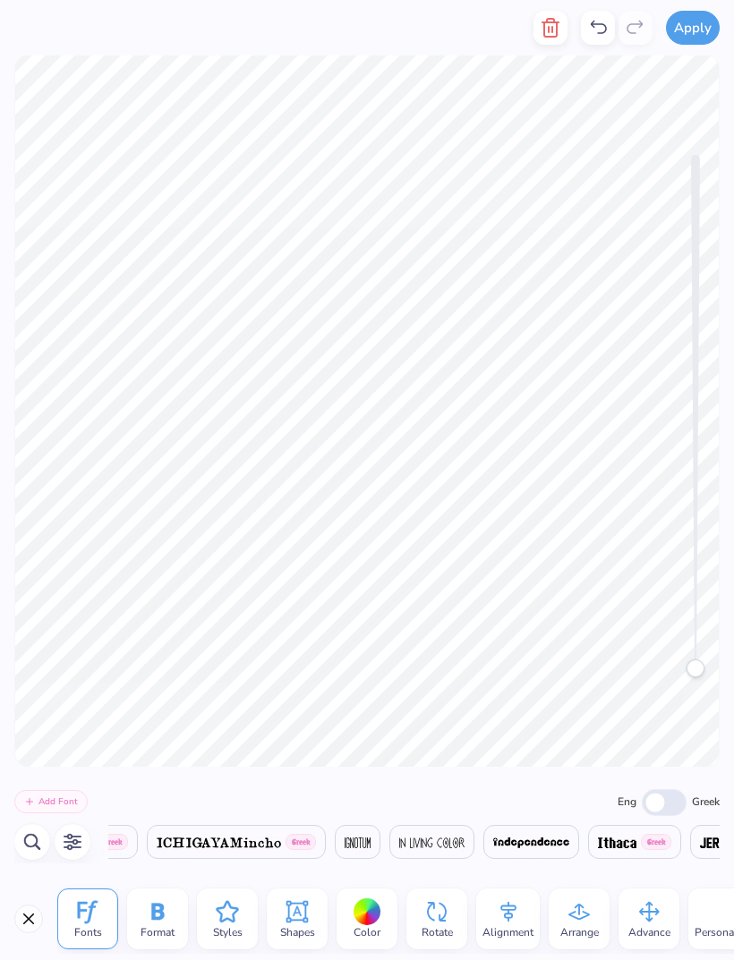
type textarea "[PERSON_NAME] [PERSON_NAME] [PERSON_NAME] [PERSON_NAME] [PERSON_NAME] [PERSON_N…"
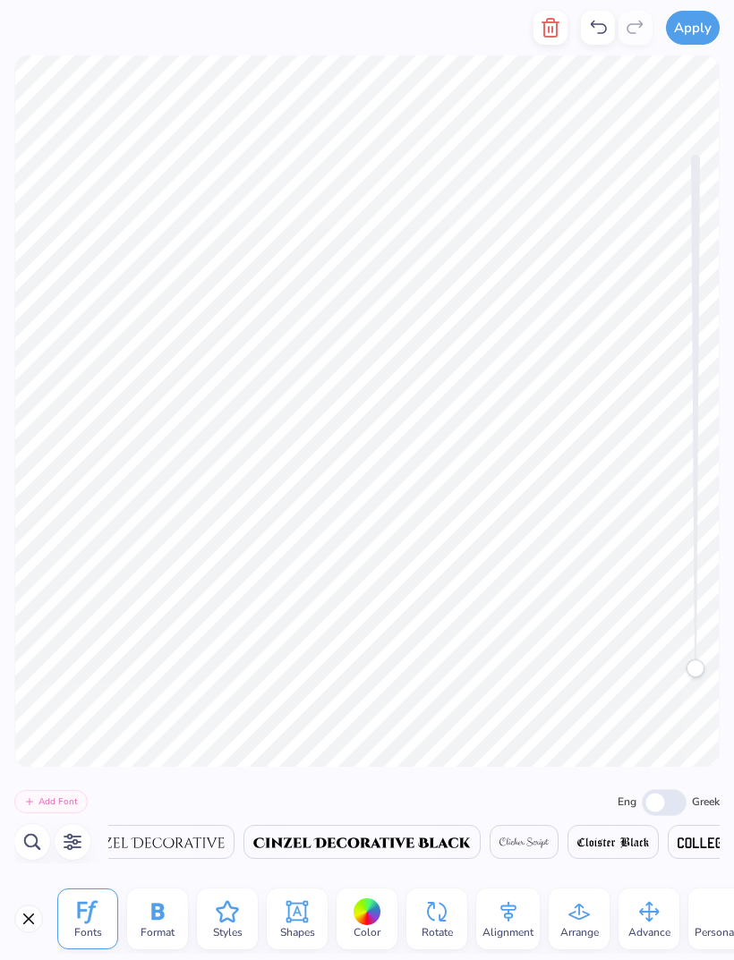
scroll to position [6, 1]
type textarea "[PERSON_NAME] [PERSON_NAME] [PERSON_NAME] [PERSON_NAME] [PERSON_NAME] [PERSON_N…"
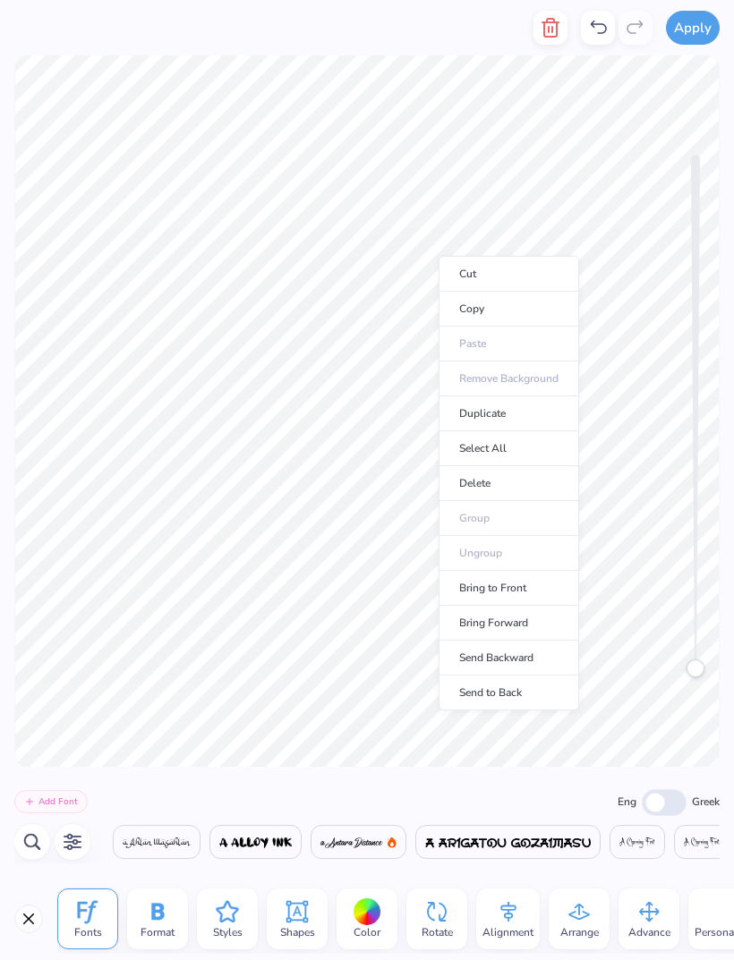
scroll to position [0, 11426]
click at [506, 422] on li "Duplicate" at bounding box center [509, 413] width 141 height 35
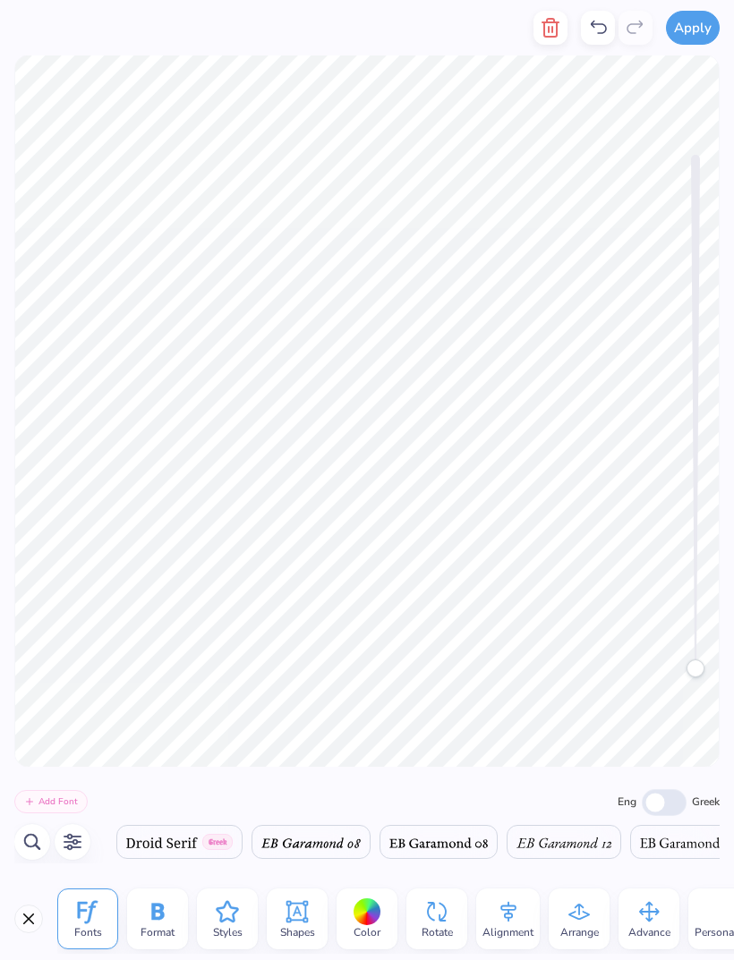
scroll to position [1, 1]
type textarea "S"
type textarea "M"
type textarea "m"
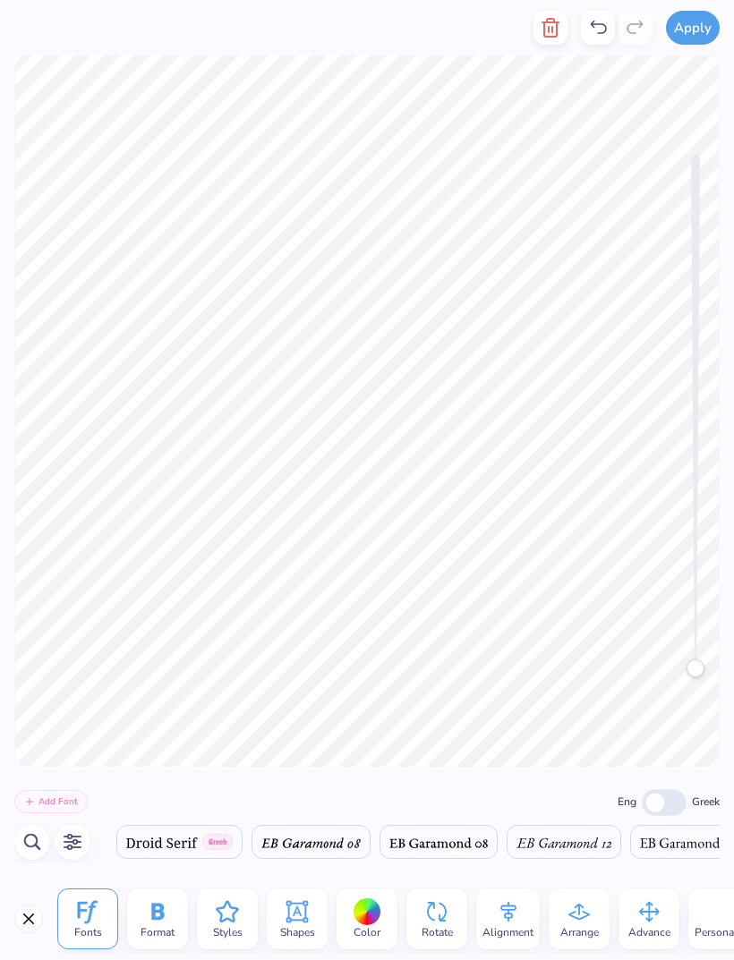
type textarea "Artistic dir. Torens Johnson"
type textarea "Artistic dir.Torens Johnson"
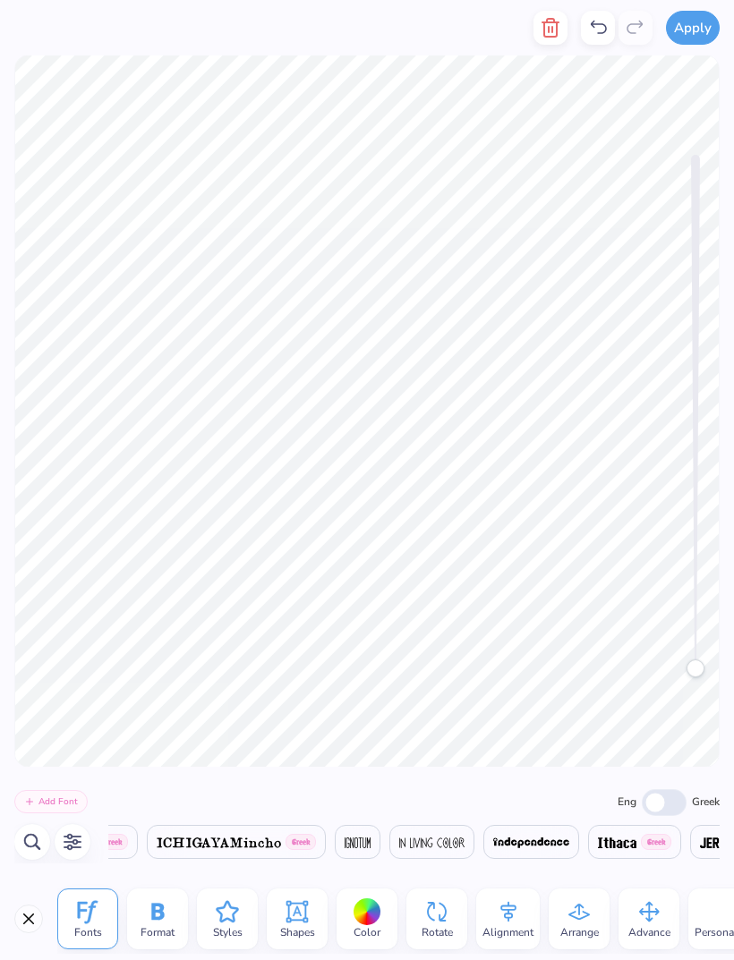
scroll to position [0, 4]
type textarea "lead by Torens Johnson"
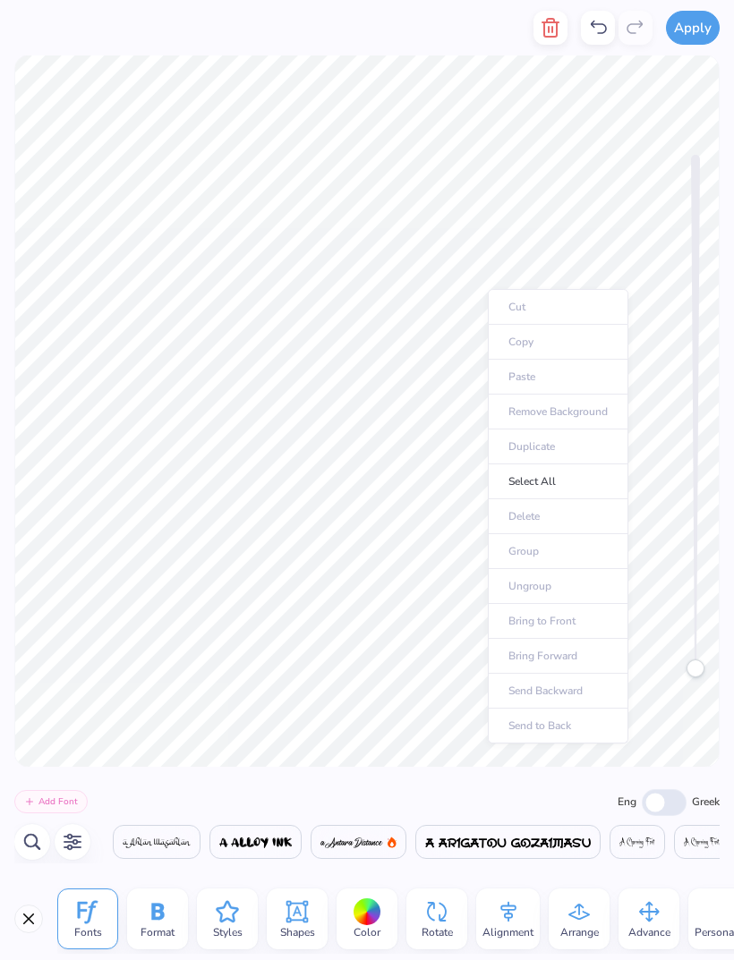
scroll to position [0, 11426]
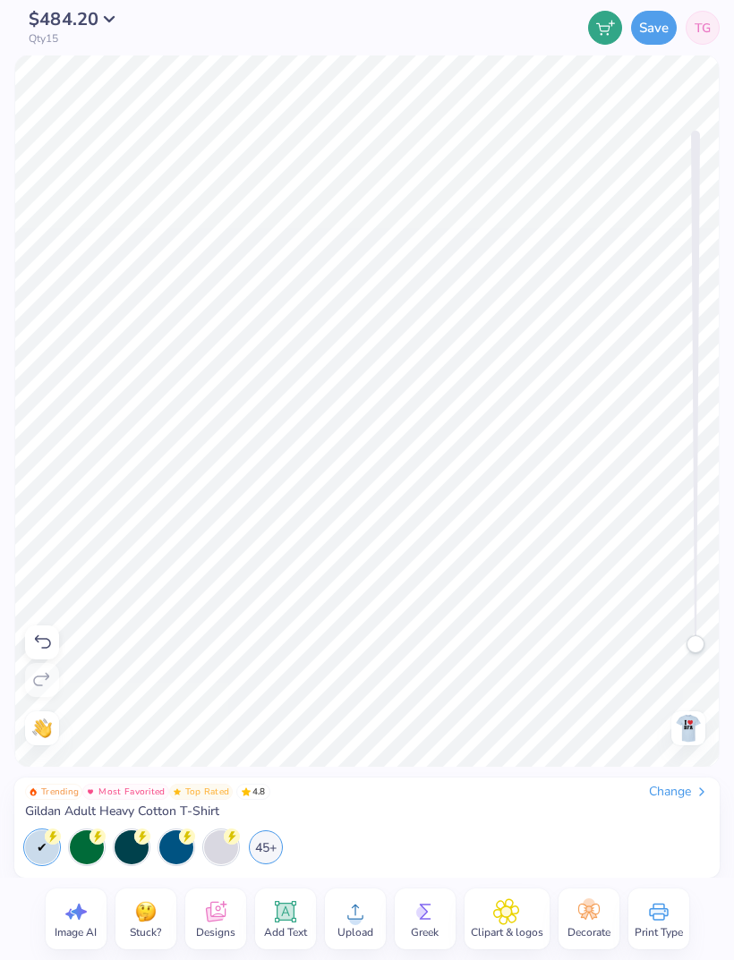
click at [653, 21] on button "Save" at bounding box center [654, 28] width 46 height 34
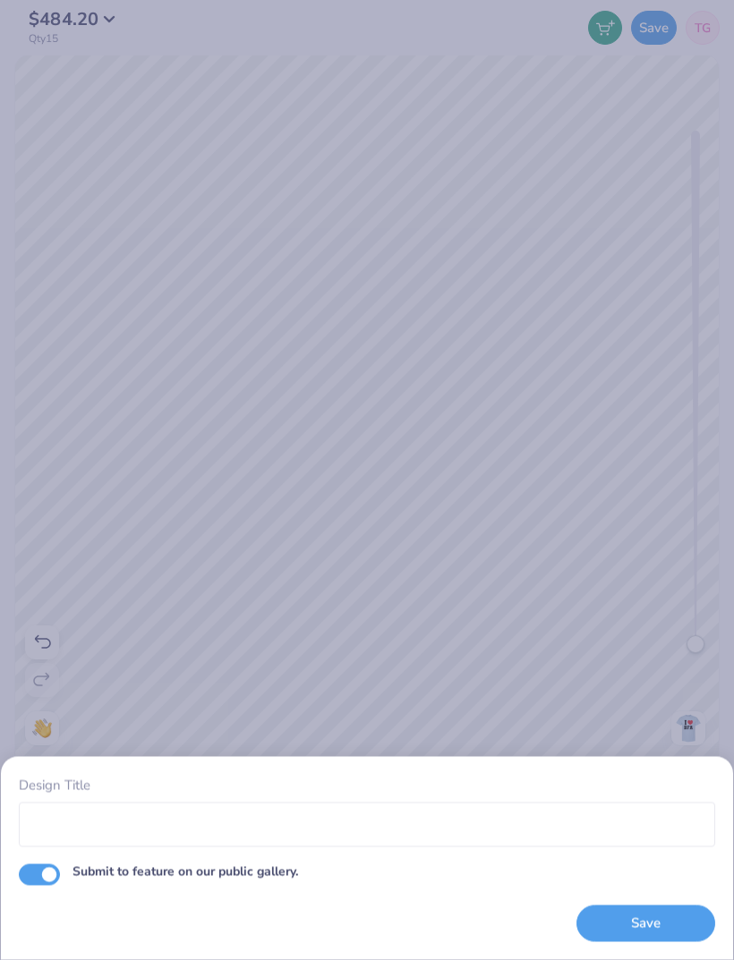
click at [48, 884] on input "Submit to feature on our public gallery." at bounding box center [39, 874] width 41 height 21
checkbox input "false"
click at [661, 921] on button "Save" at bounding box center [645, 924] width 139 height 37
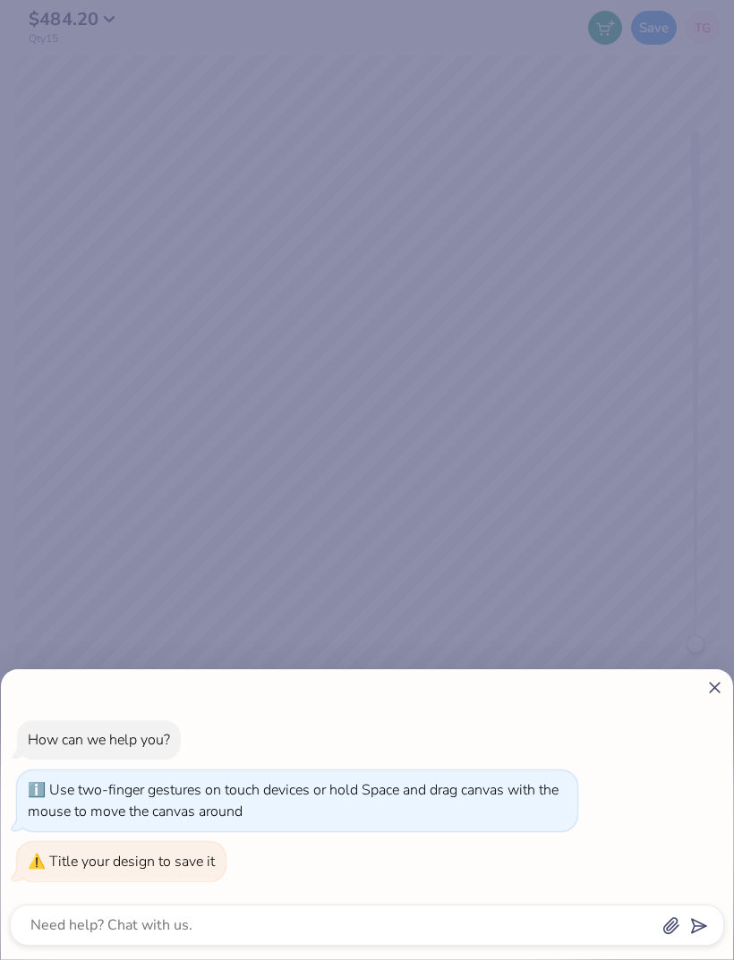
scroll to position [0, 0]
click at [451, 913] on textarea at bounding box center [342, 925] width 627 height 25
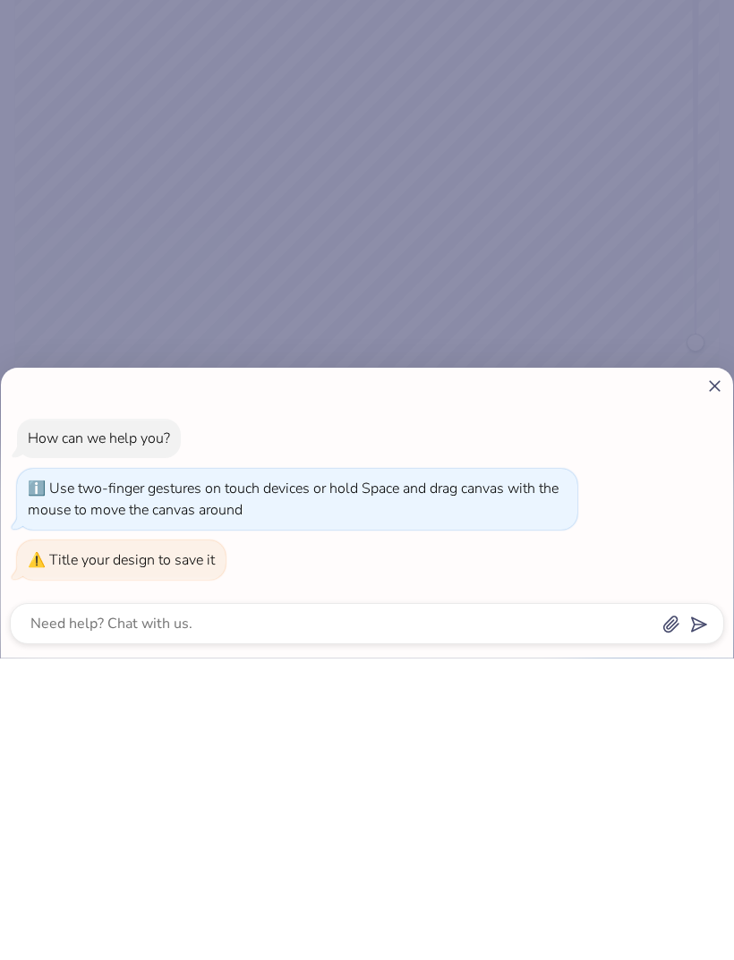
click at [712, 683] on line at bounding box center [715, 688] width 10 height 10
type textarea "x"
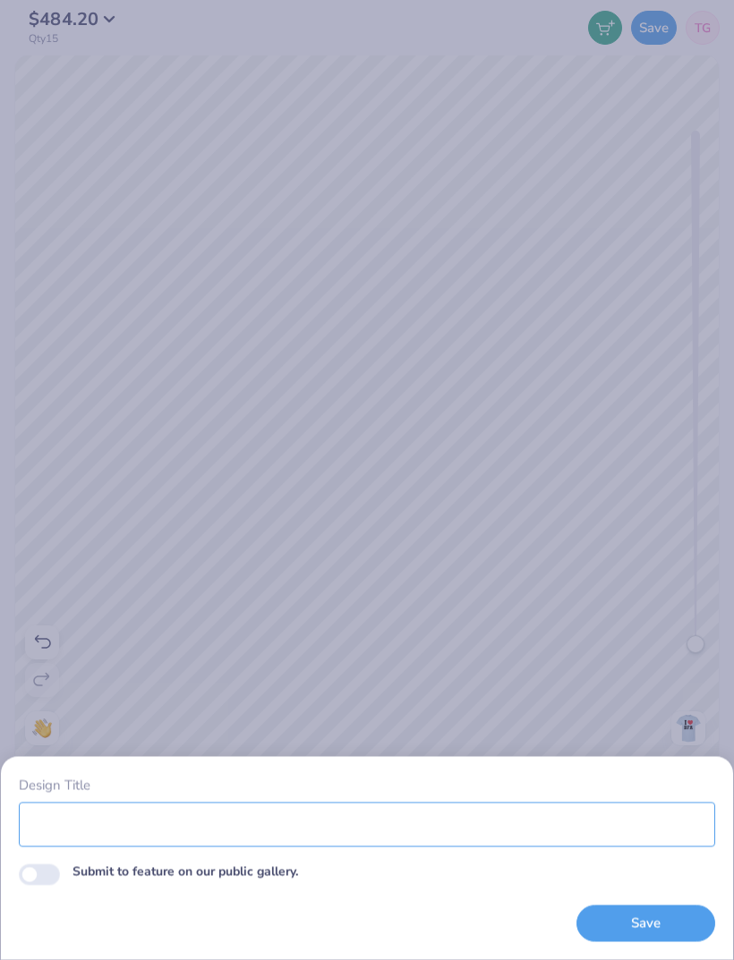
click at [630, 836] on input "Design Title" at bounding box center [367, 824] width 696 height 45
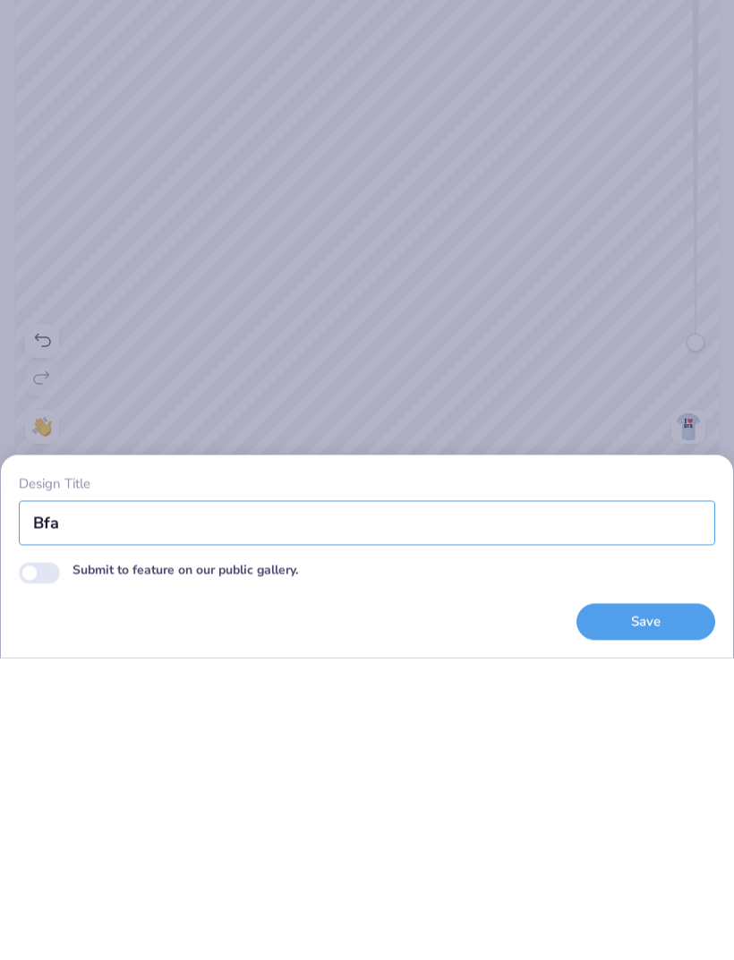
type input "Bfa"
click at [656, 906] on button "Save" at bounding box center [645, 924] width 139 height 37
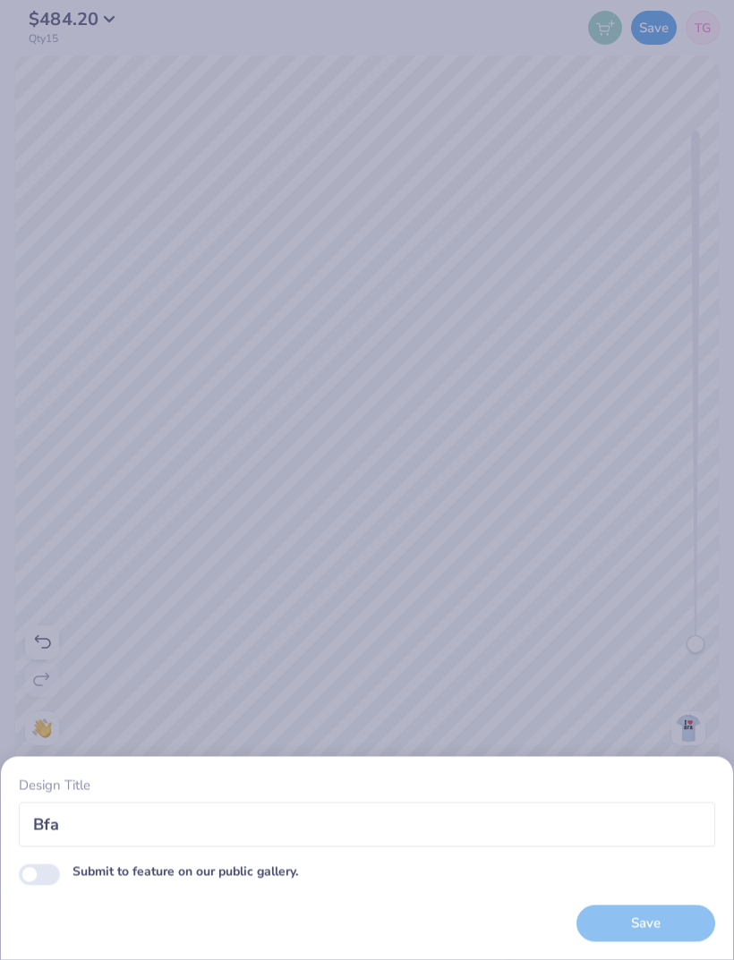
click at [679, 589] on div "Design Title Bfa Submit to feature on our public gallery. Save" at bounding box center [367, 480] width 734 height 960
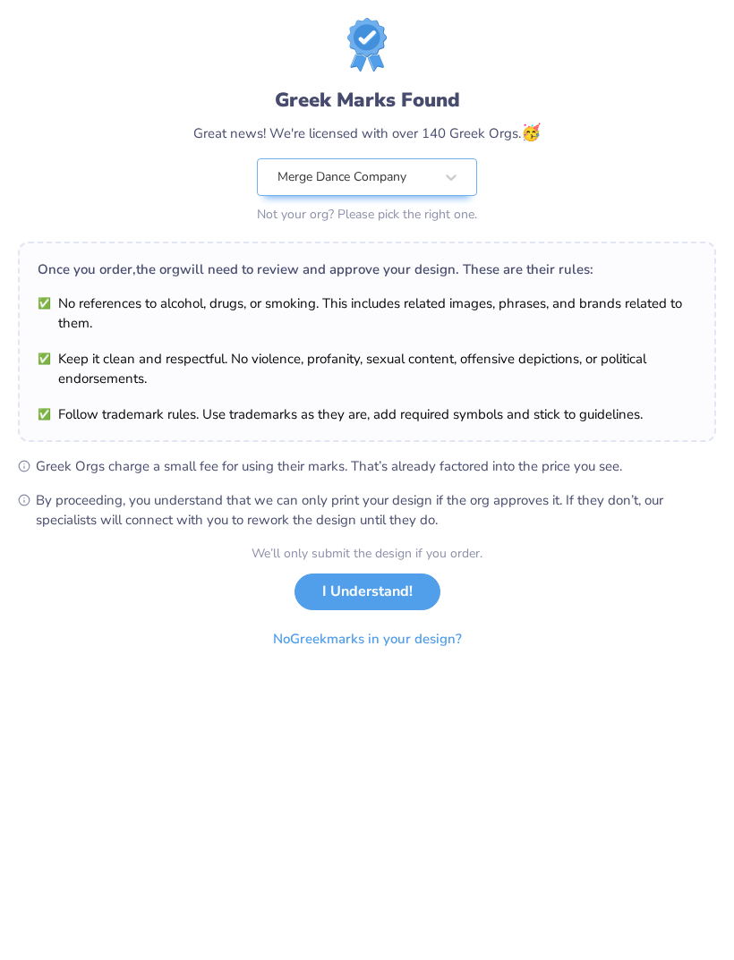
click at [416, 580] on button "I Understand!" at bounding box center [367, 592] width 146 height 37
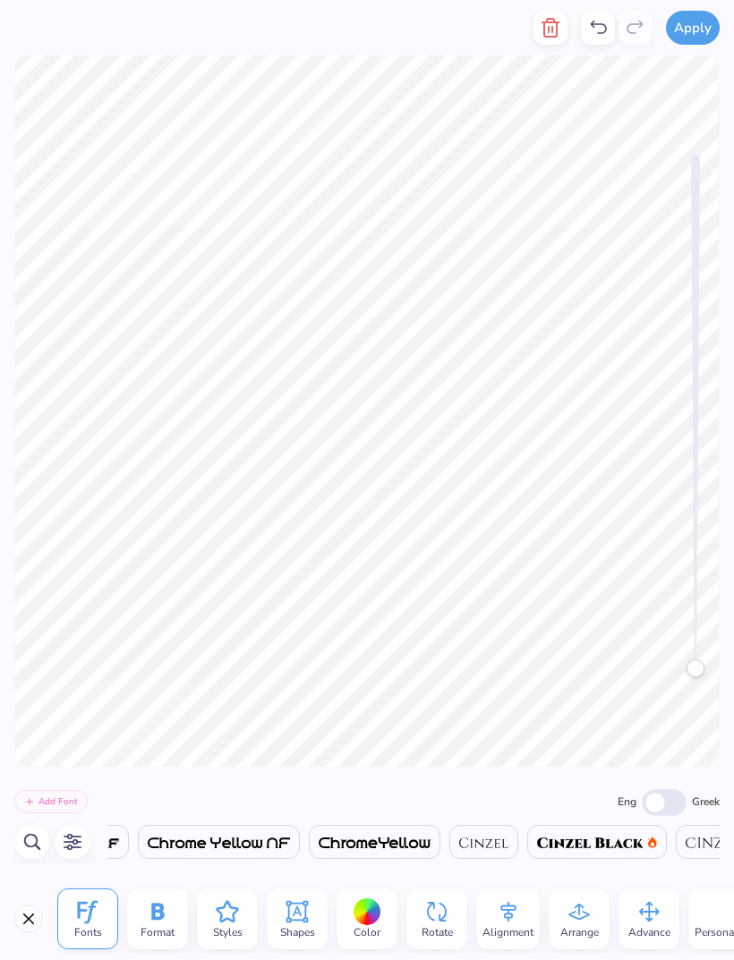
scroll to position [1, 1]
type textarea "Ashley Alvarado Alayna bell isabella Burke Haley Fletcher Trinity Garcia alaina…"
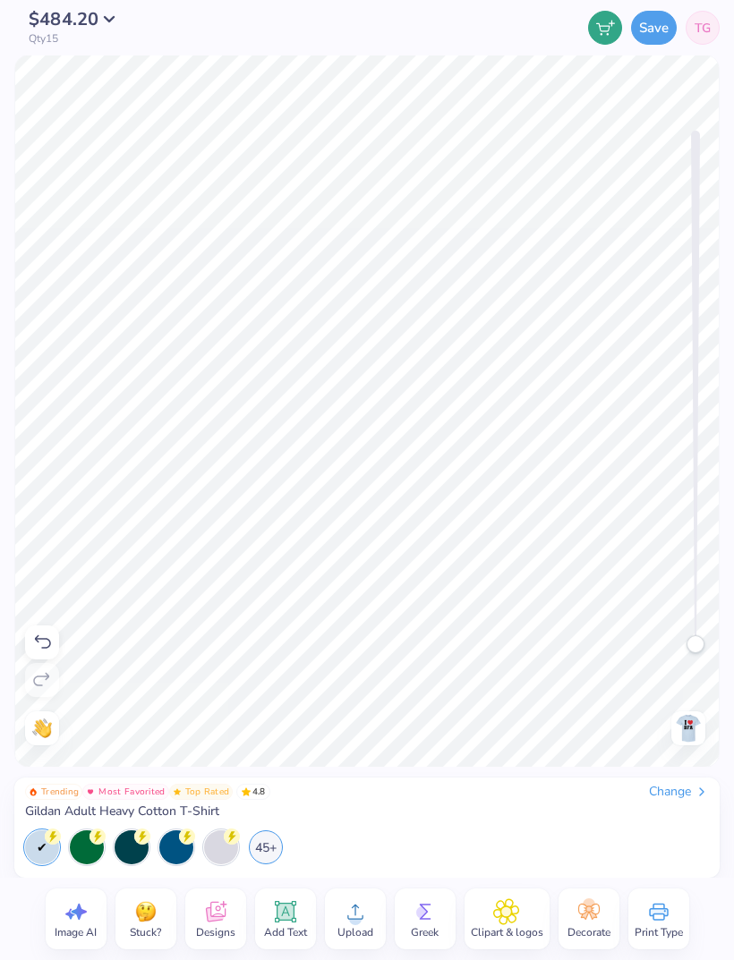
click at [76, 26] on div "$484.20 Qty 15" at bounding box center [69, 28] width 111 height 34
click at [93, 21] on span "$484.20" at bounding box center [64, 19] width 70 height 24
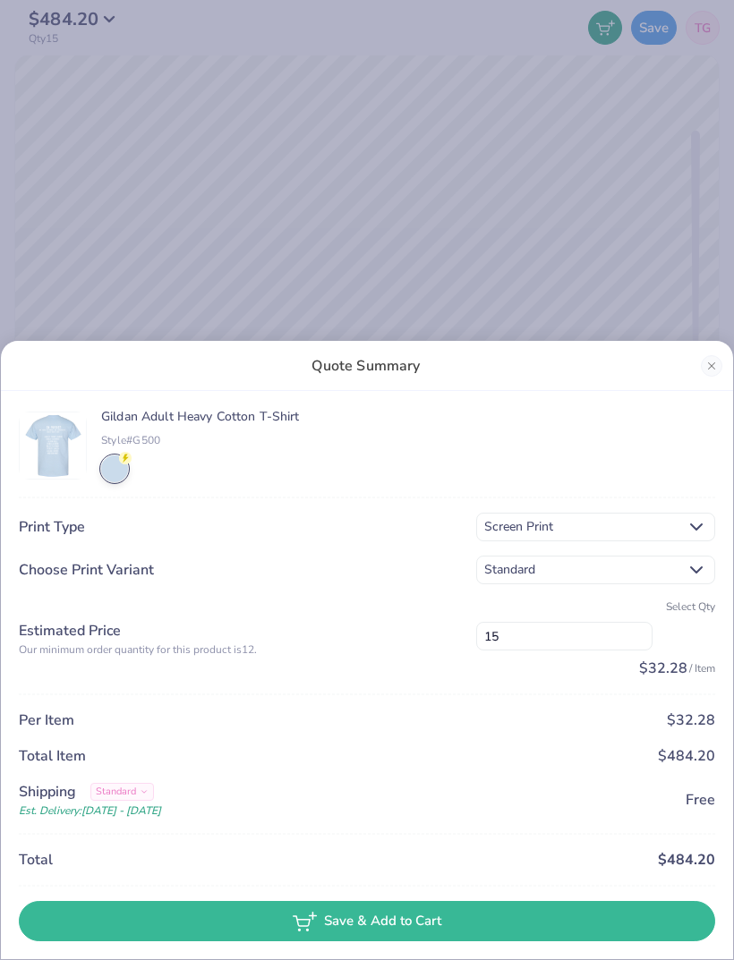
click at [572, 640] on input "15" at bounding box center [564, 636] width 176 height 29
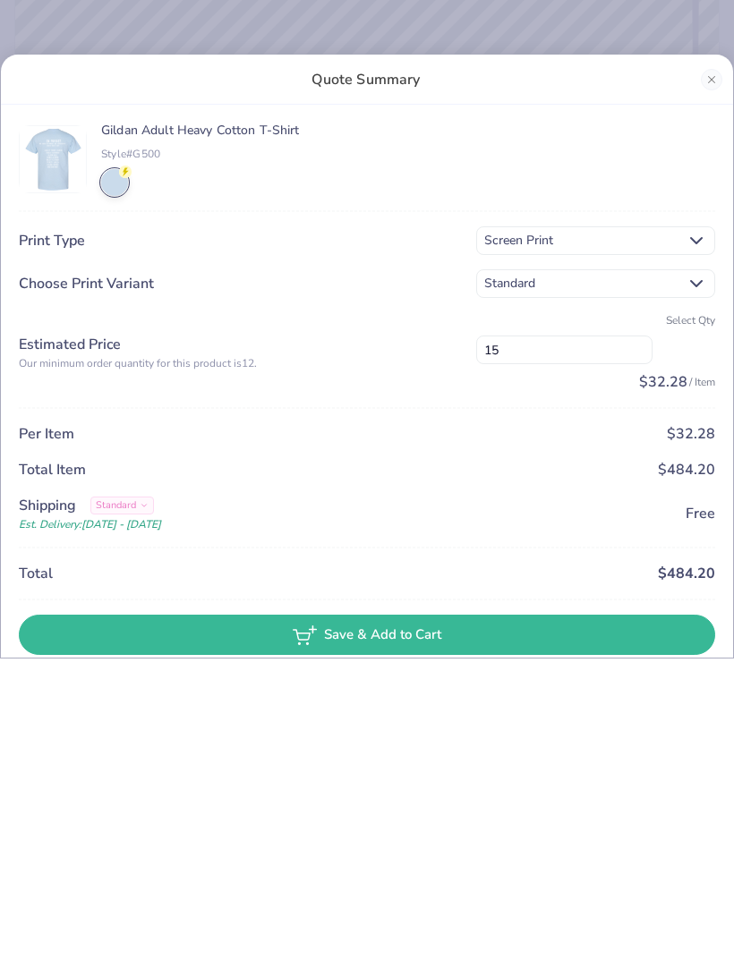
type input "1"
type input "20"
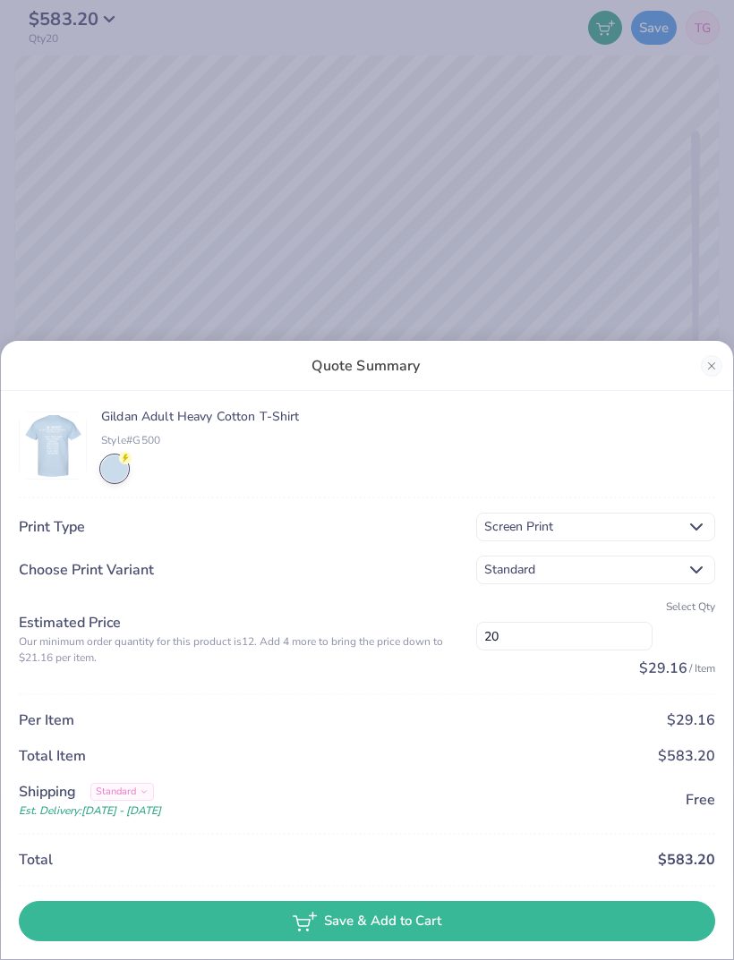
click at [710, 365] on button "Close" at bounding box center [711, 365] width 21 height 21
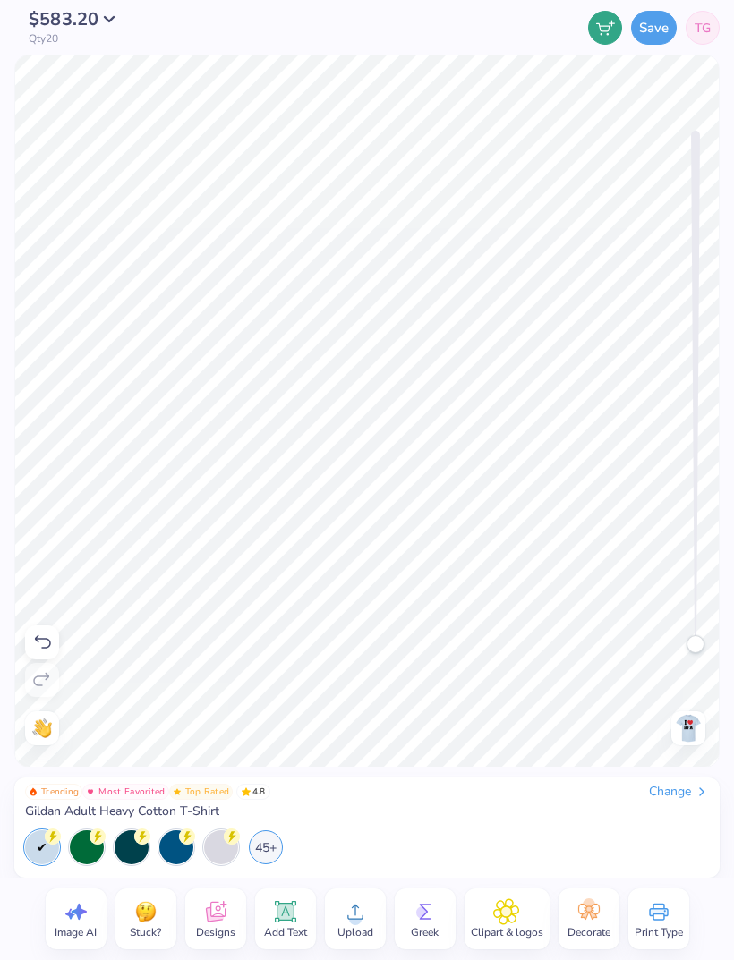
click at [57, 6] on div "$583.20 Qty 20 Save TG" at bounding box center [367, 27] width 734 height 55
click at [72, 16] on span "$583.20" at bounding box center [64, 19] width 70 height 24
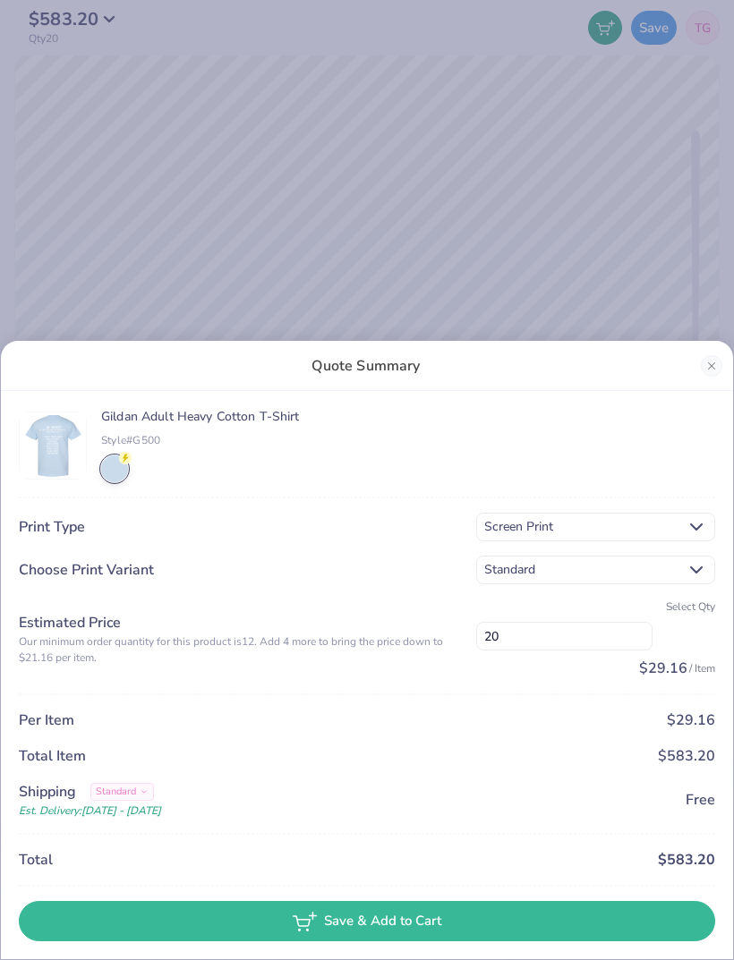
click at [99, 13] on div "Quote Summary Gildan Adult Heavy Cotton T-Shirt Style# G500 Print Type Screen P…" at bounding box center [367, 480] width 734 height 960
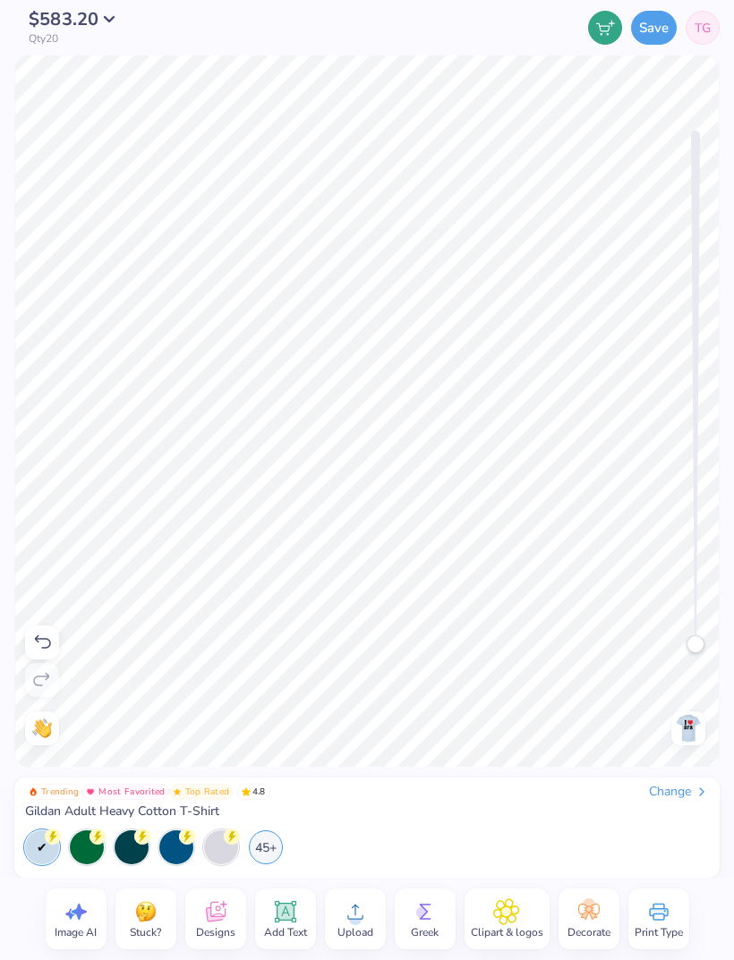
click at [66, 17] on span "$583.20" at bounding box center [64, 19] width 70 height 24
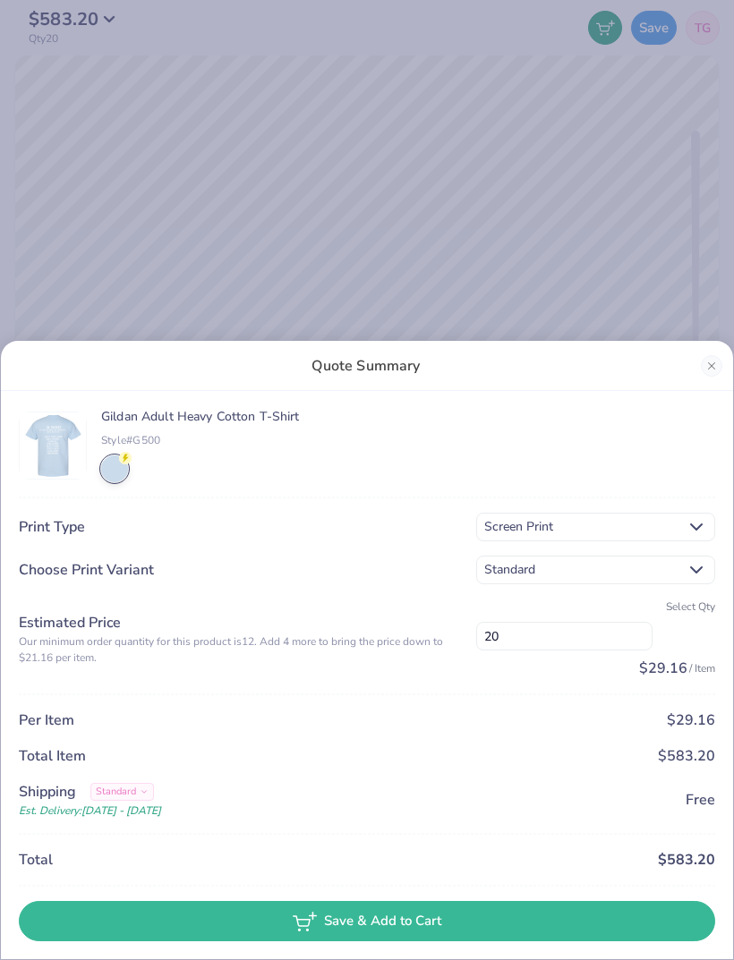
click at [60, 12] on div "Quote Summary Gildan Adult Heavy Cotton T-Shirt Style# G500 Print Type Screen P…" at bounding box center [367, 480] width 734 height 960
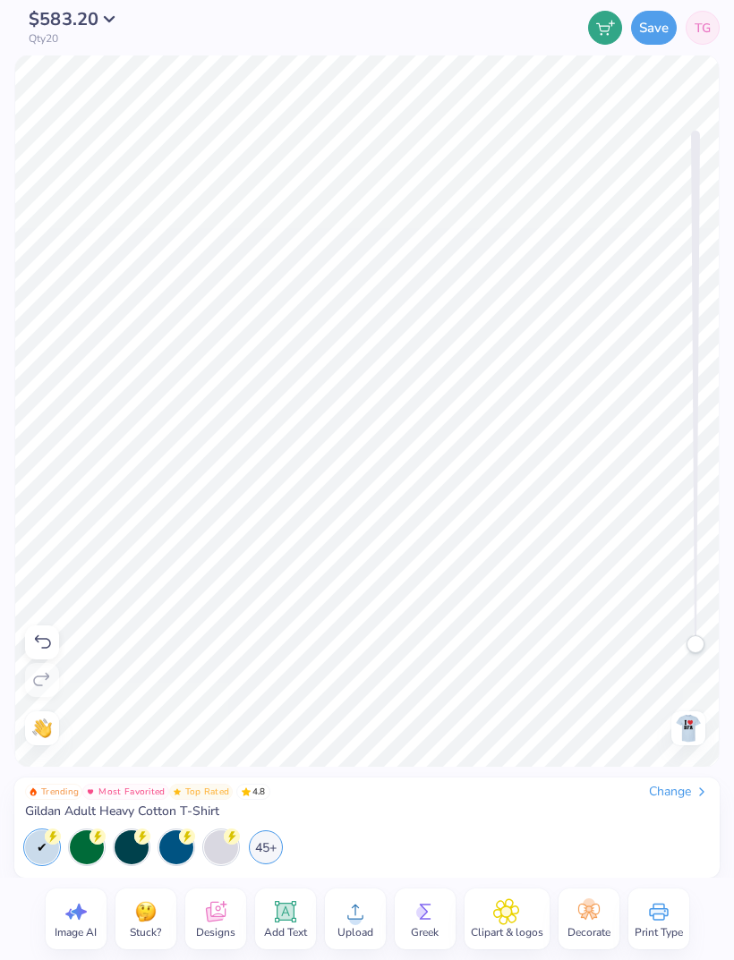
click at [57, 16] on span "$583.20" at bounding box center [64, 19] width 70 height 24
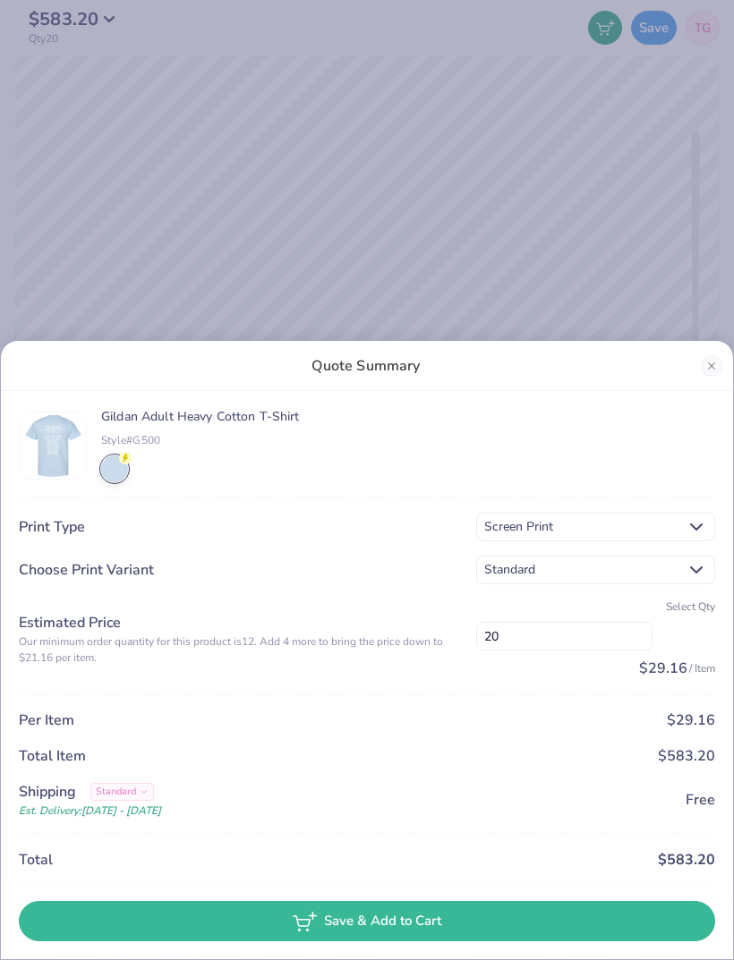
click at [554, 639] on input "20" at bounding box center [564, 636] width 176 height 29
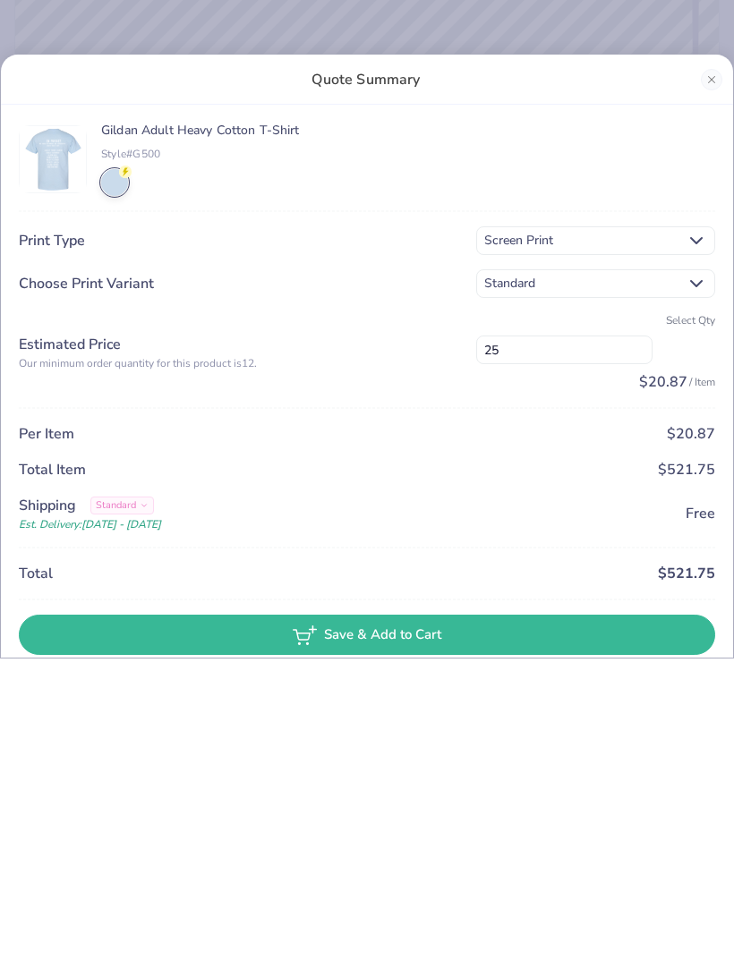
type input "25"
click at [691, 540] on polyline at bounding box center [696, 542] width 11 height 5
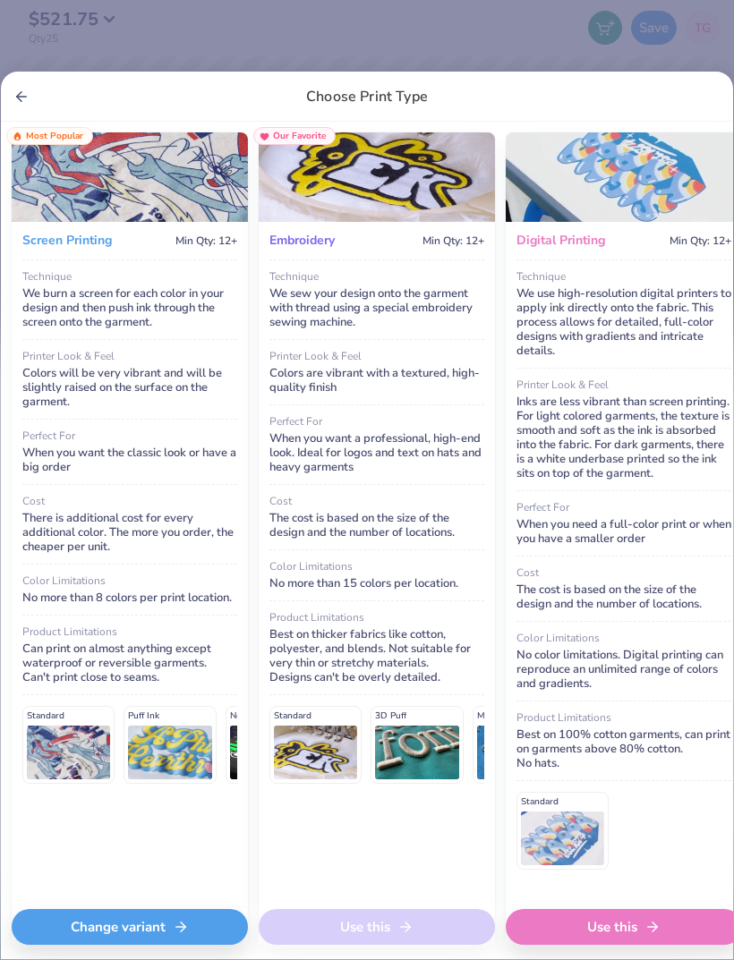
scroll to position [0, 0]
click at [658, 933] on icon at bounding box center [652, 927] width 16 height 16
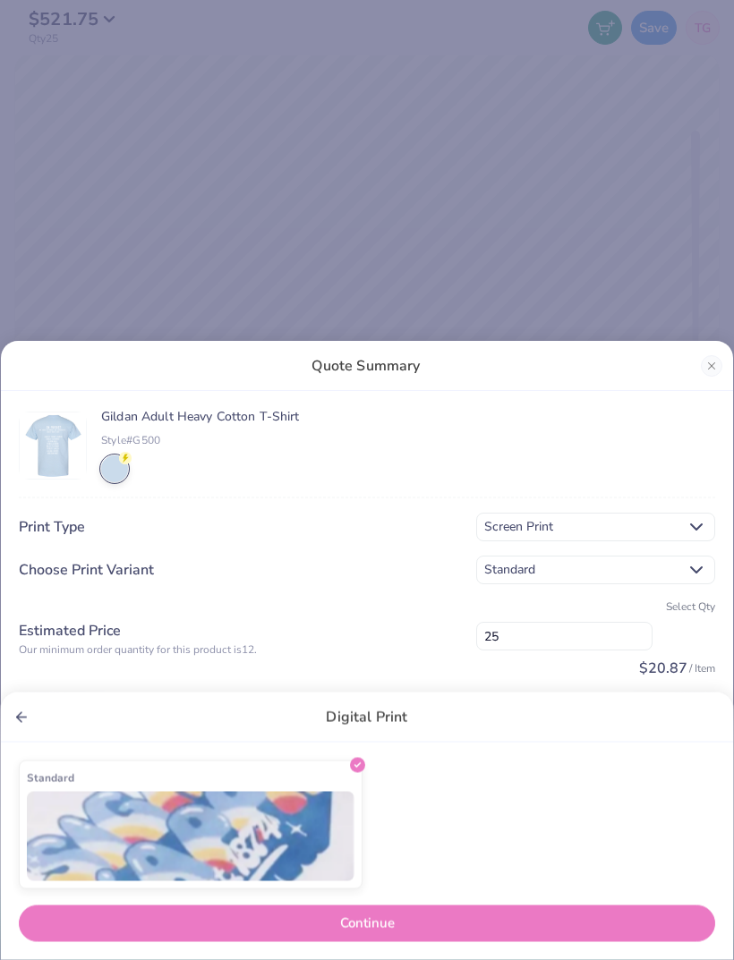
click at [587, 921] on button "Continue" at bounding box center [367, 924] width 696 height 37
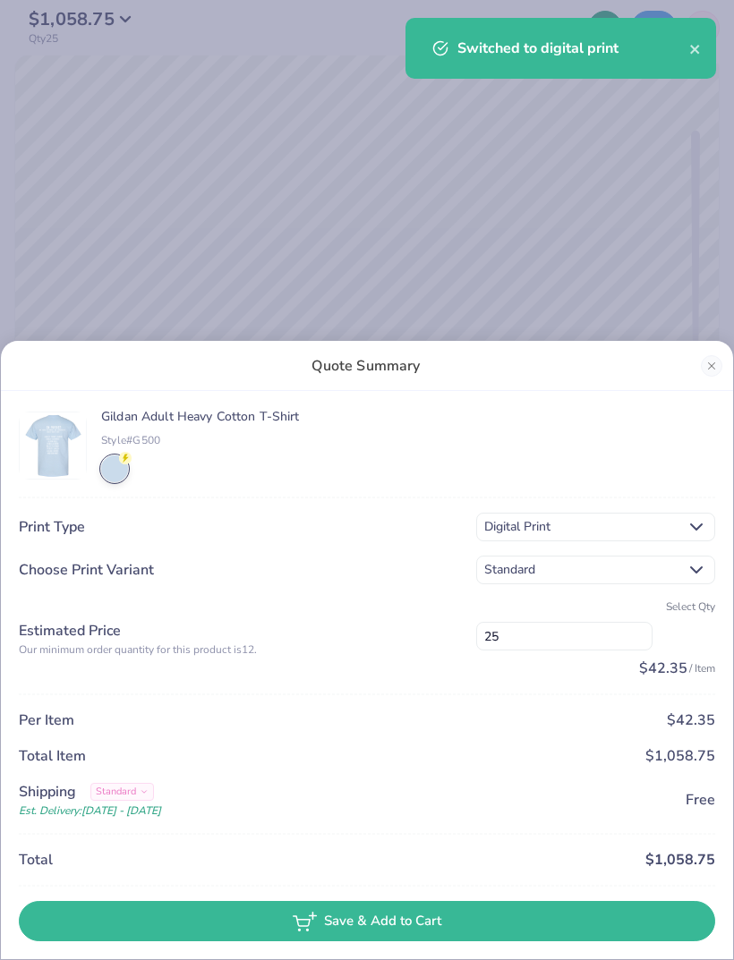
click at [562, 637] on input "25" at bounding box center [564, 636] width 176 height 29
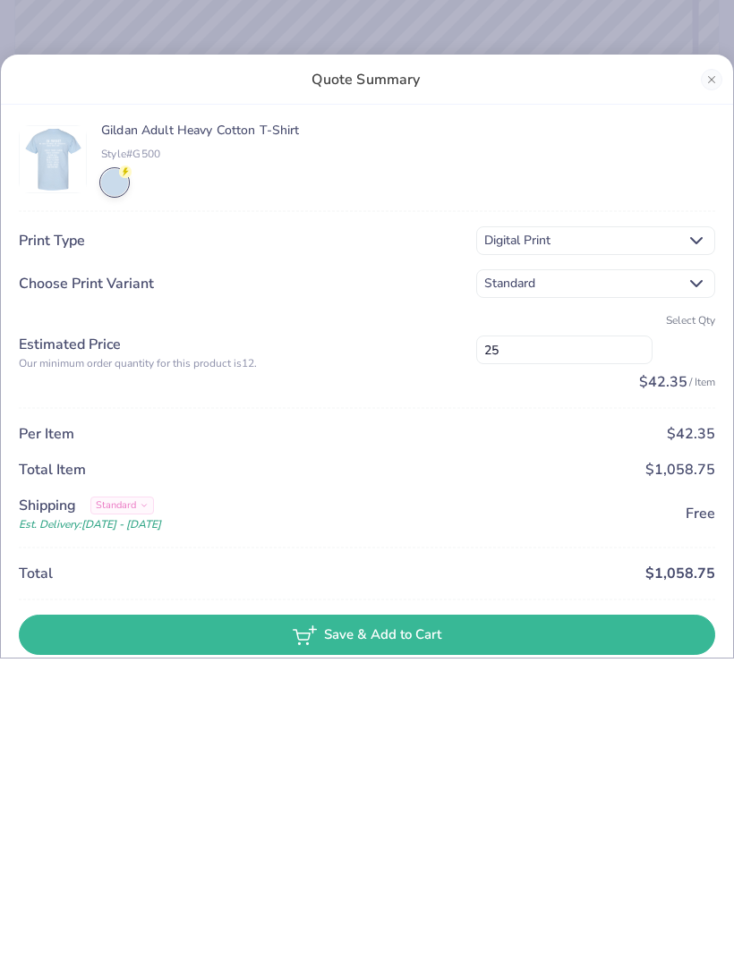
click at [689, 532] on icon at bounding box center [696, 542] width 21 height 21
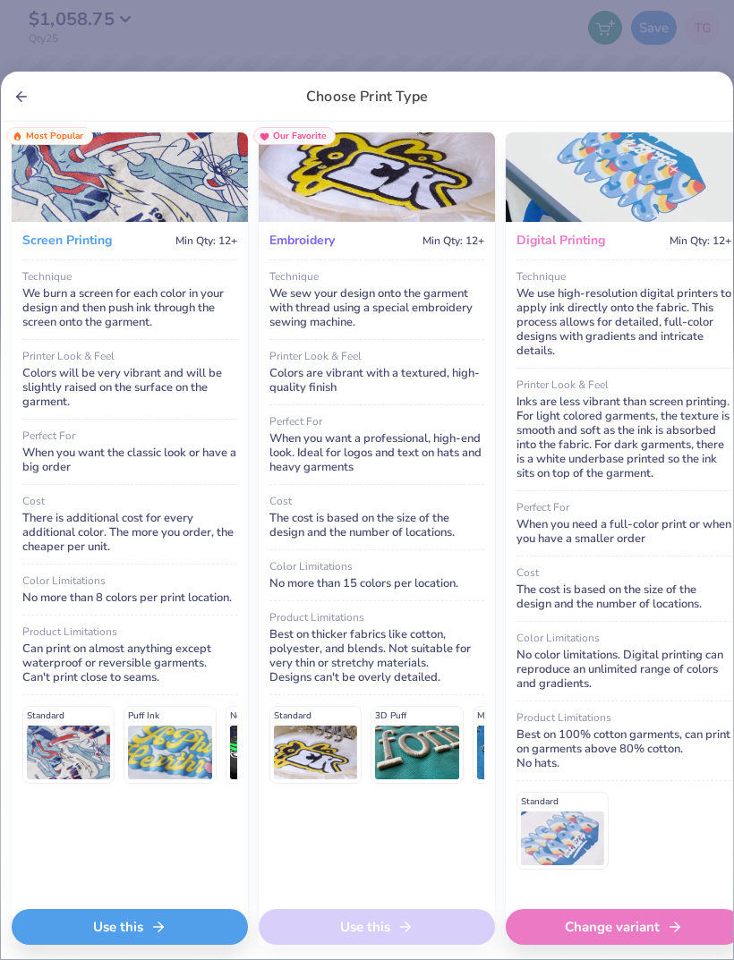
click at [165, 915] on div "Use this" at bounding box center [130, 927] width 236 height 36
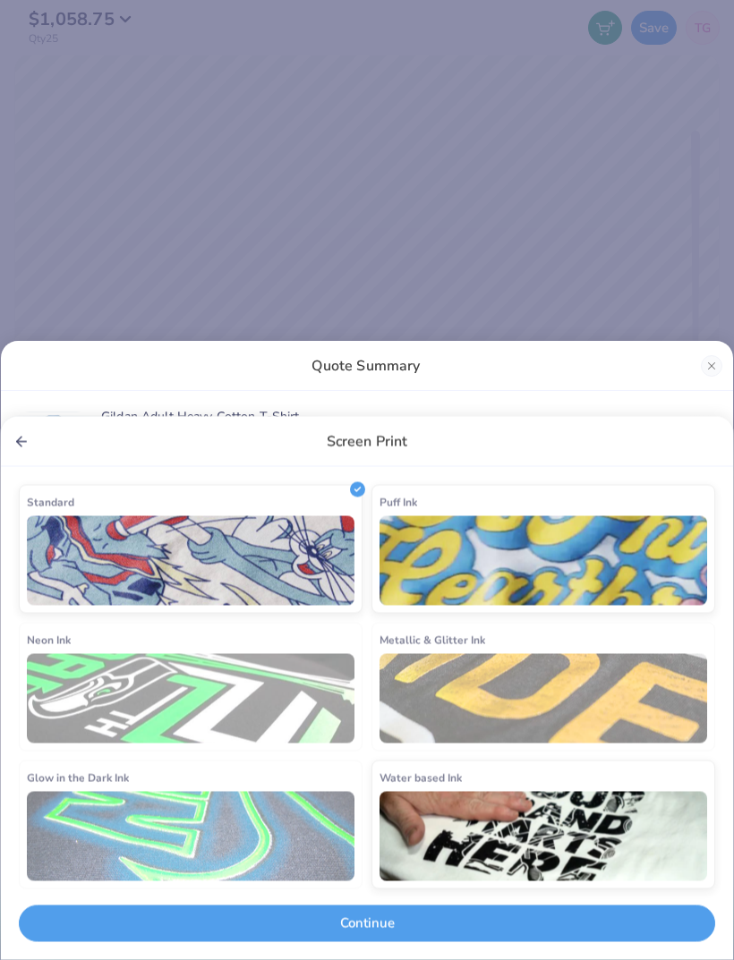
click at [556, 909] on button "Continue" at bounding box center [367, 924] width 696 height 37
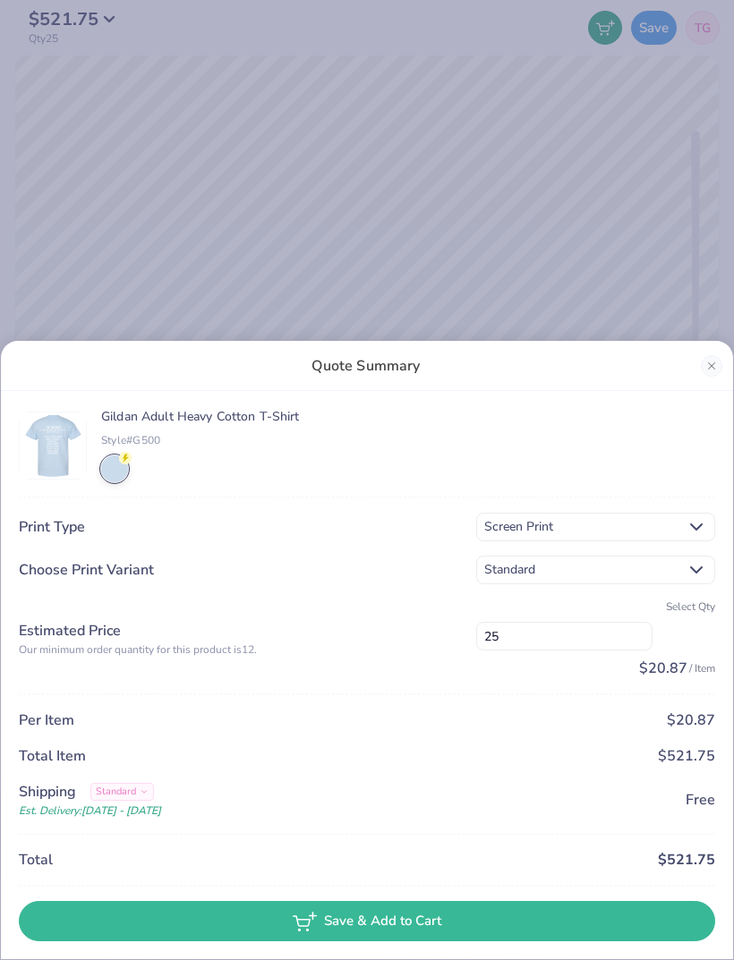
click at [719, 353] on div "Quote Summary" at bounding box center [367, 366] width 732 height 50
click at [711, 364] on button "Close" at bounding box center [711, 365] width 21 height 21
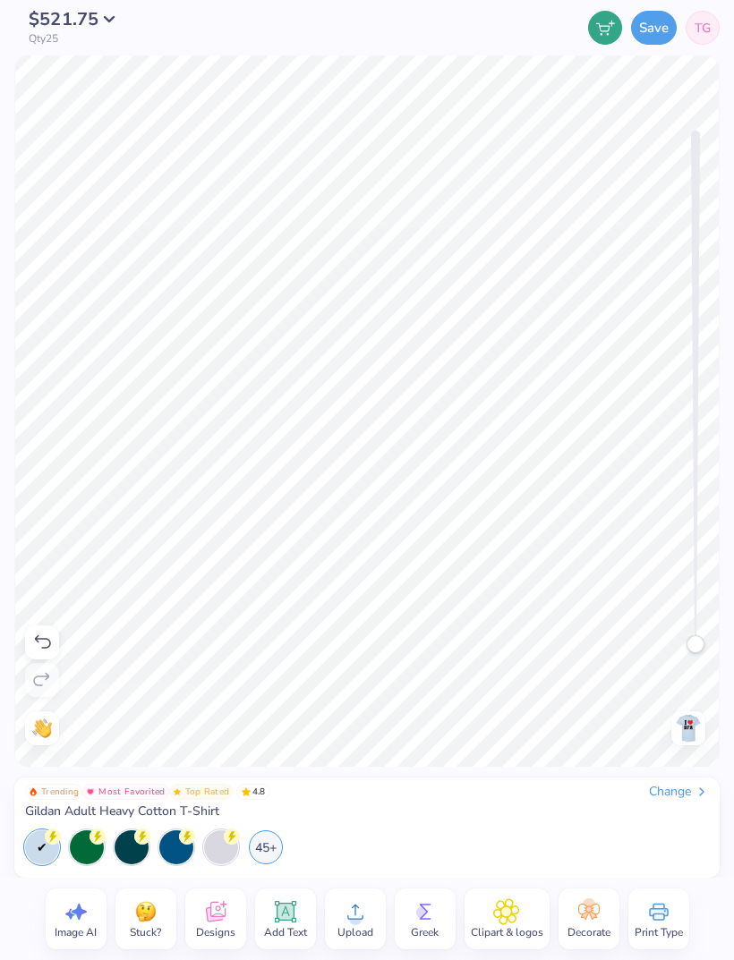
click at [693, 723] on img at bounding box center [688, 728] width 29 height 29
click at [118, 790] on span "Most Favorited" at bounding box center [131, 792] width 66 height 9
click at [88, 26] on div "$563.75 Qty 25" at bounding box center [69, 28] width 111 height 34
click at [77, 23] on span "$563.75" at bounding box center [64, 19] width 70 height 24
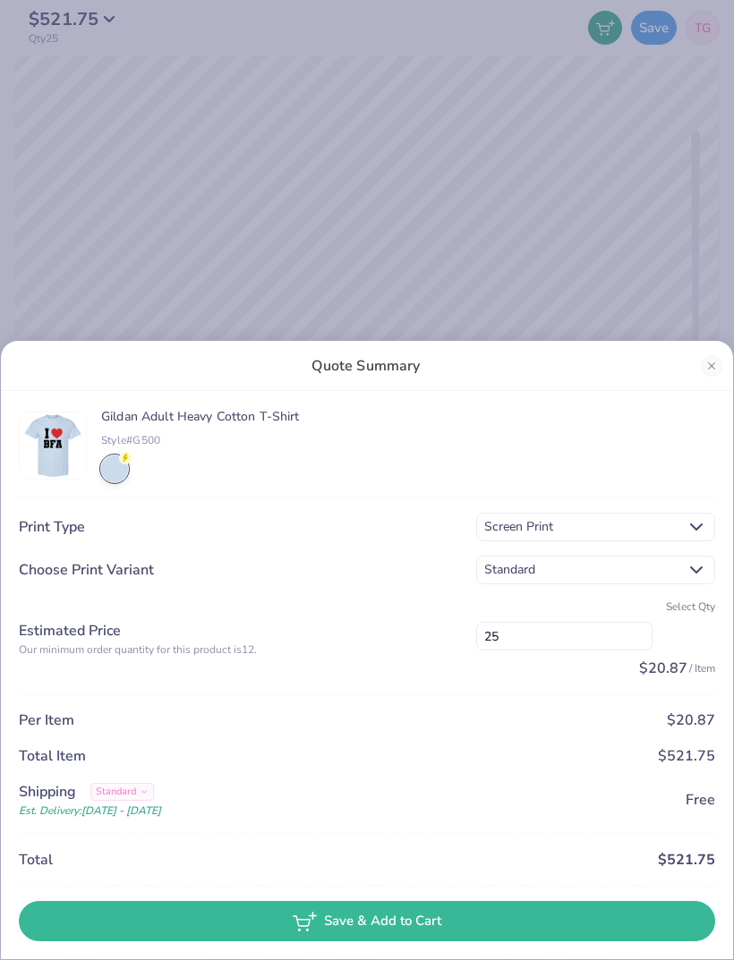
click at [589, 635] on input "25" at bounding box center [564, 636] width 176 height 29
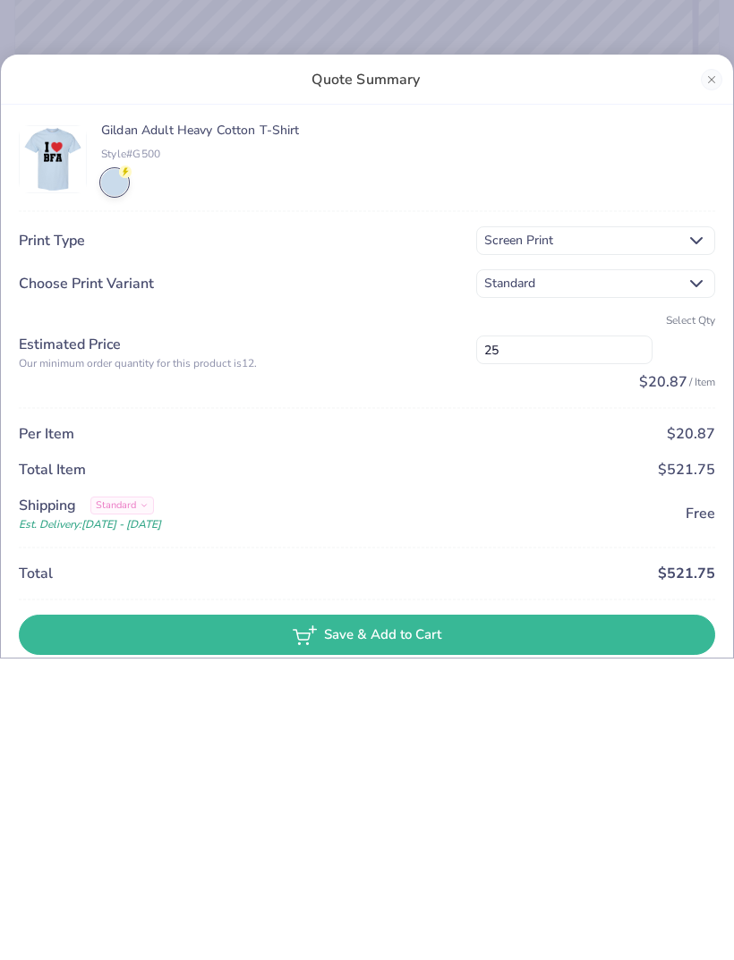
type input "2"
type input "12"
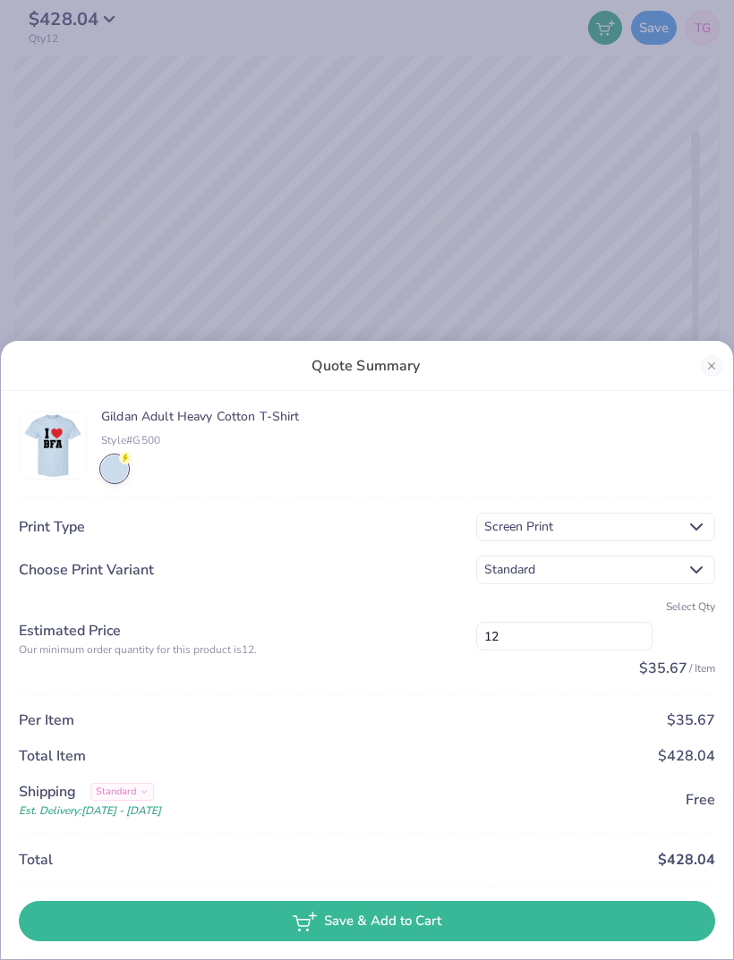
click at [712, 369] on button "Close" at bounding box center [711, 365] width 21 height 21
